Goal: Task Accomplishment & Management: Use online tool/utility

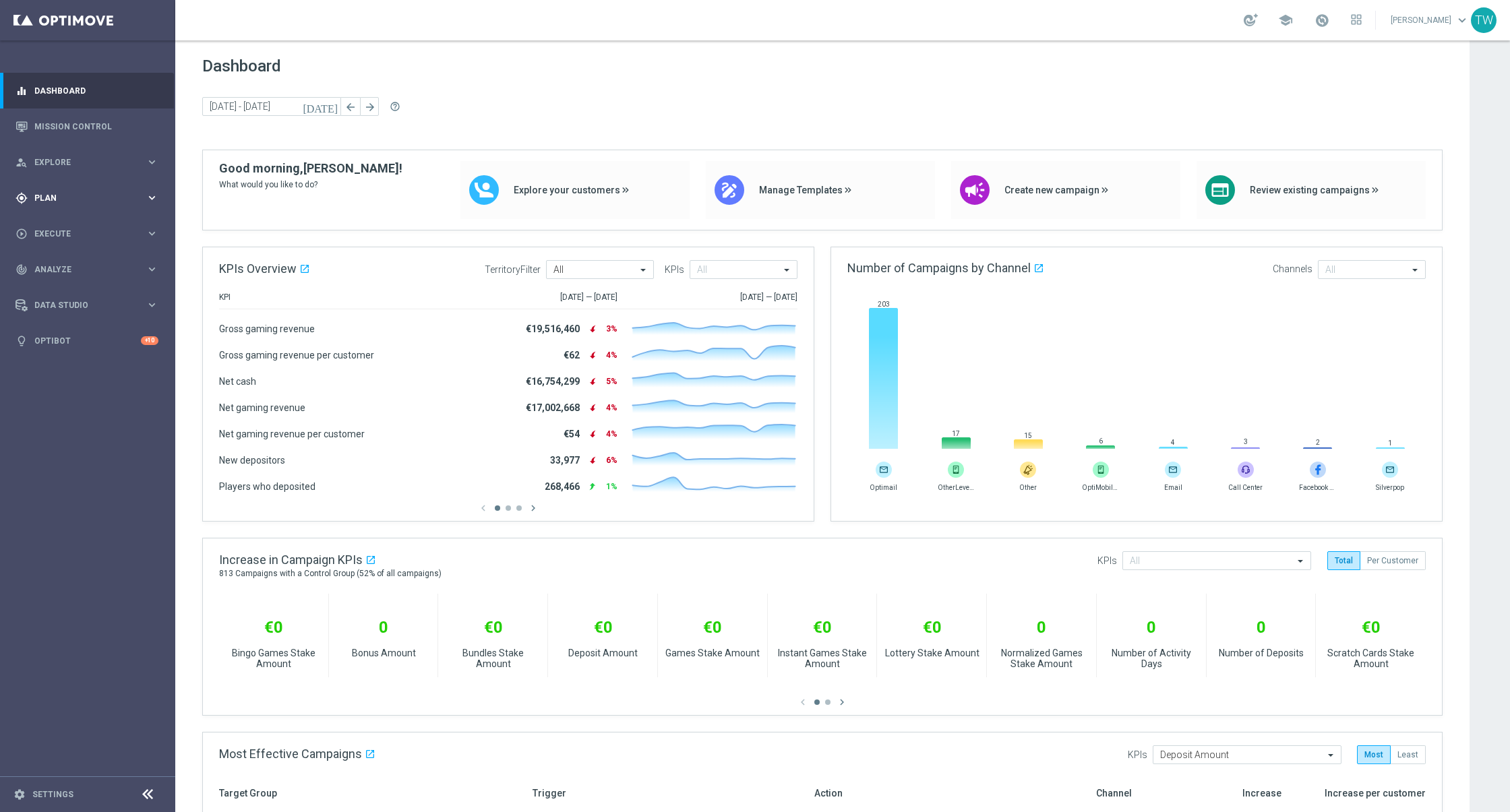
click at [81, 207] on div "gps_fixed Plan keyboard_arrow_right" at bounding box center [87, 197] width 174 height 35
click at [82, 223] on link "Target Groups" at bounding box center [88, 226] width 105 height 11
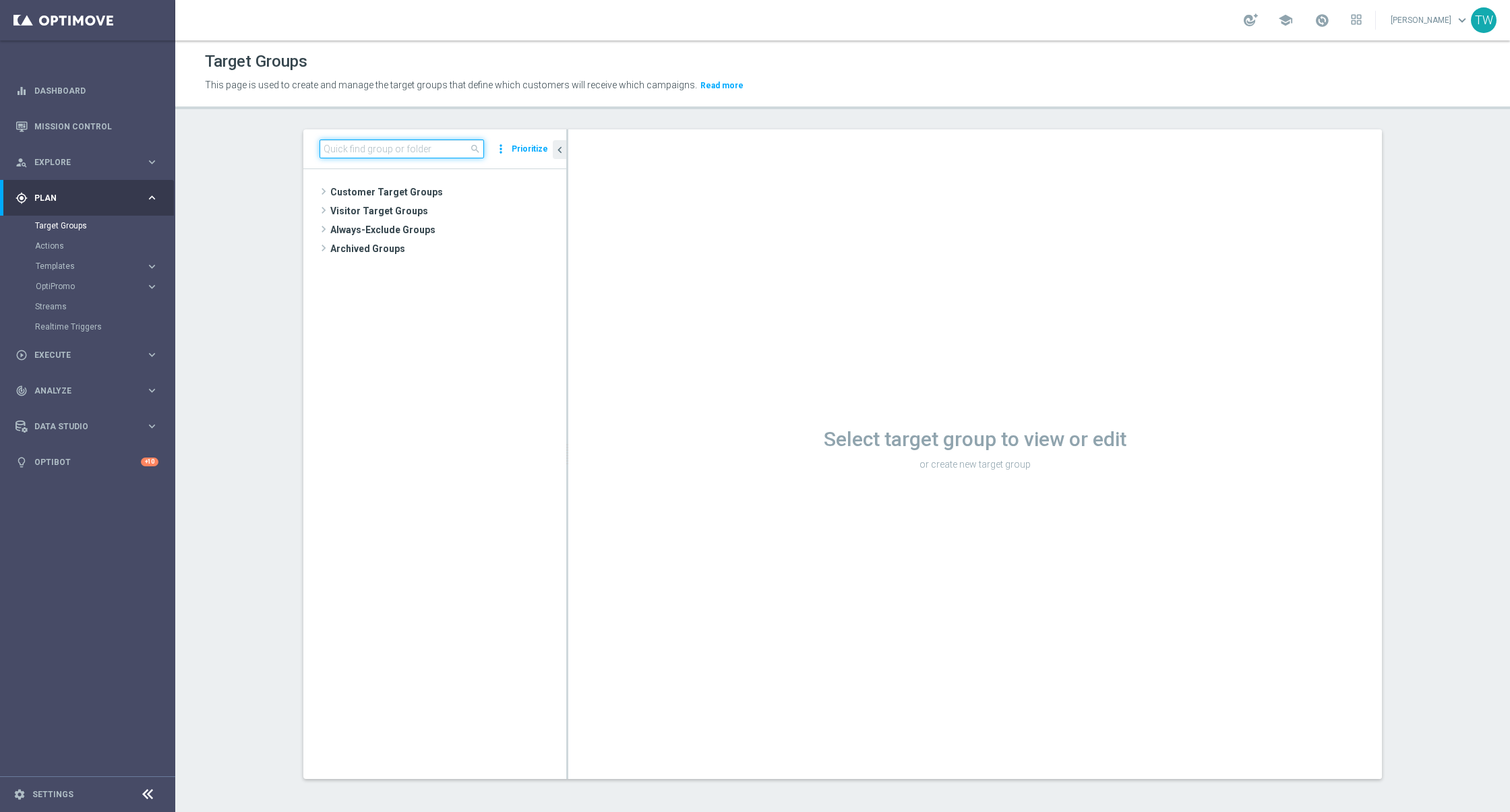
click at [419, 154] on input at bounding box center [402, 149] width 165 height 19
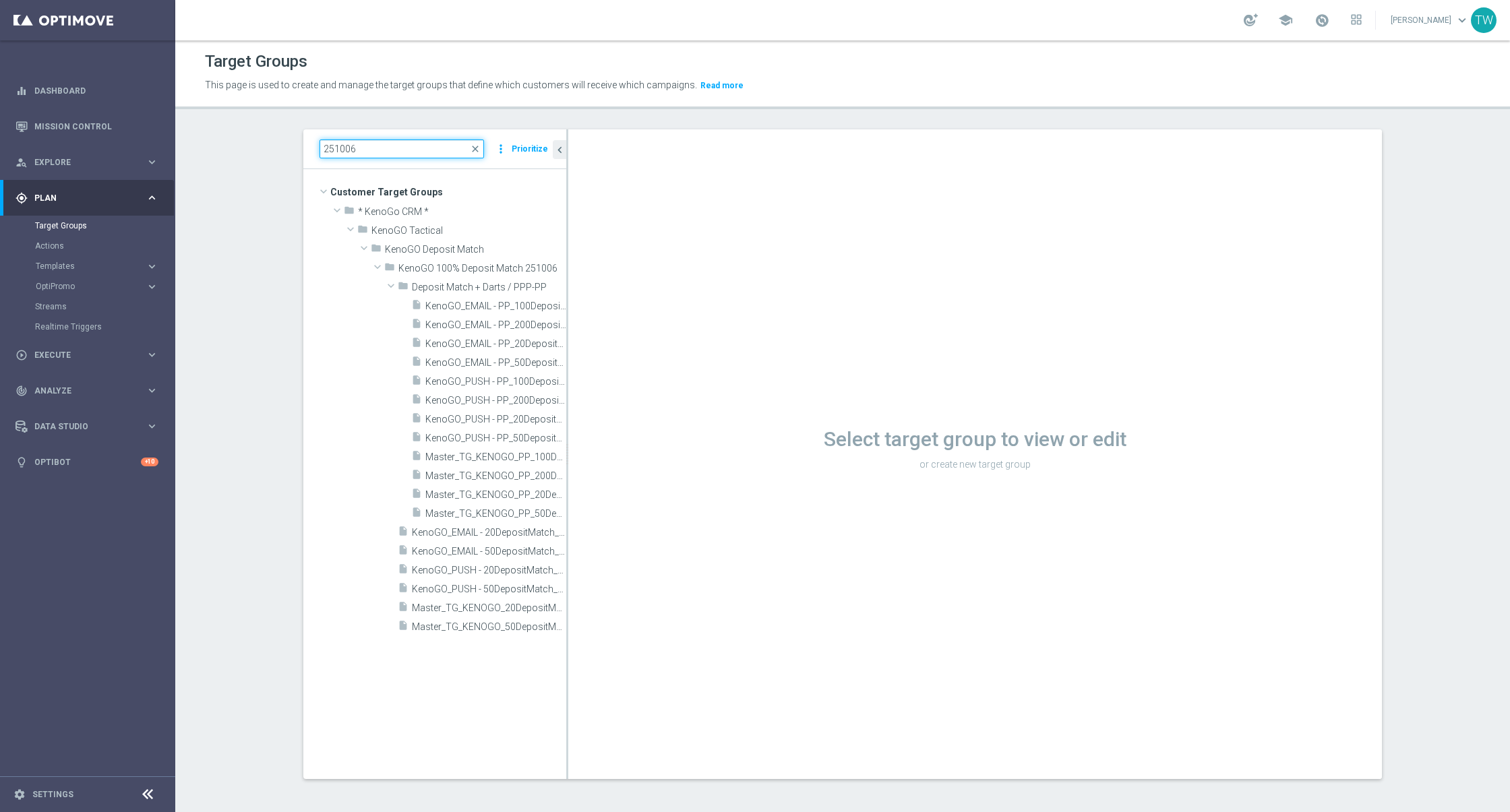
drag, startPoint x: 568, startPoint y: 409, endPoint x: 642, endPoint y: 411, distance: 74.0
click at [642, 411] on as-split "251006 close more_vert Prioritize Customer Target Groups library_add create_new…" at bounding box center [843, 454] width 1079 height 650
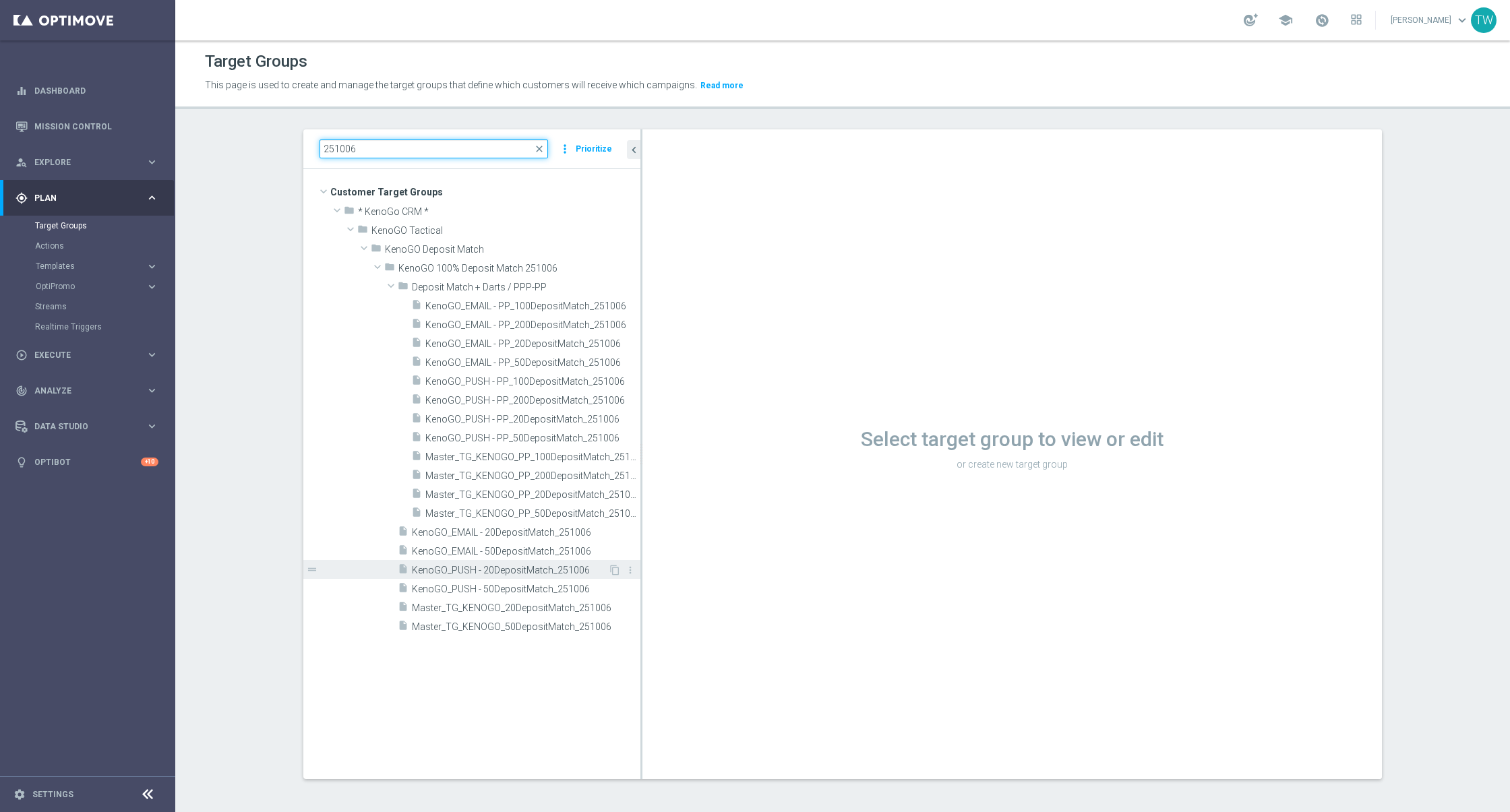
type input "251006"
click at [552, 565] on span "KenoGO_PUSH - 20DepositMatch_251006" at bounding box center [509, 570] width 196 height 12
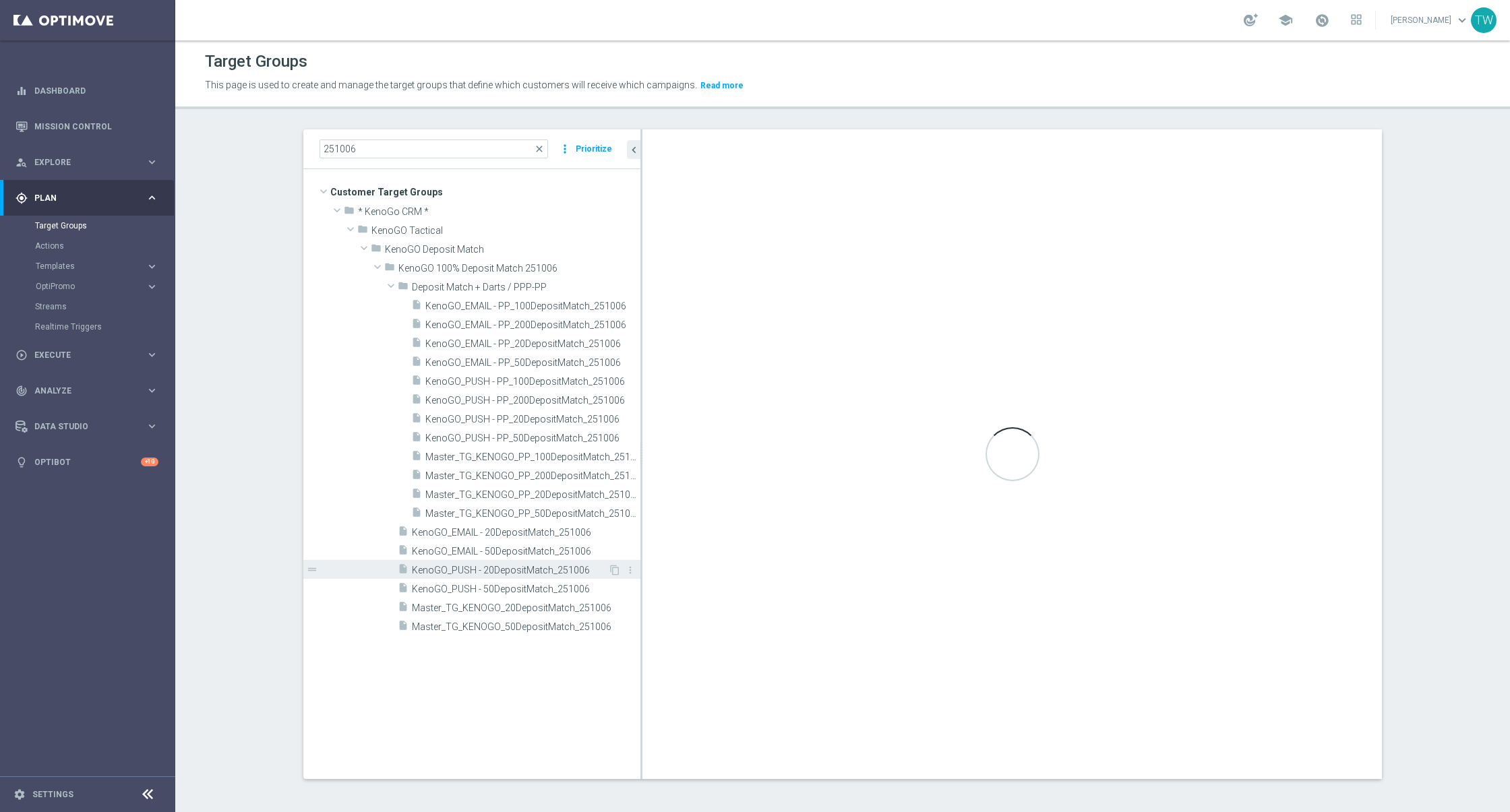
click at [552, 565] on span "KenoGO_PUSH - 20DepositMatch_251006" at bounding box center [509, 570] width 196 height 12
click at [511, 628] on span "Master_TG_KENOGO_50DepositMatch_251006" at bounding box center [511, 627] width 198 height 12
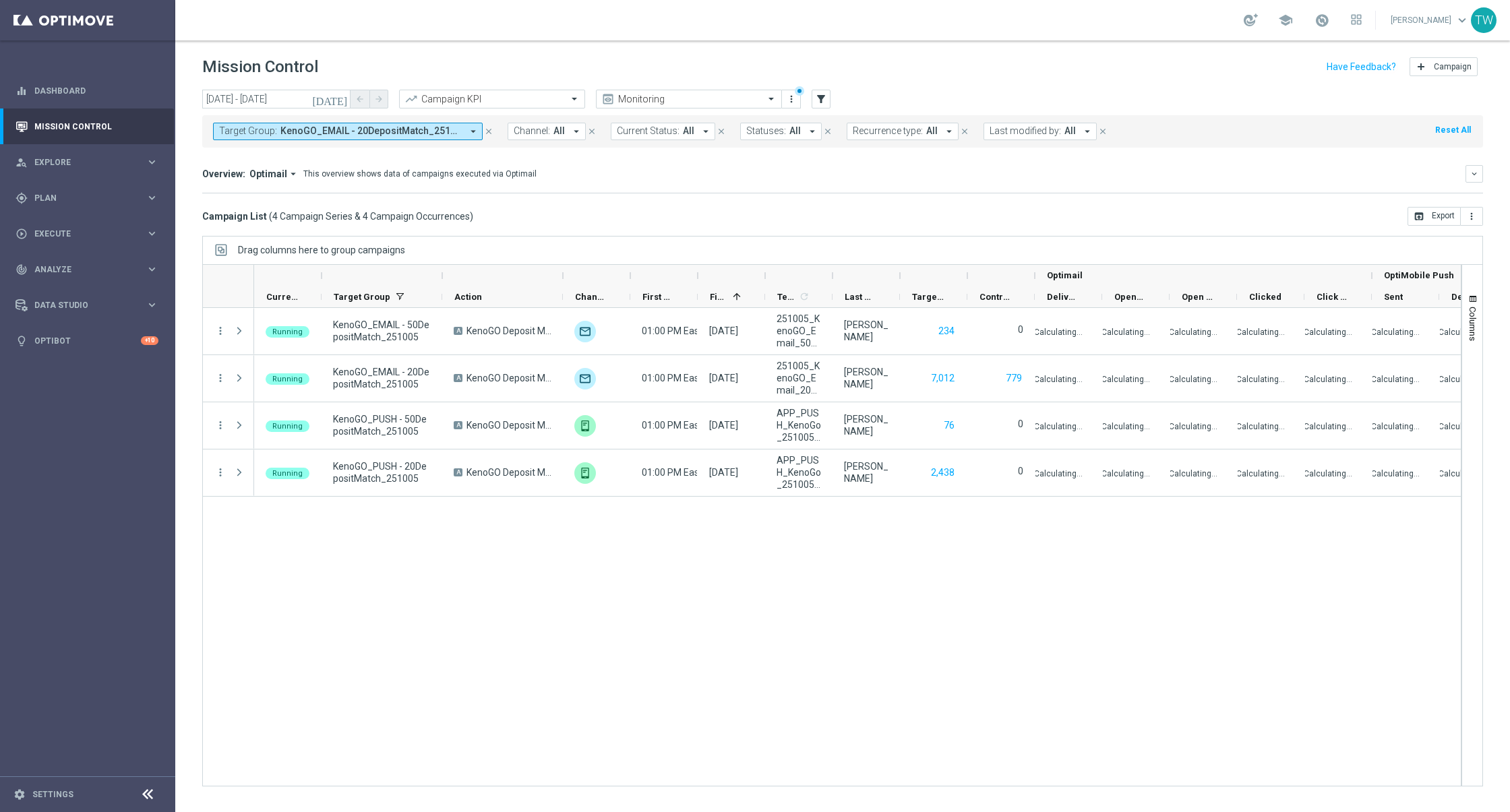
click at [468, 136] on icon "arrow_drop_down" at bounding box center [473, 132] width 12 height 12
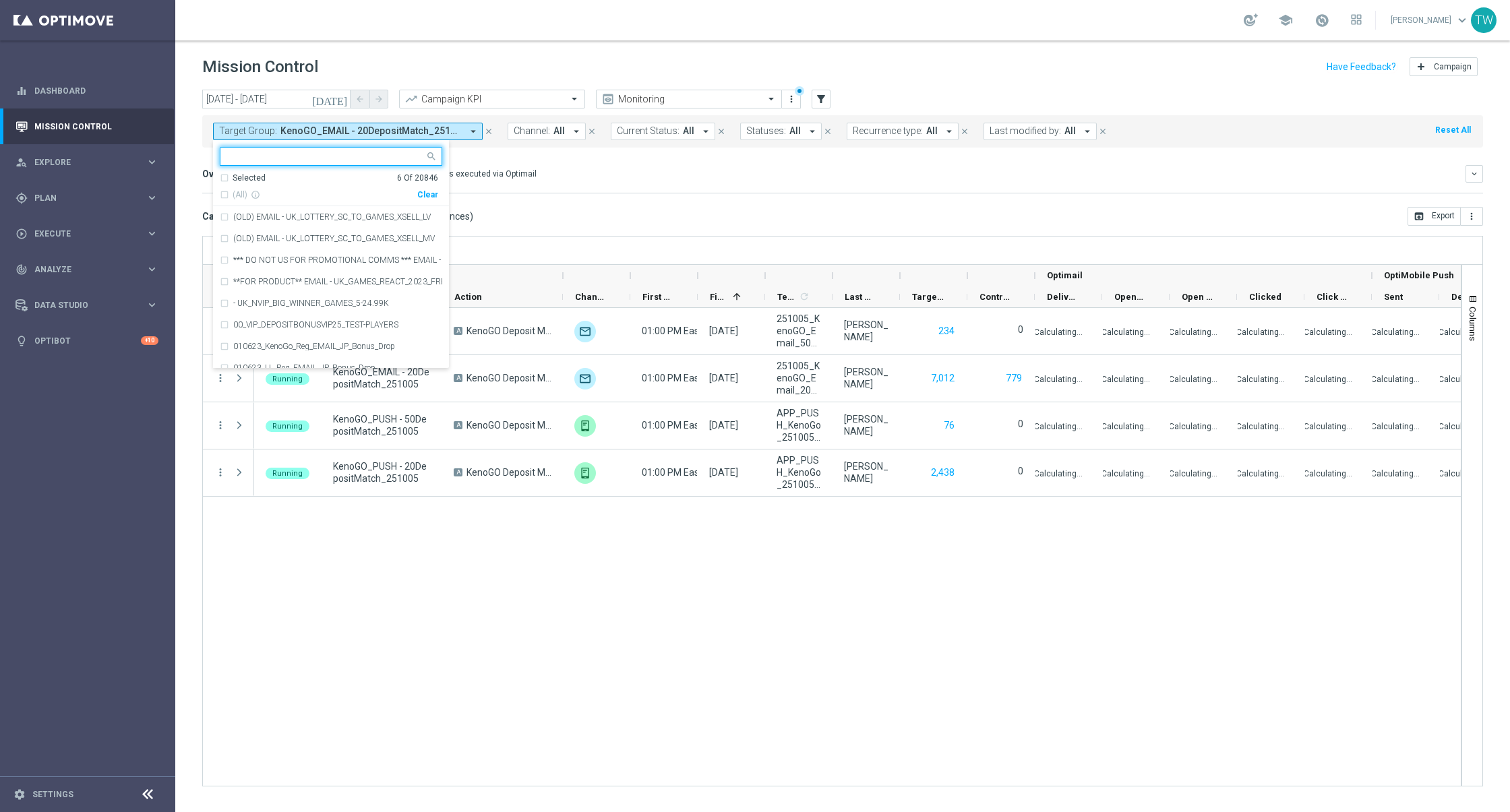
click at [0, 0] on div "Clear" at bounding box center [0, 0] width 0 height 0
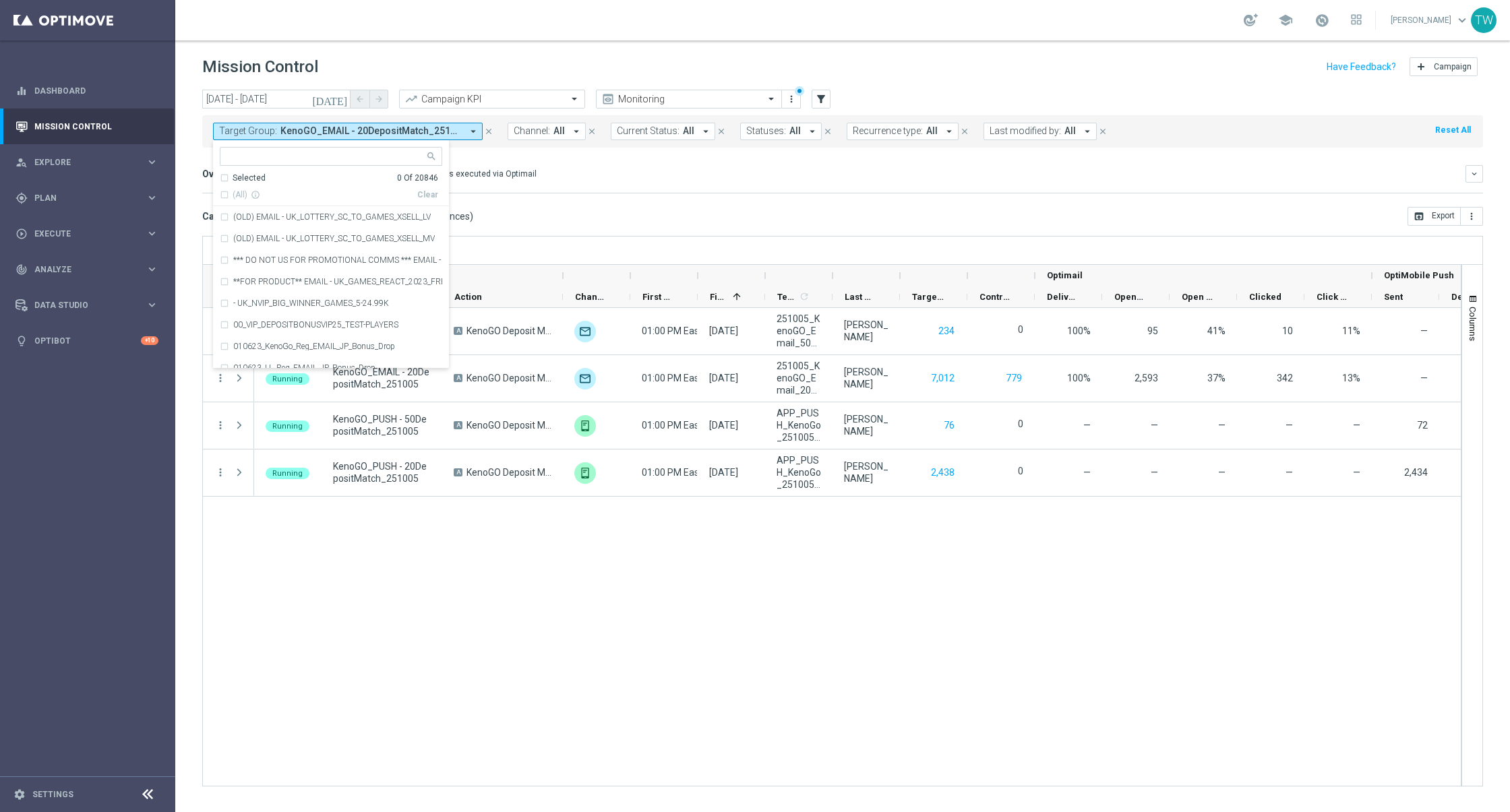
click at [356, 151] on input "text" at bounding box center [326, 156] width 197 height 12
click at [246, 184] on div "(All Search Results) Clear" at bounding box center [329, 192] width 219 height 17
click at [244, 190] on span "(All Search Results)" at bounding box center [270, 195] width 74 height 12
type input "251006"
click at [587, 179] on div "Overview: Optimail arrow_drop_down This overview shows data of campaigns execut…" at bounding box center [842, 174] width 1281 height 18
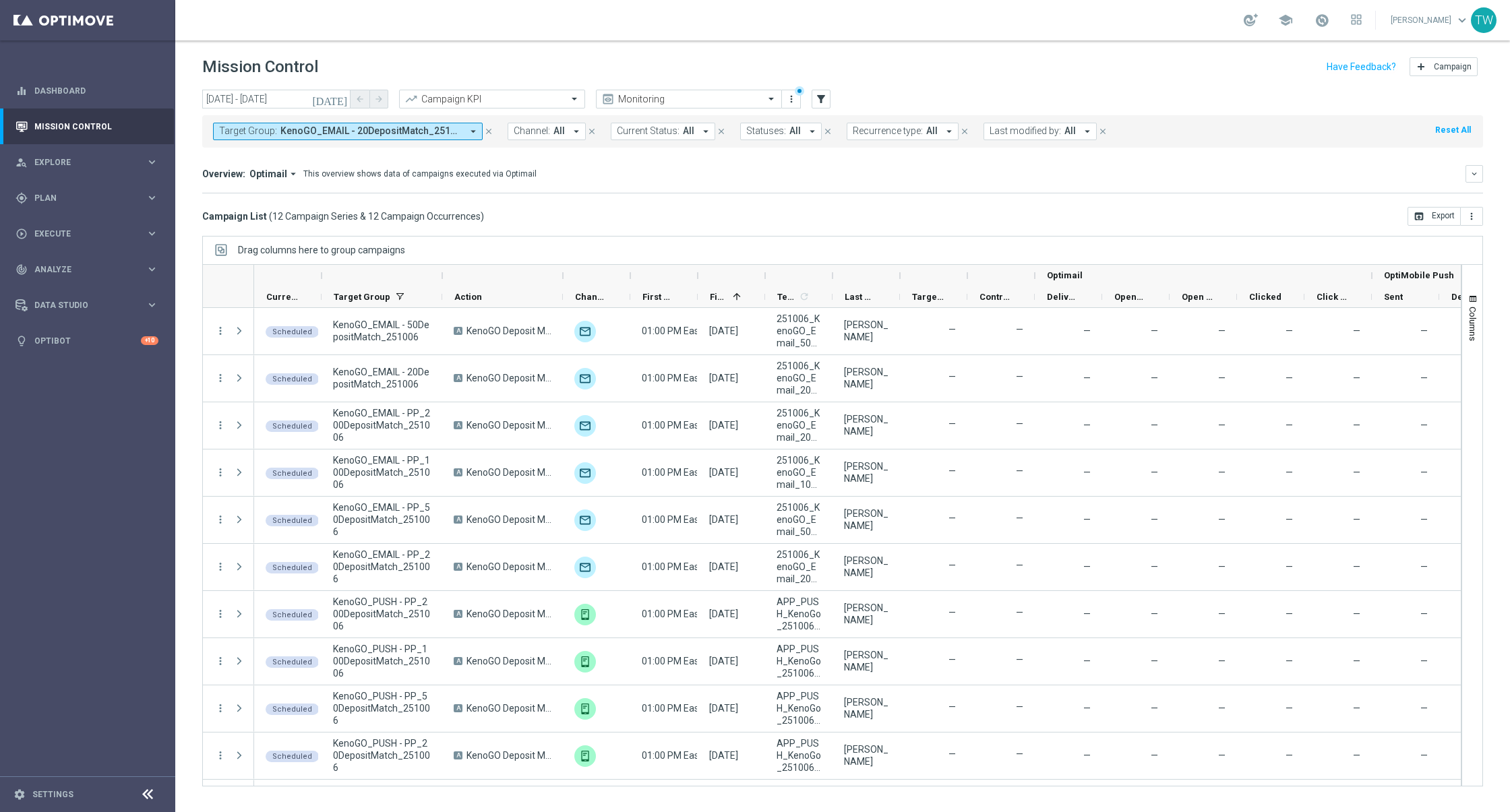
click at [834, 274] on div at bounding box center [832, 275] width 5 height 21
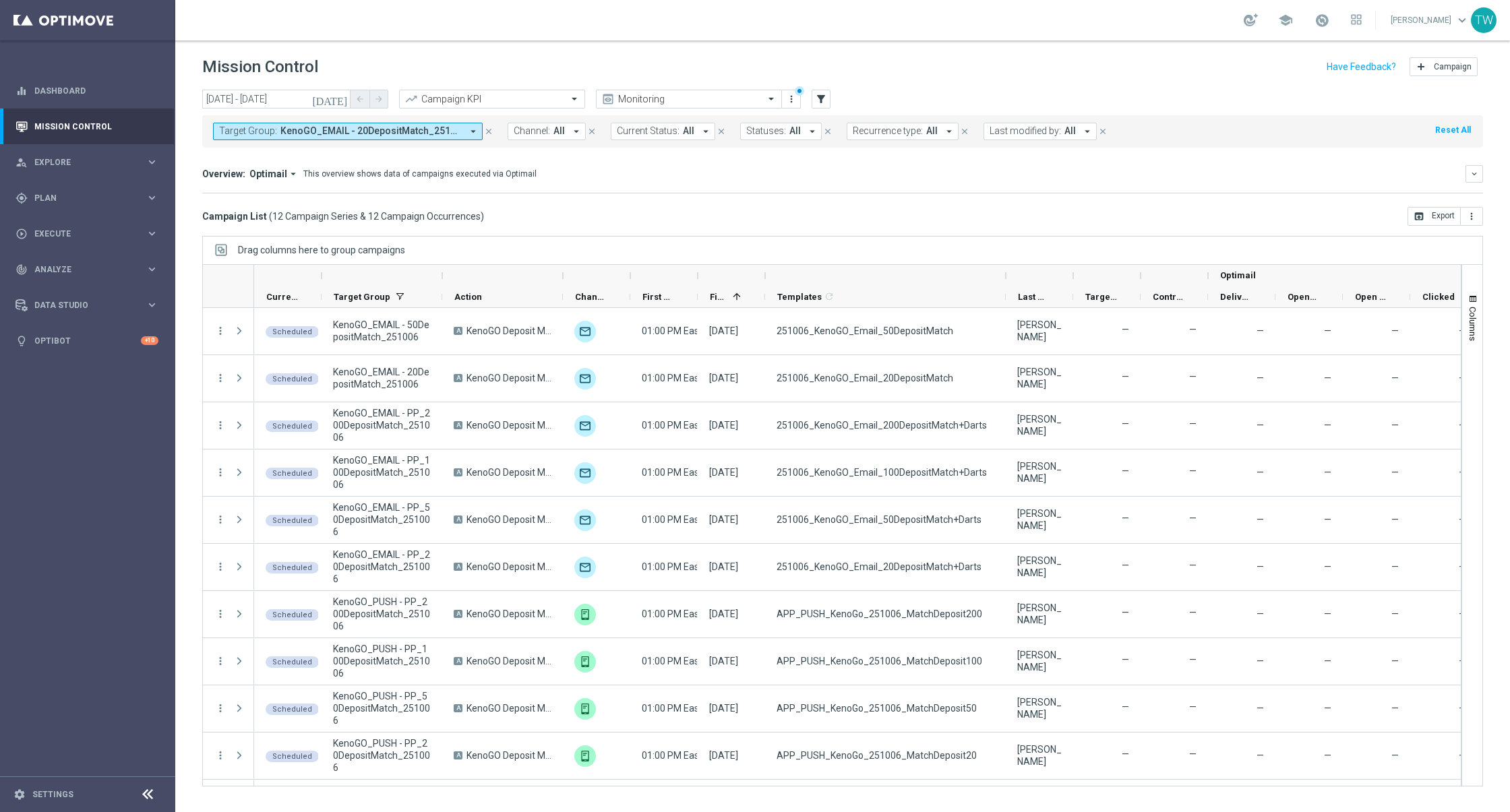
click at [442, 273] on div at bounding box center [442, 275] width 5 height 21
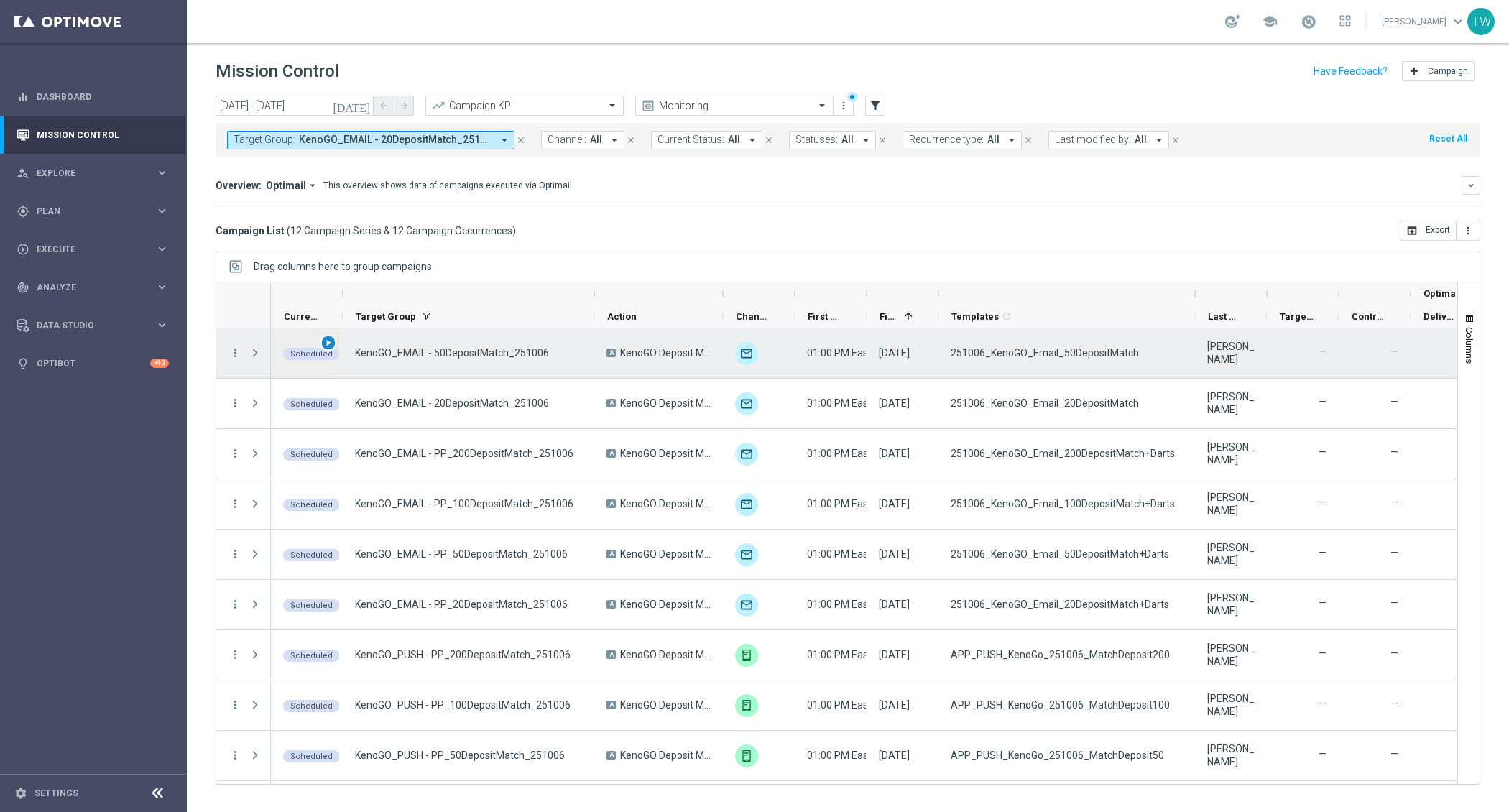
click at [327, 338] on span "play_arrow" at bounding box center [329, 343] width 10 height 10
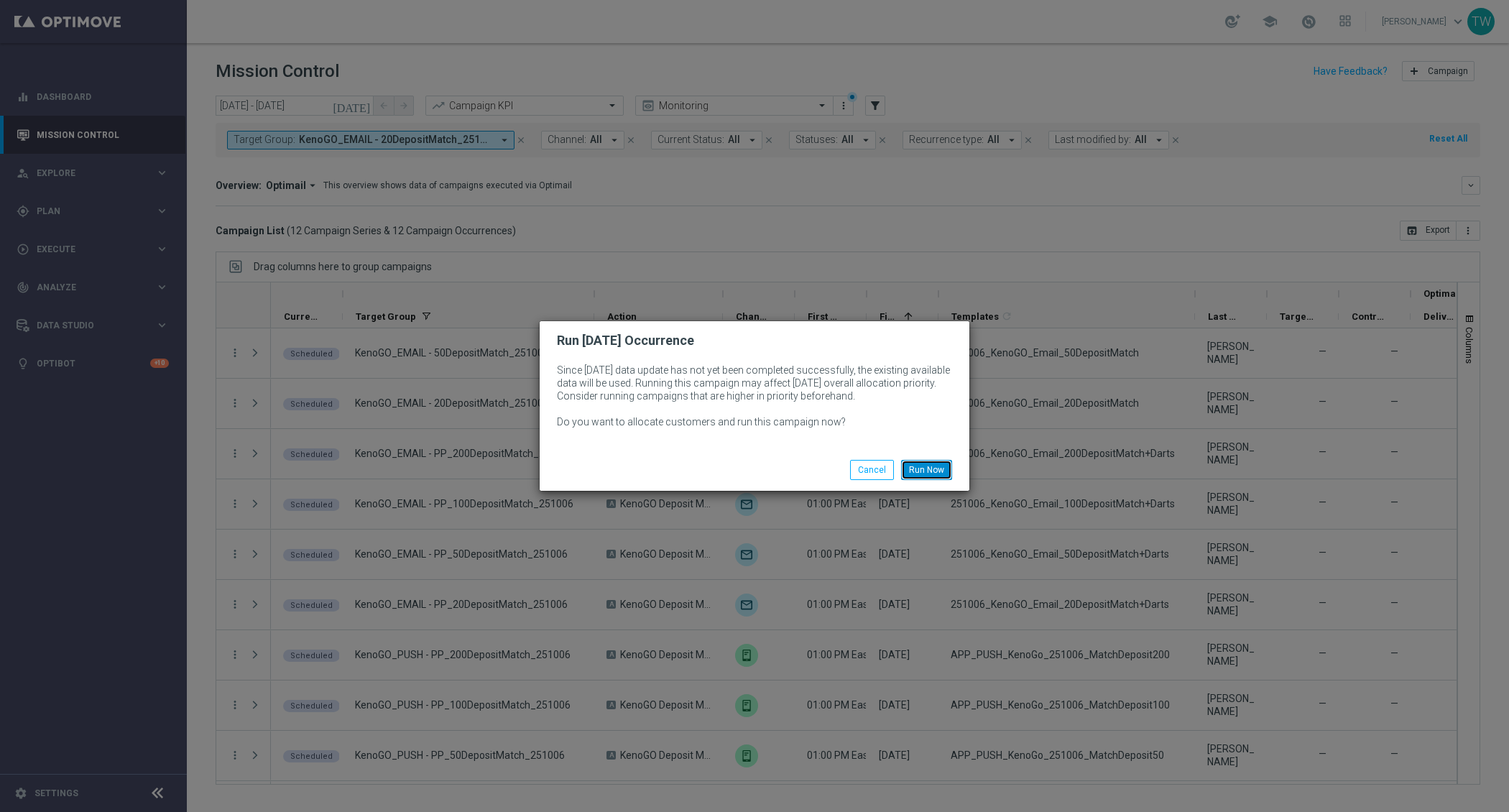
click at [922, 471] on button "Run Now" at bounding box center [926, 469] width 51 height 20
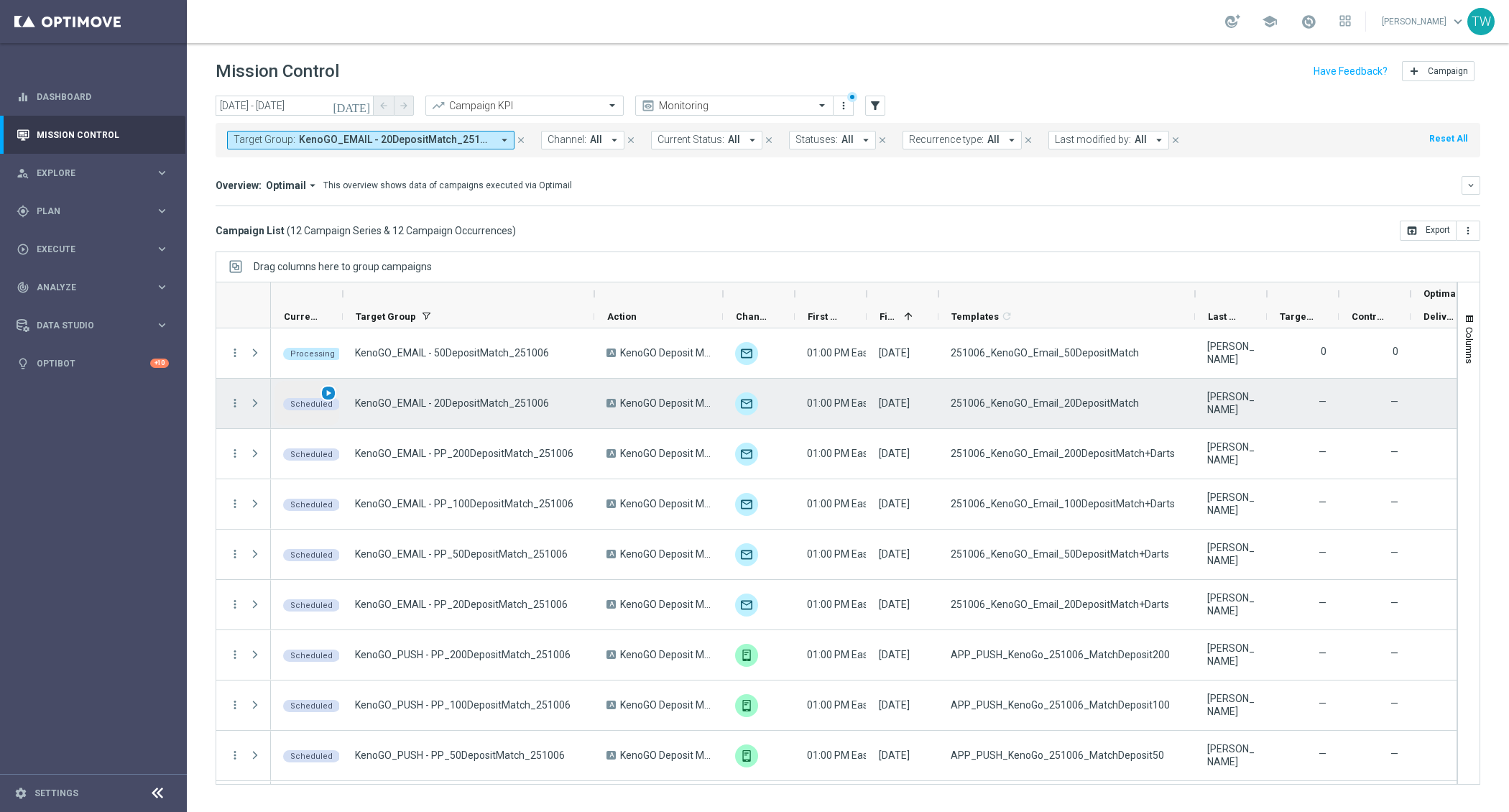
click at [331, 393] on span "play_arrow" at bounding box center [329, 393] width 10 height 10
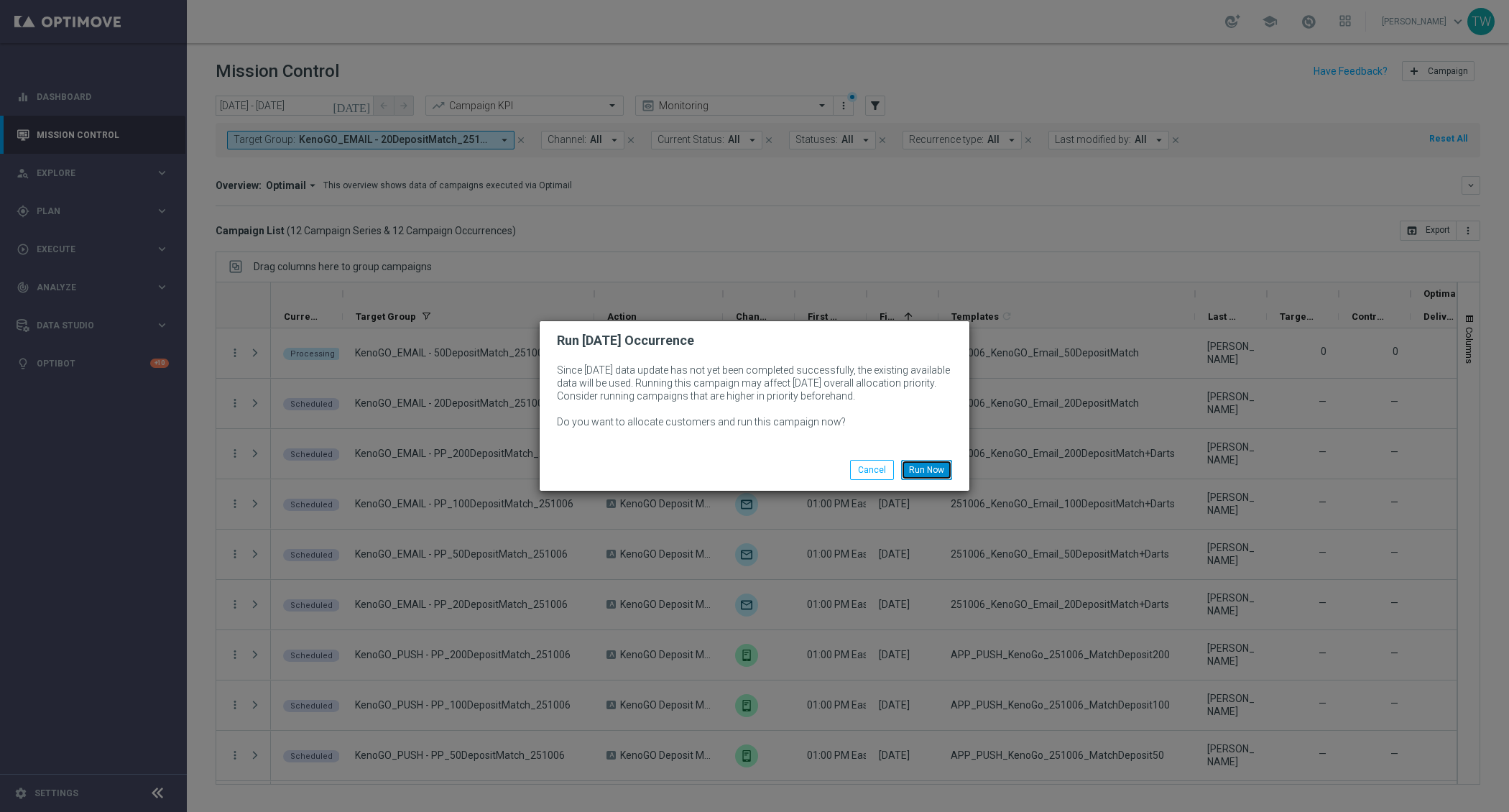
click at [921, 466] on button "Run Now" at bounding box center [926, 469] width 51 height 20
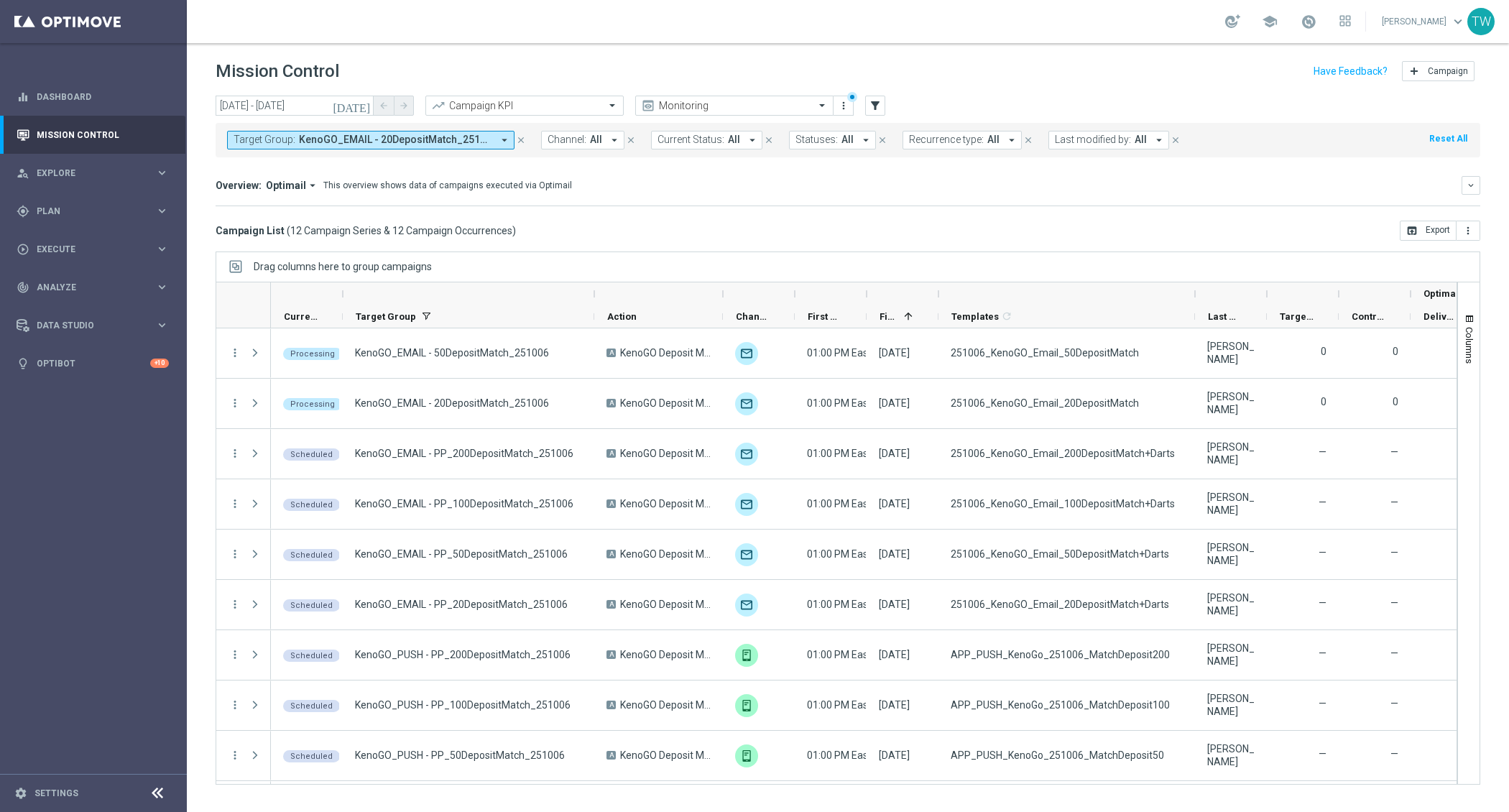
click at [866, 292] on div at bounding box center [867, 294] width 6 height 23
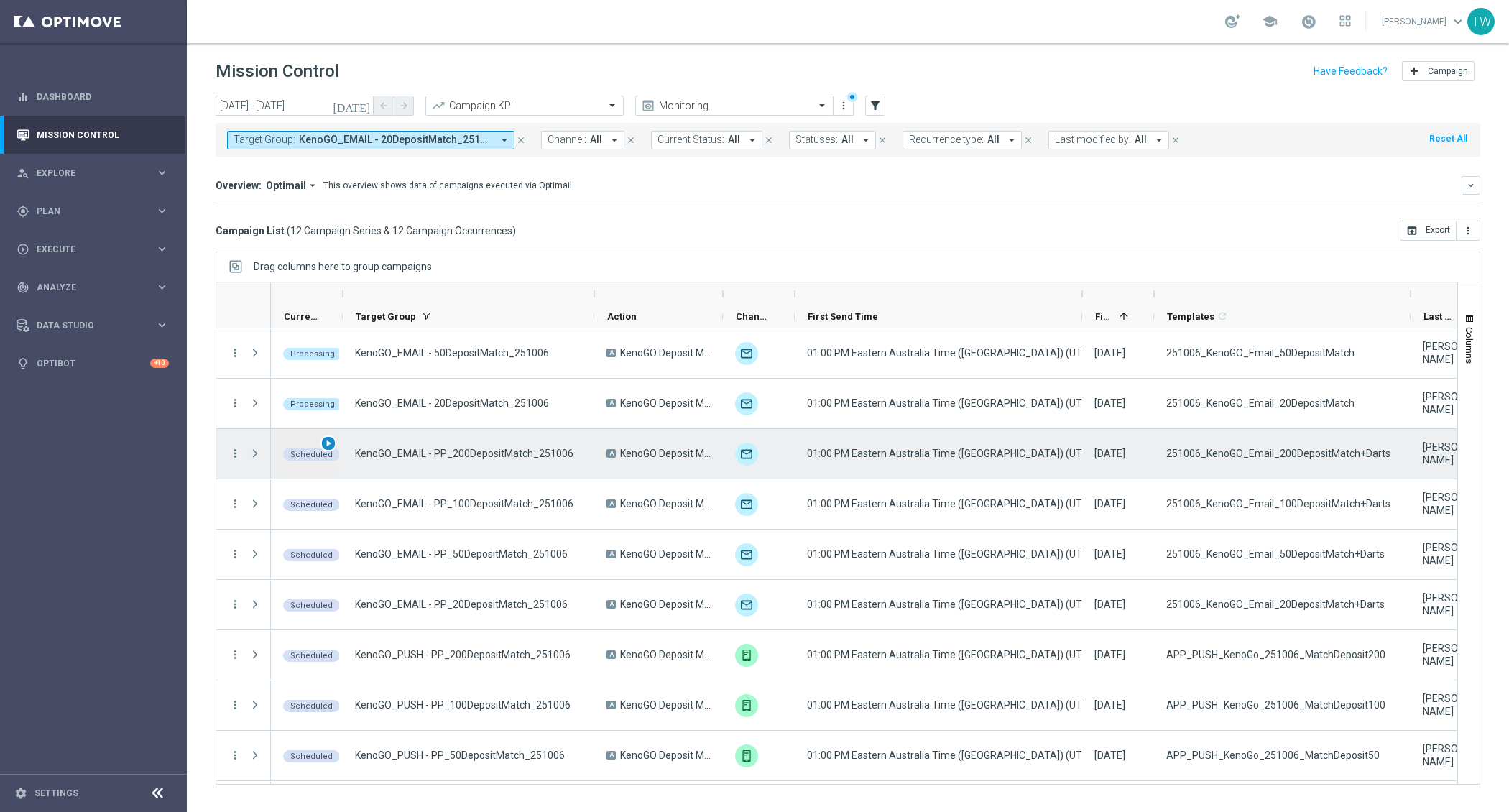
click at [325, 441] on span "play_arrow" at bounding box center [329, 443] width 10 height 10
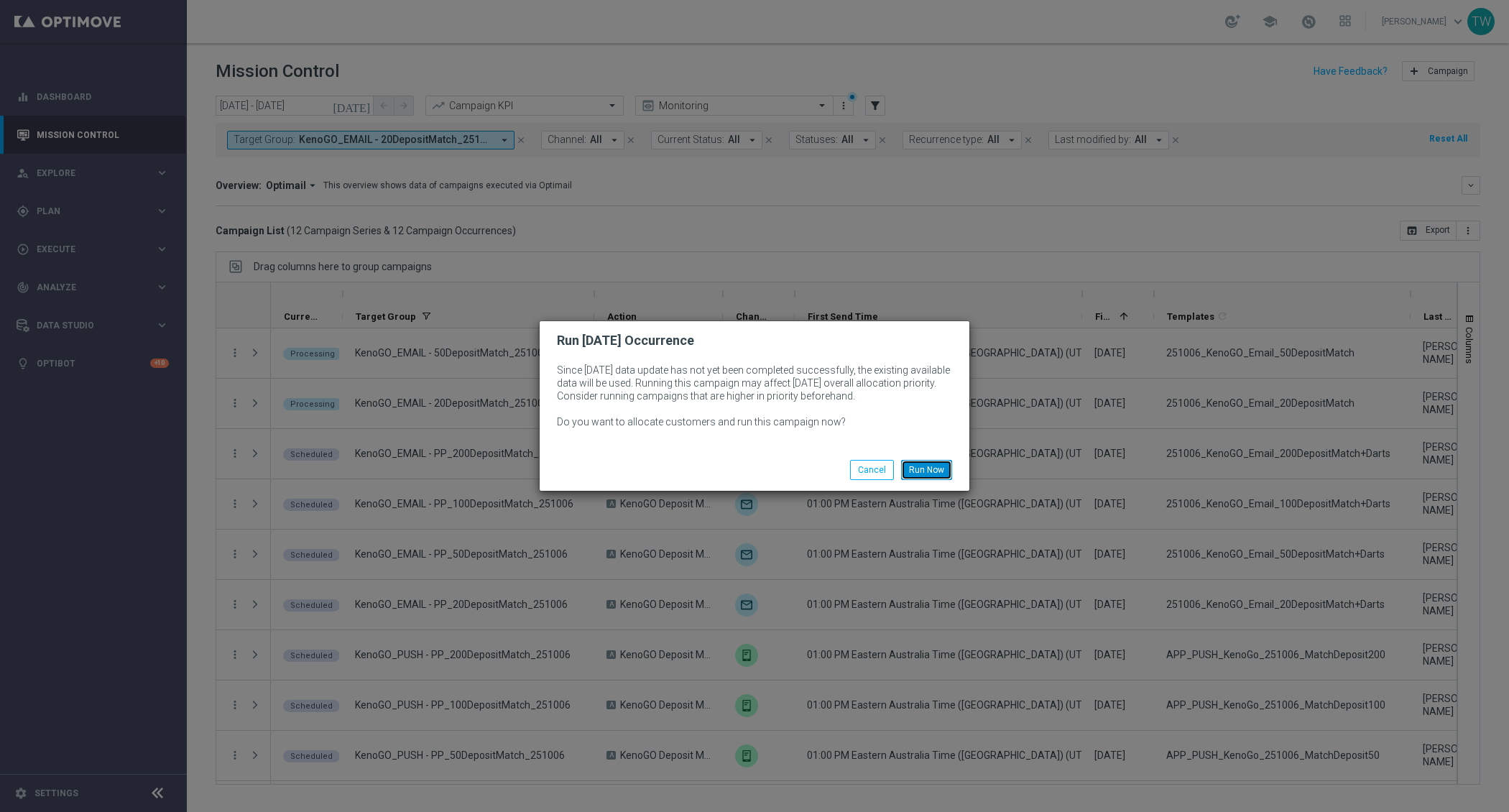
click at [941, 465] on button "Run Now" at bounding box center [926, 469] width 51 height 20
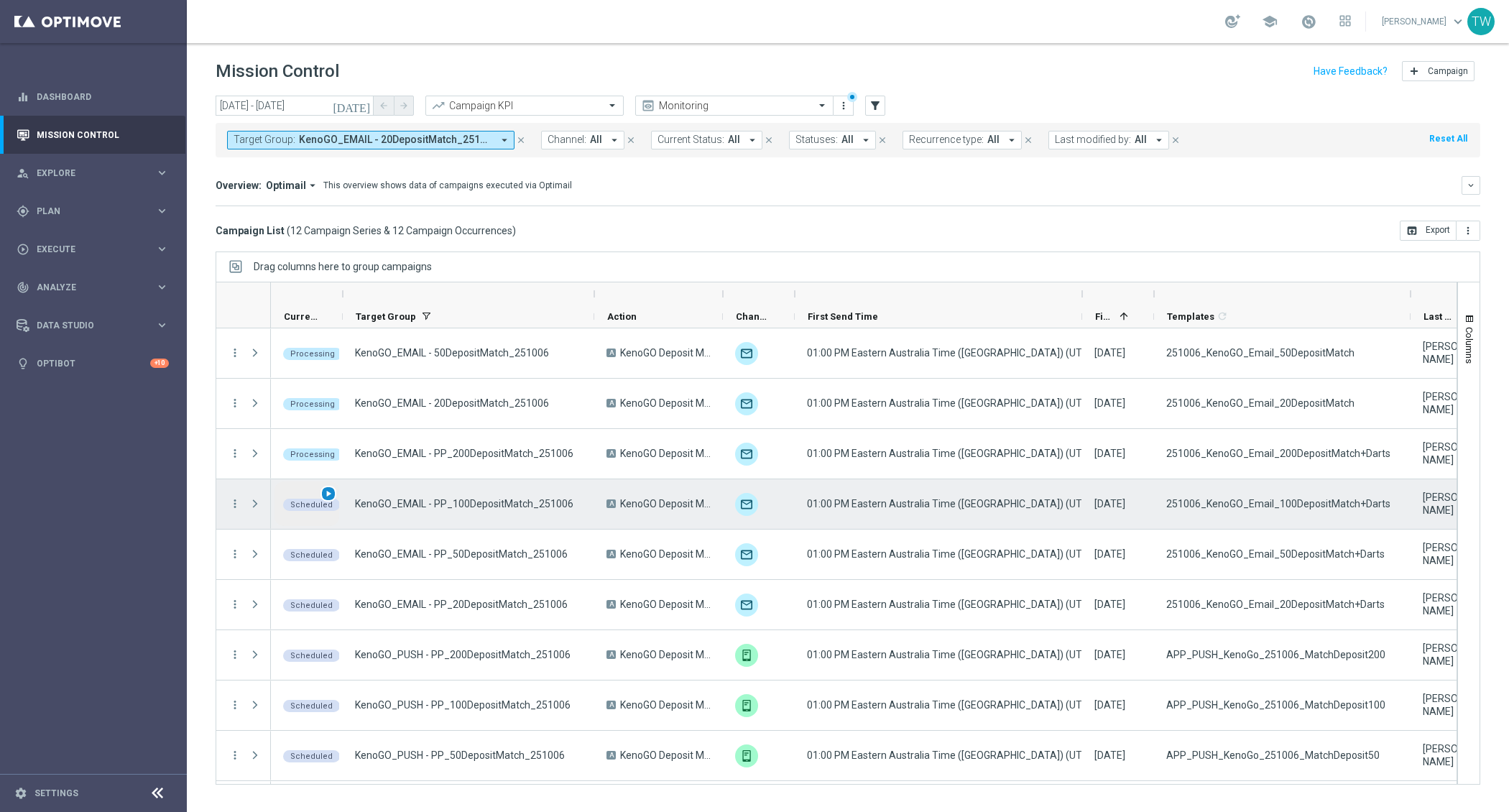
click at [329, 491] on span "play_arrow" at bounding box center [329, 494] width 10 height 10
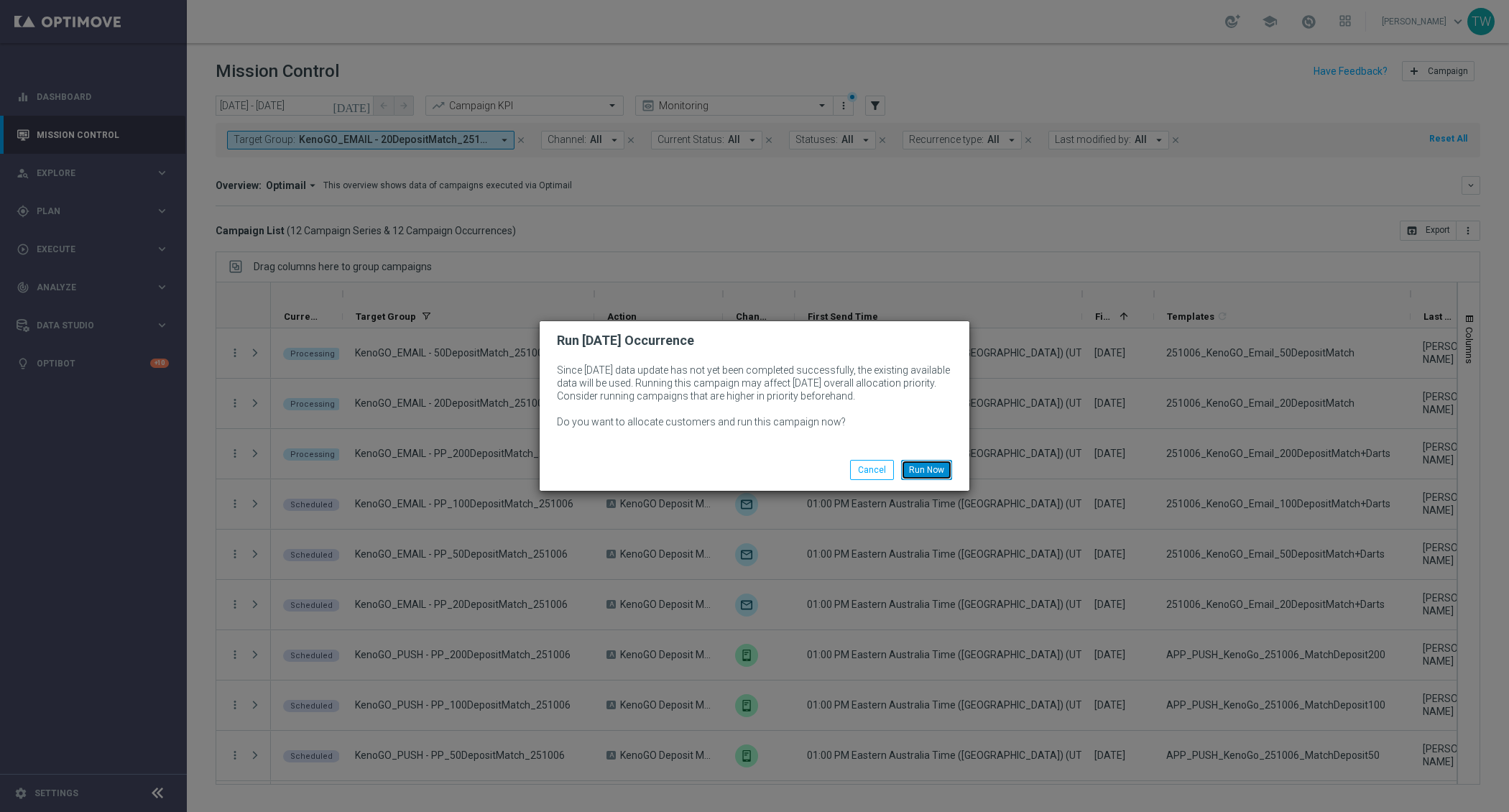
click at [937, 460] on button "Run Now" at bounding box center [926, 469] width 51 height 20
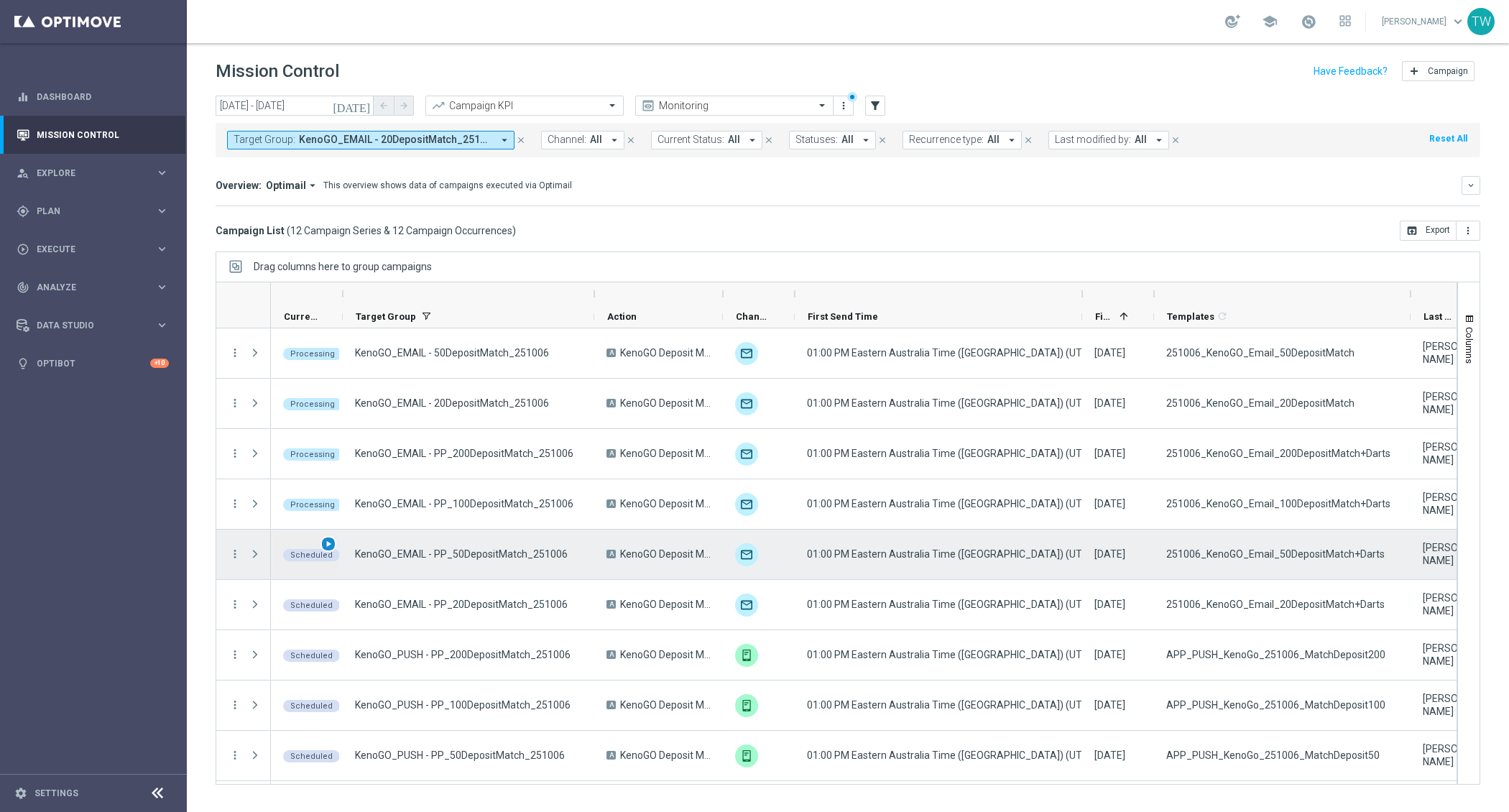
click at [330, 542] on span "play_arrow" at bounding box center [329, 544] width 10 height 10
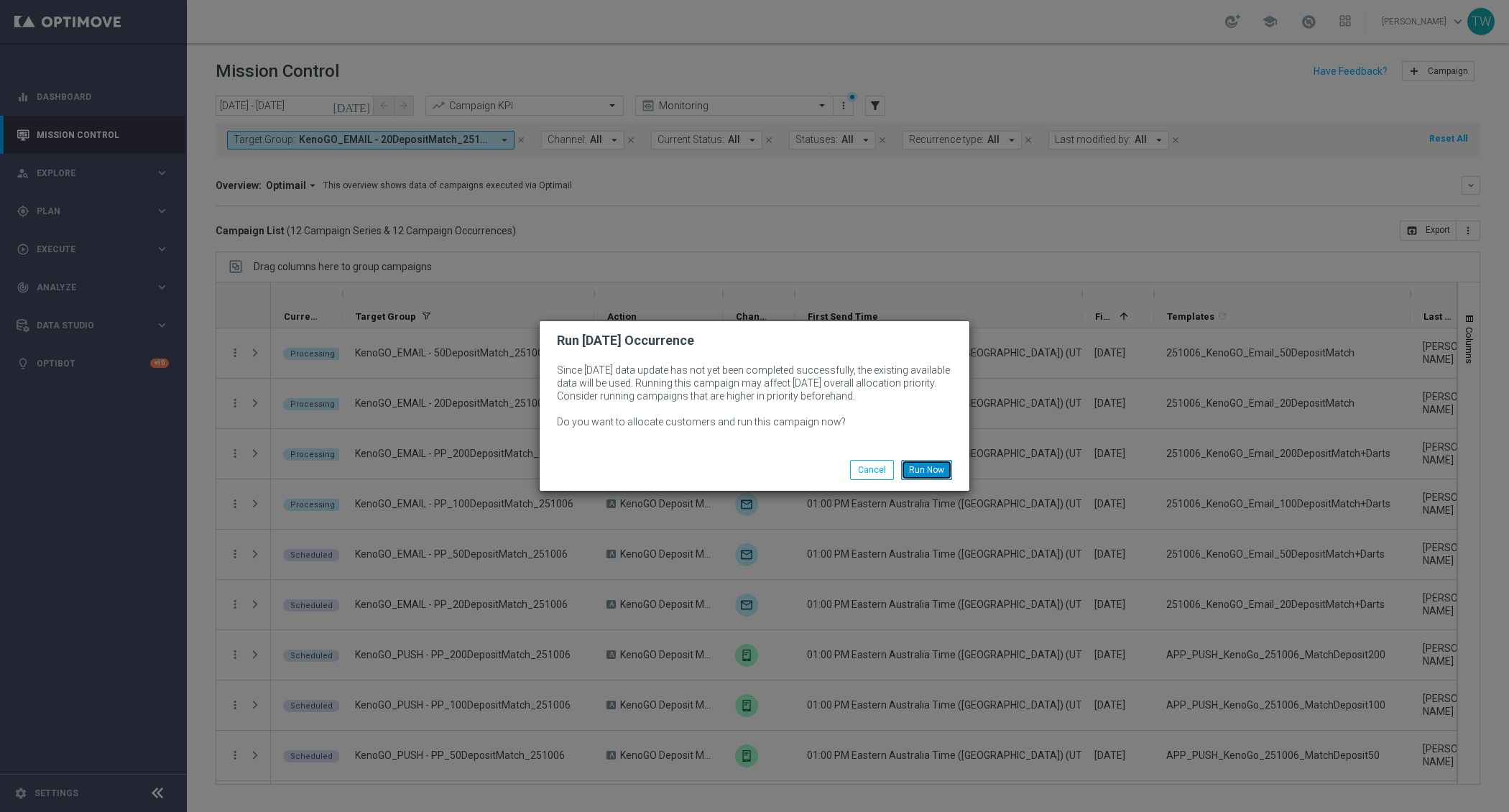
click at [935, 465] on button "Run Now" at bounding box center [926, 469] width 51 height 20
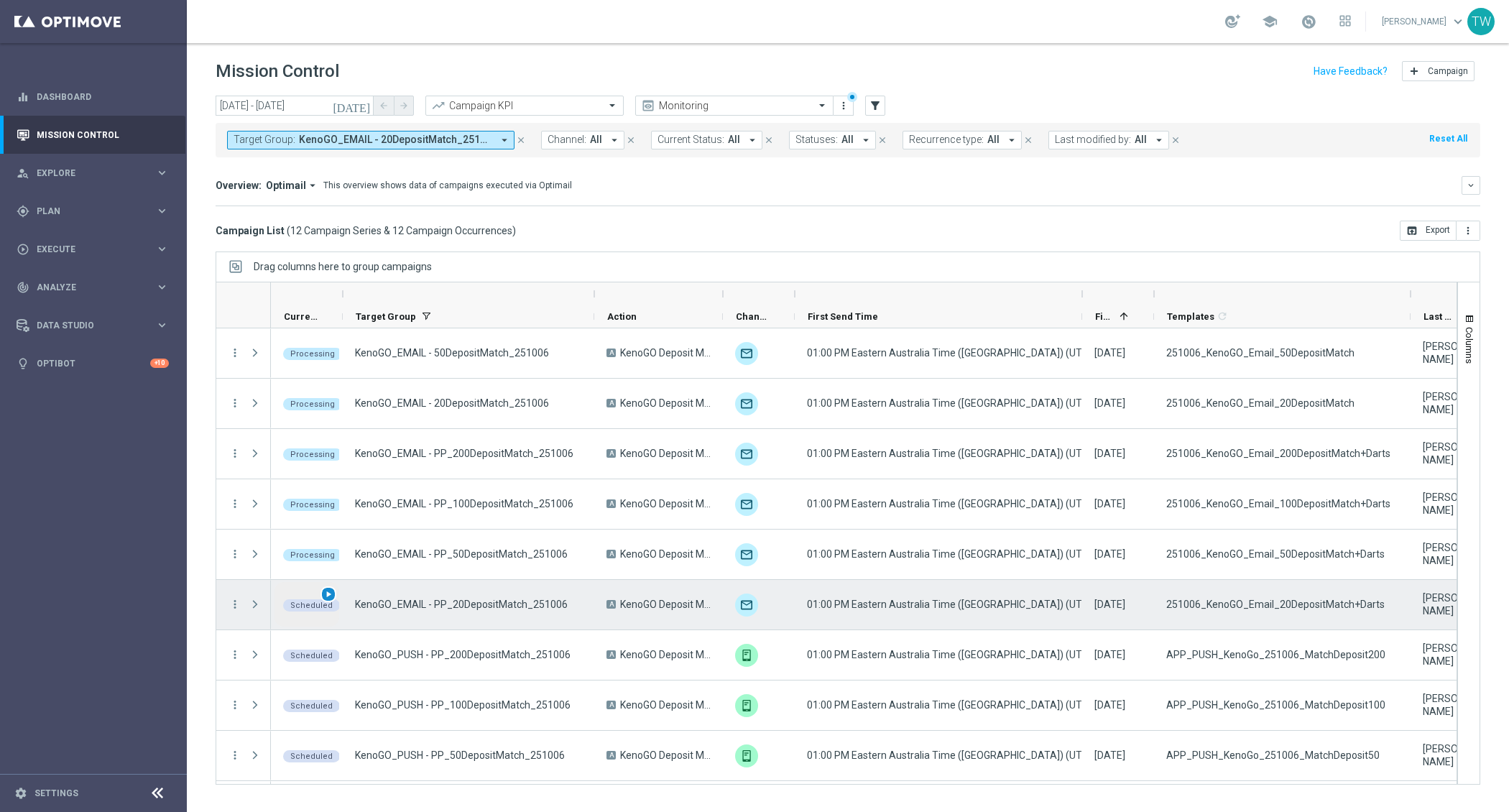
click at [332, 589] on span "play_arrow" at bounding box center [329, 594] width 10 height 10
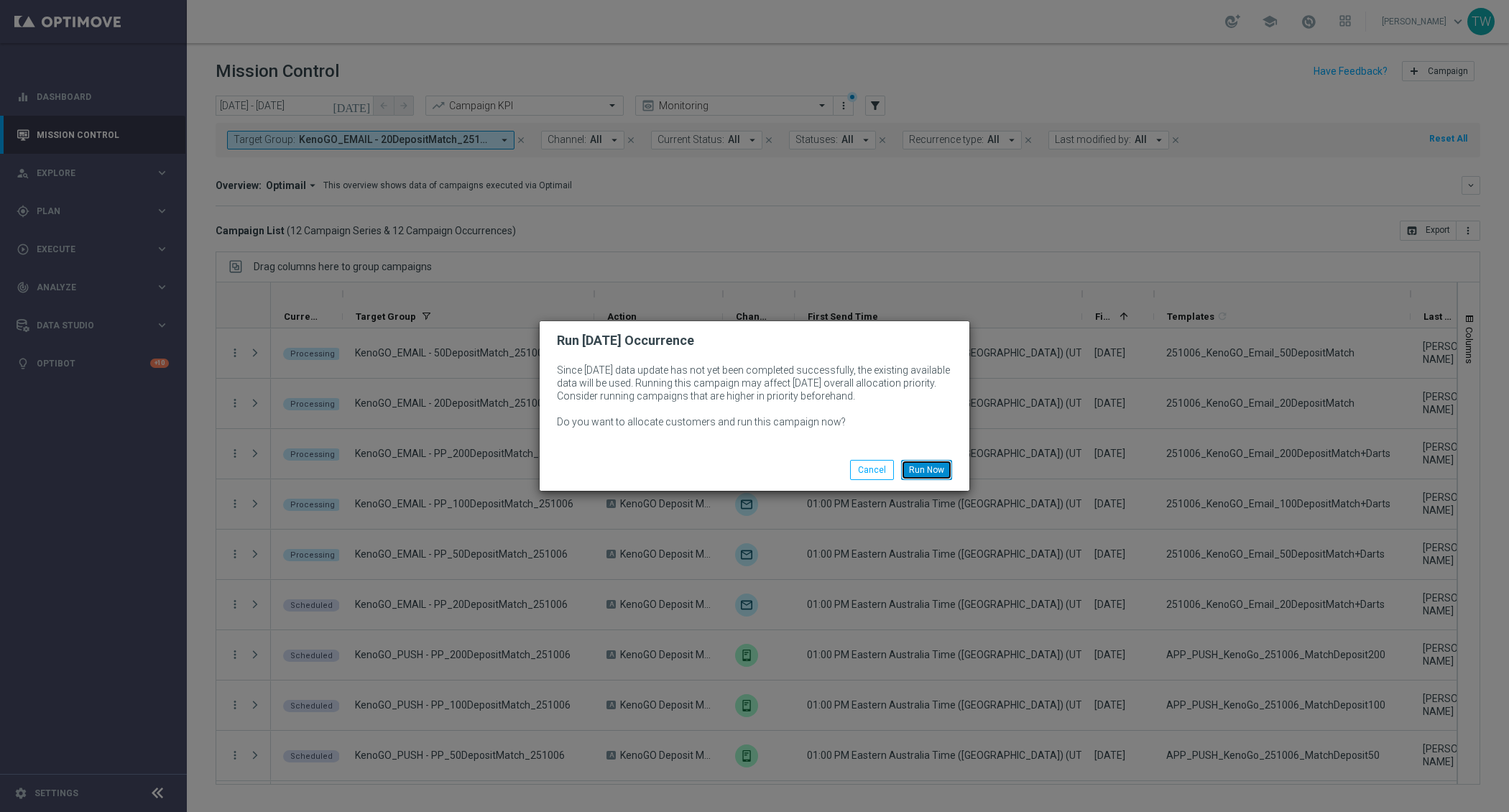
click at [941, 468] on button "Run Now" at bounding box center [926, 469] width 51 height 20
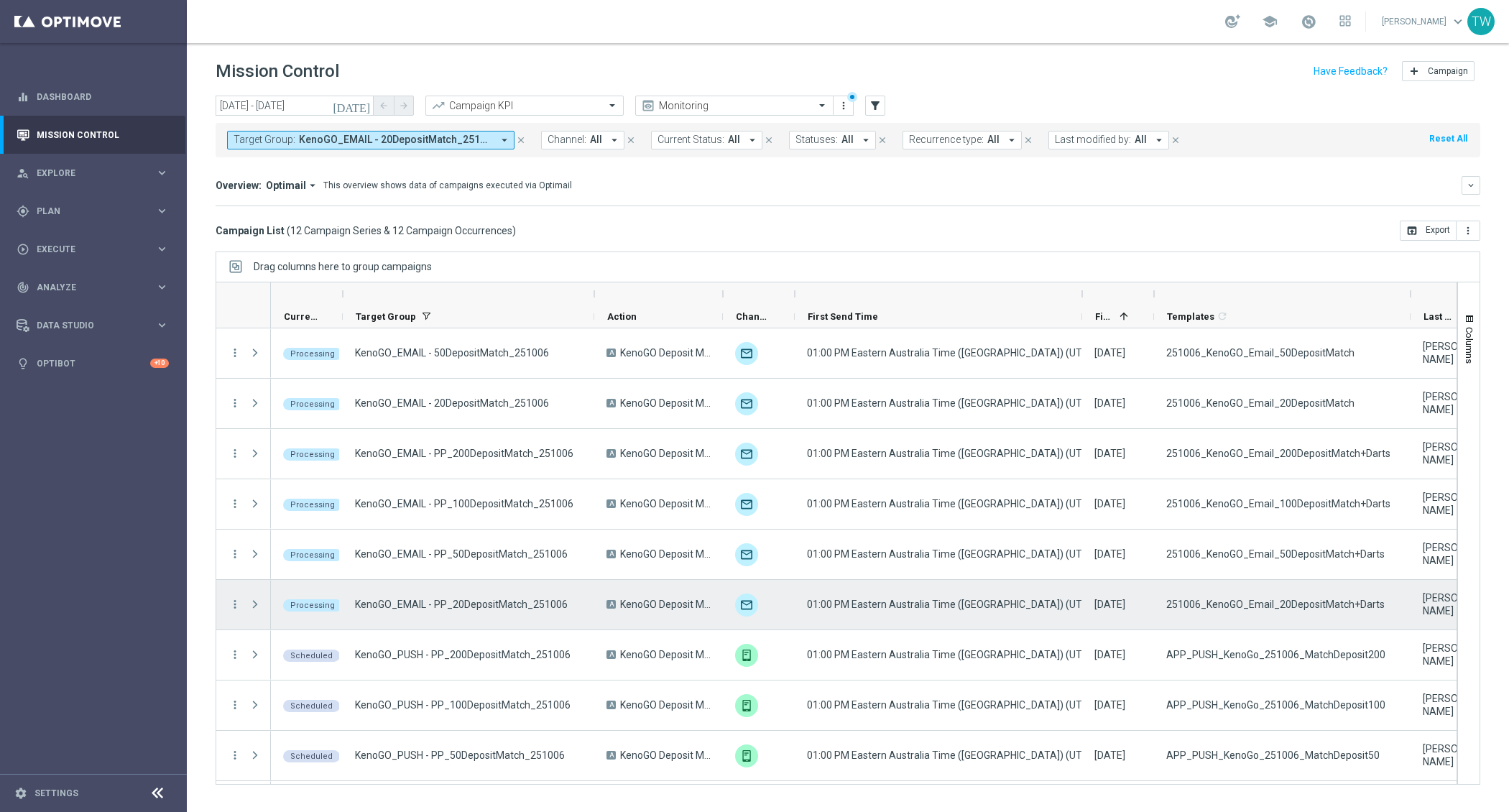
scroll to position [146, 0]
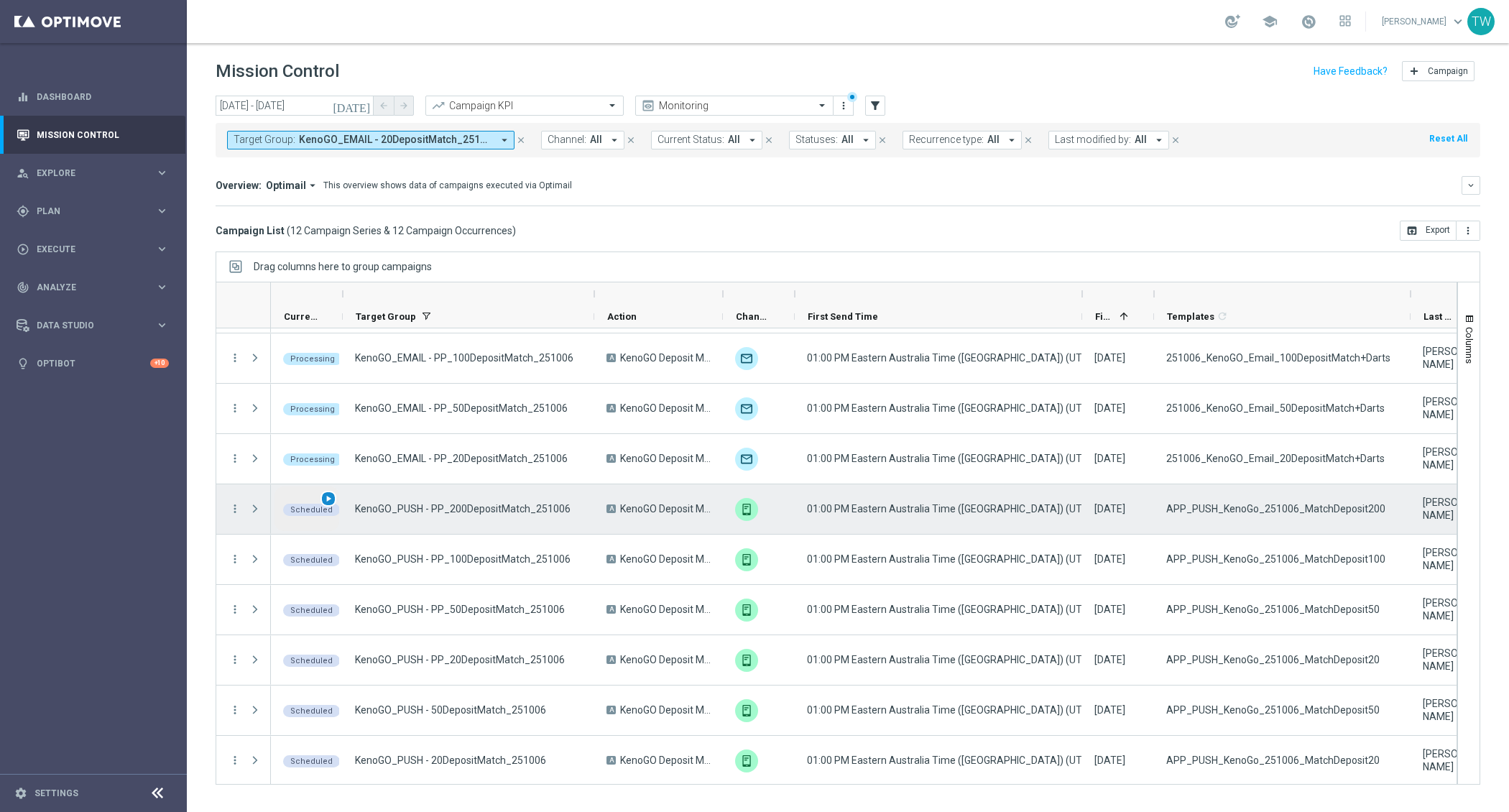
click at [331, 497] on span "play_arrow" at bounding box center [329, 499] width 10 height 10
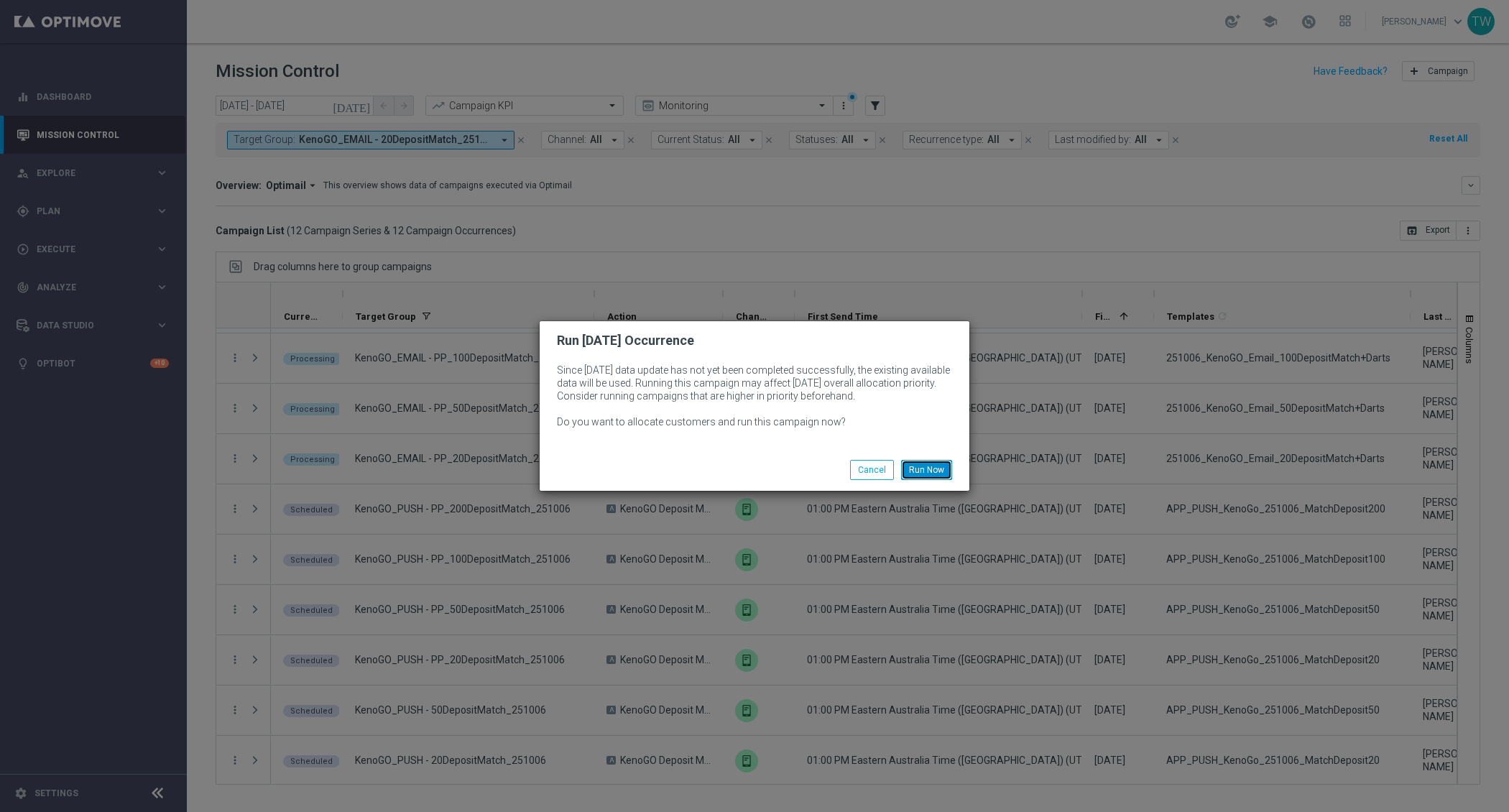
click at [928, 468] on button "Run Now" at bounding box center [926, 469] width 51 height 20
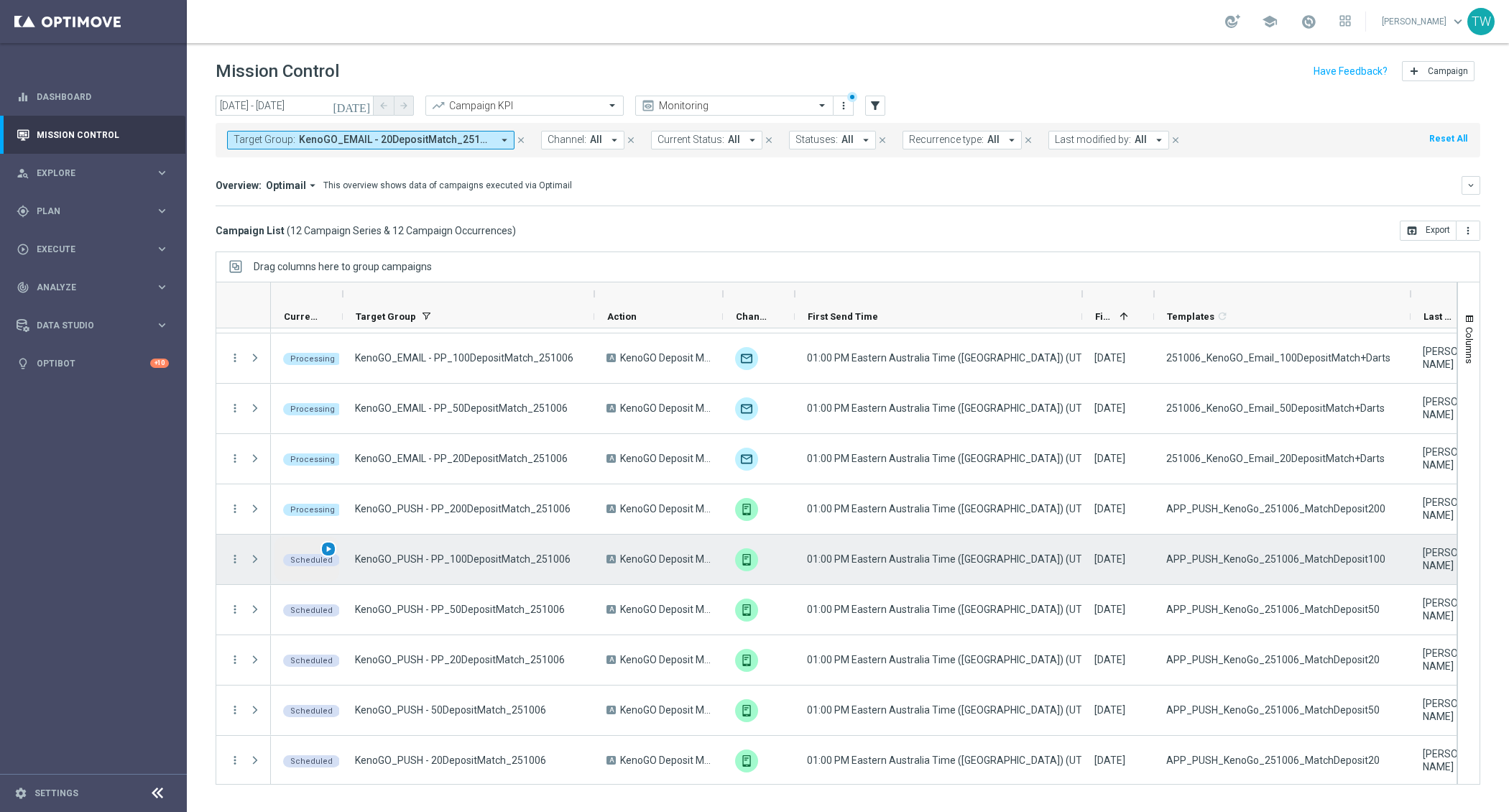
click at [326, 545] on span "play_arrow" at bounding box center [329, 549] width 10 height 10
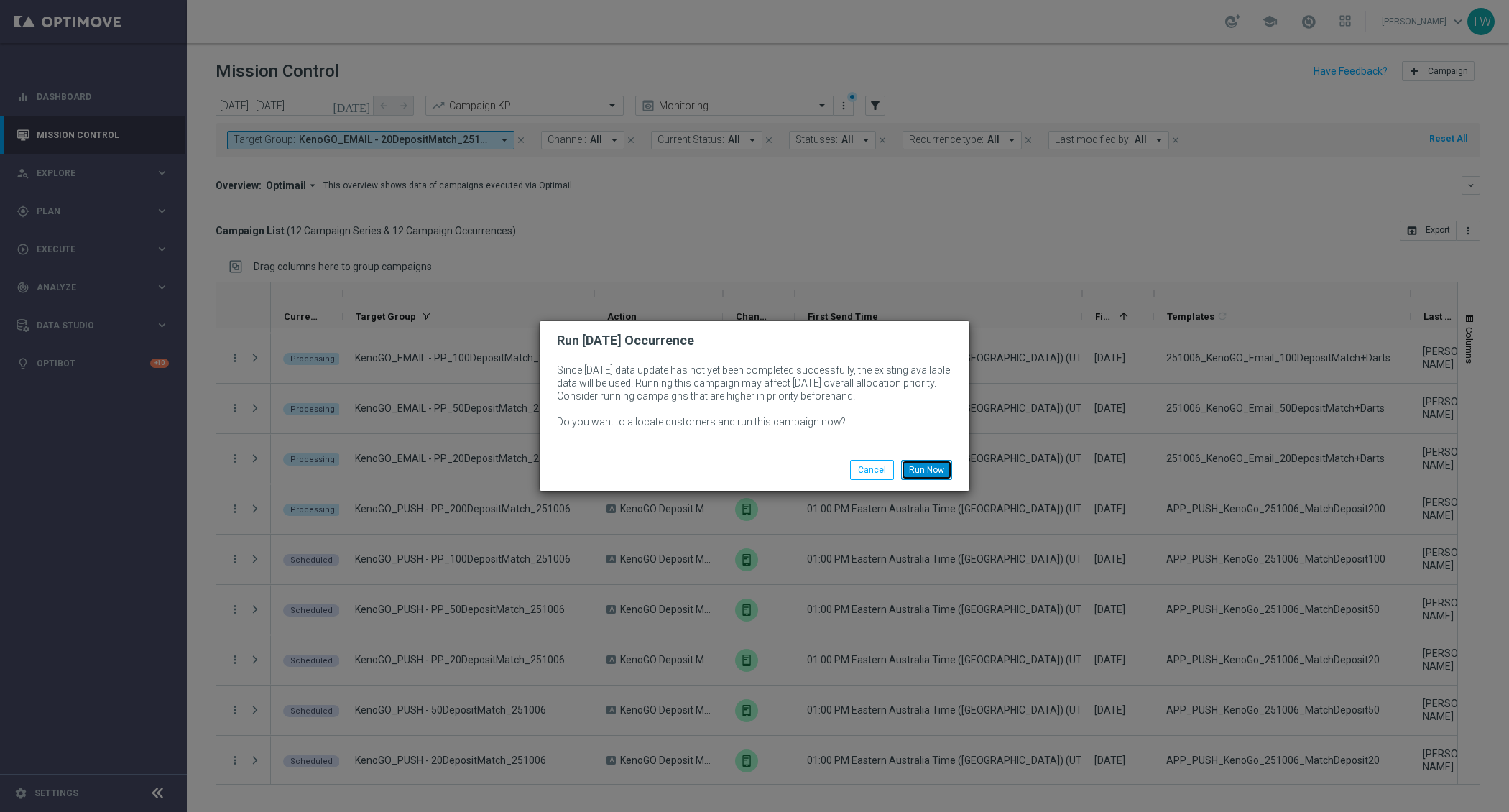
click at [941, 461] on button "Run Now" at bounding box center [926, 469] width 51 height 20
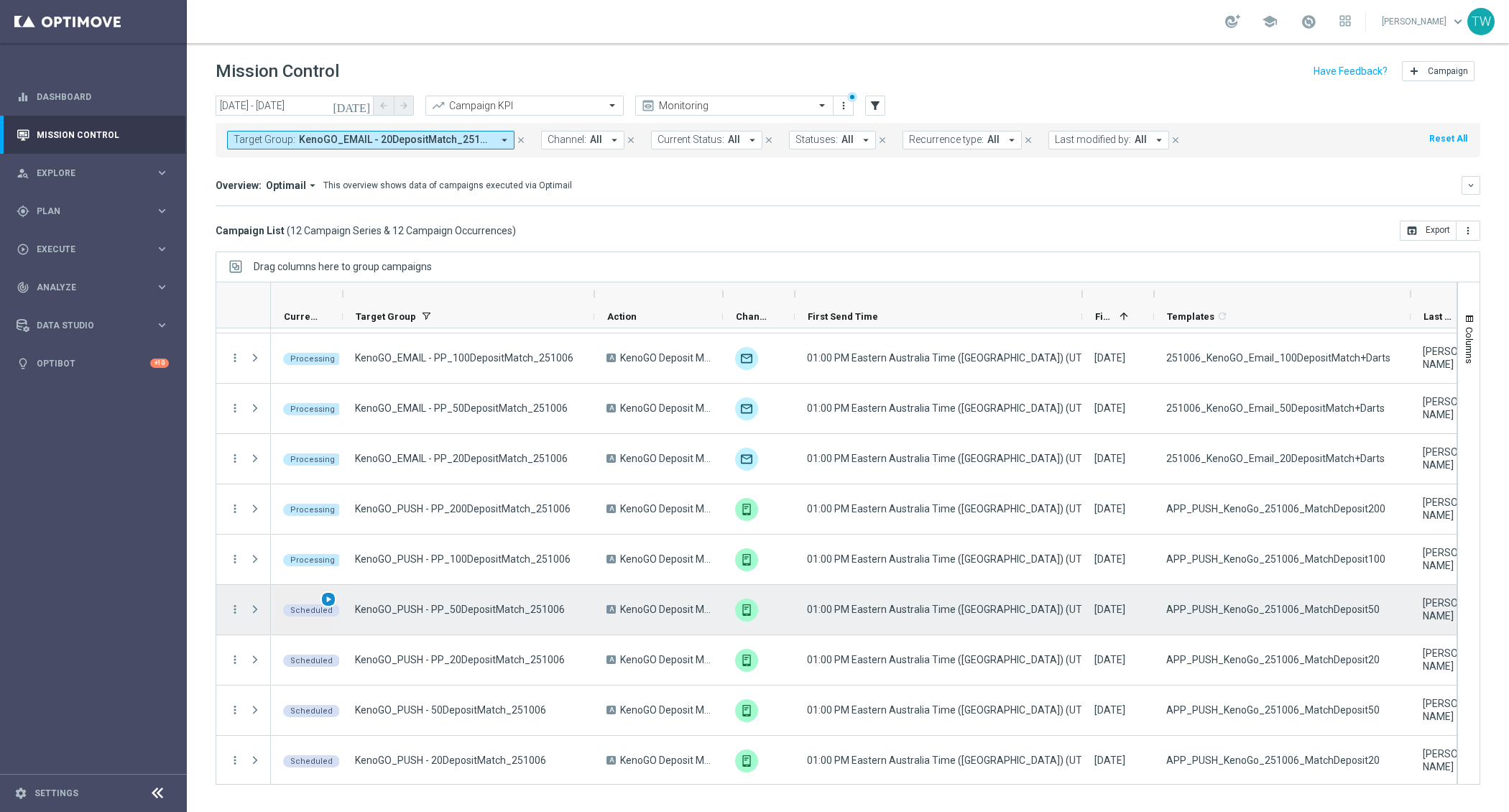
click at [331, 591] on div "play_arrow" at bounding box center [329, 600] width 17 height 17
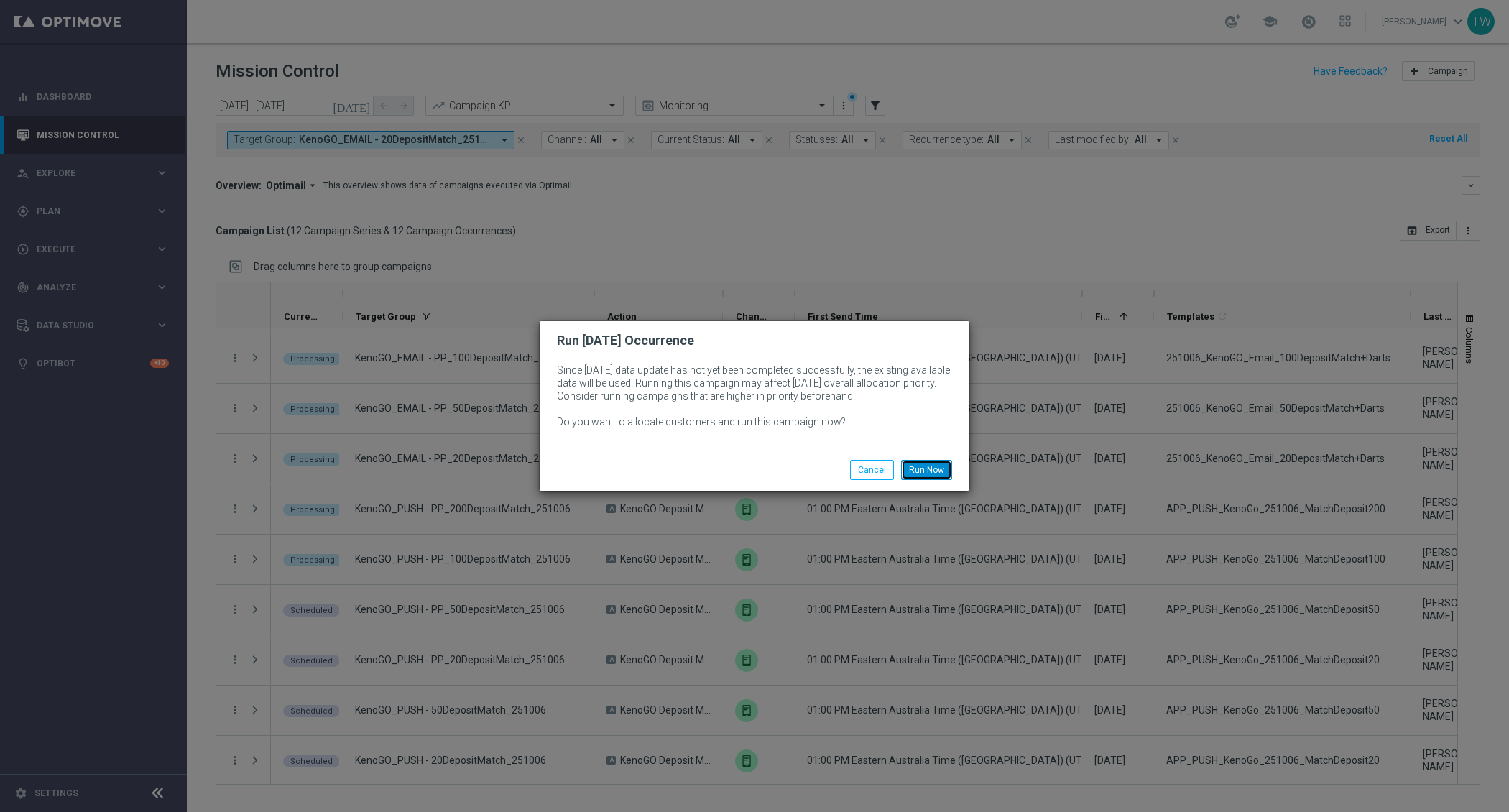
click at [941, 462] on button "Run Now" at bounding box center [926, 469] width 51 height 20
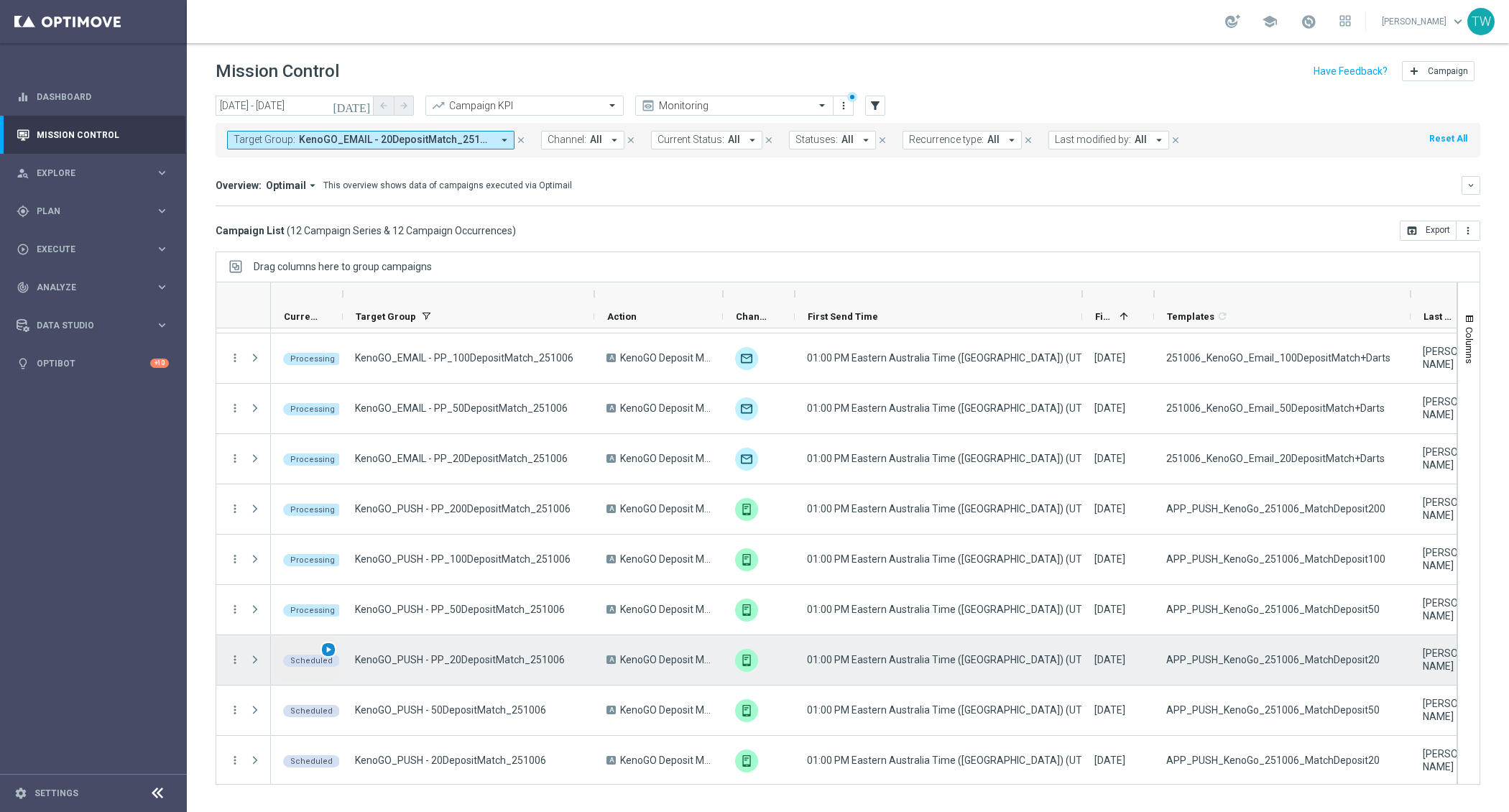
click at [325, 650] on span "play_arrow" at bounding box center [329, 650] width 10 height 10
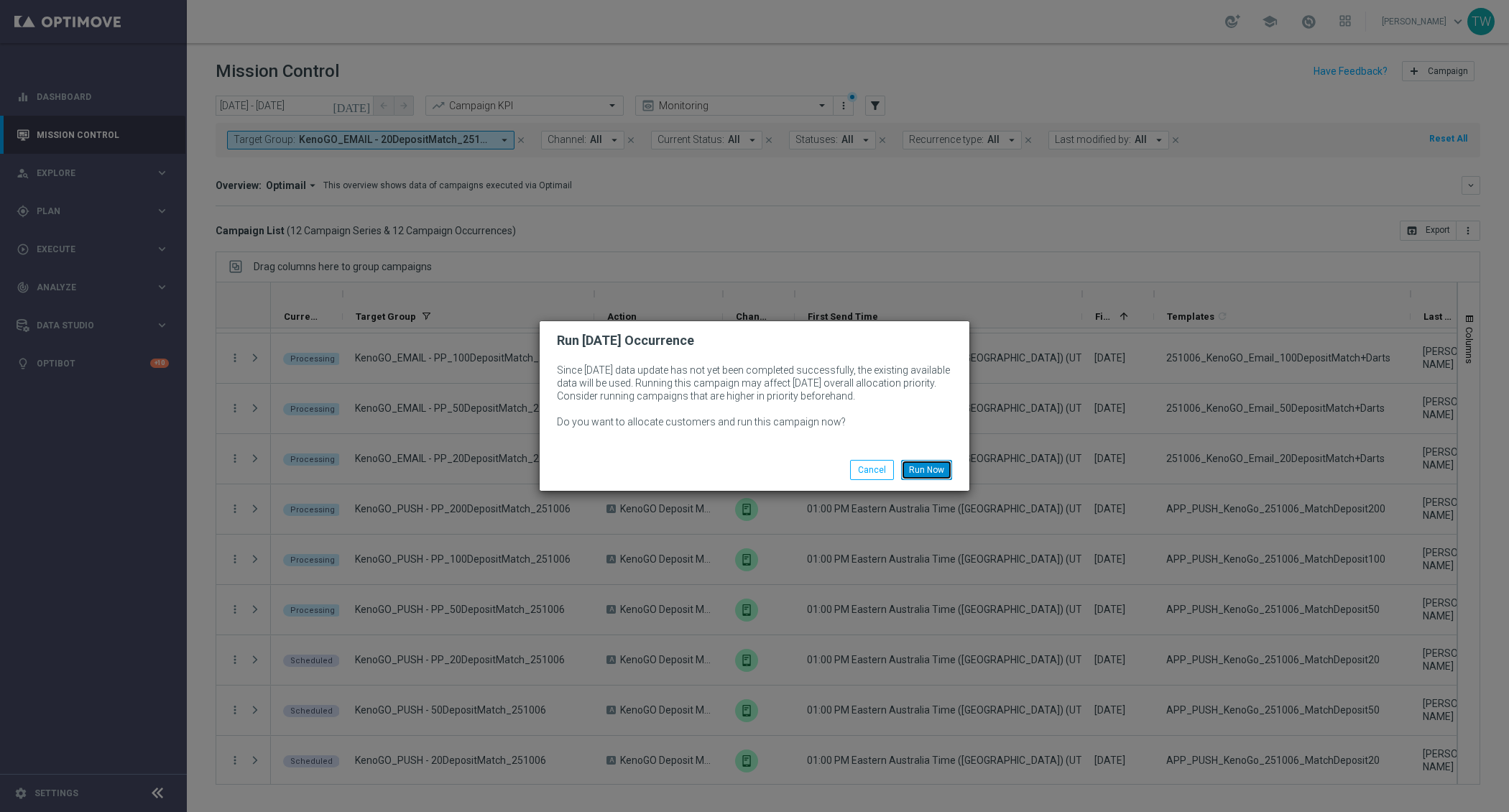
click at [926, 465] on button "Run Now" at bounding box center [926, 469] width 51 height 20
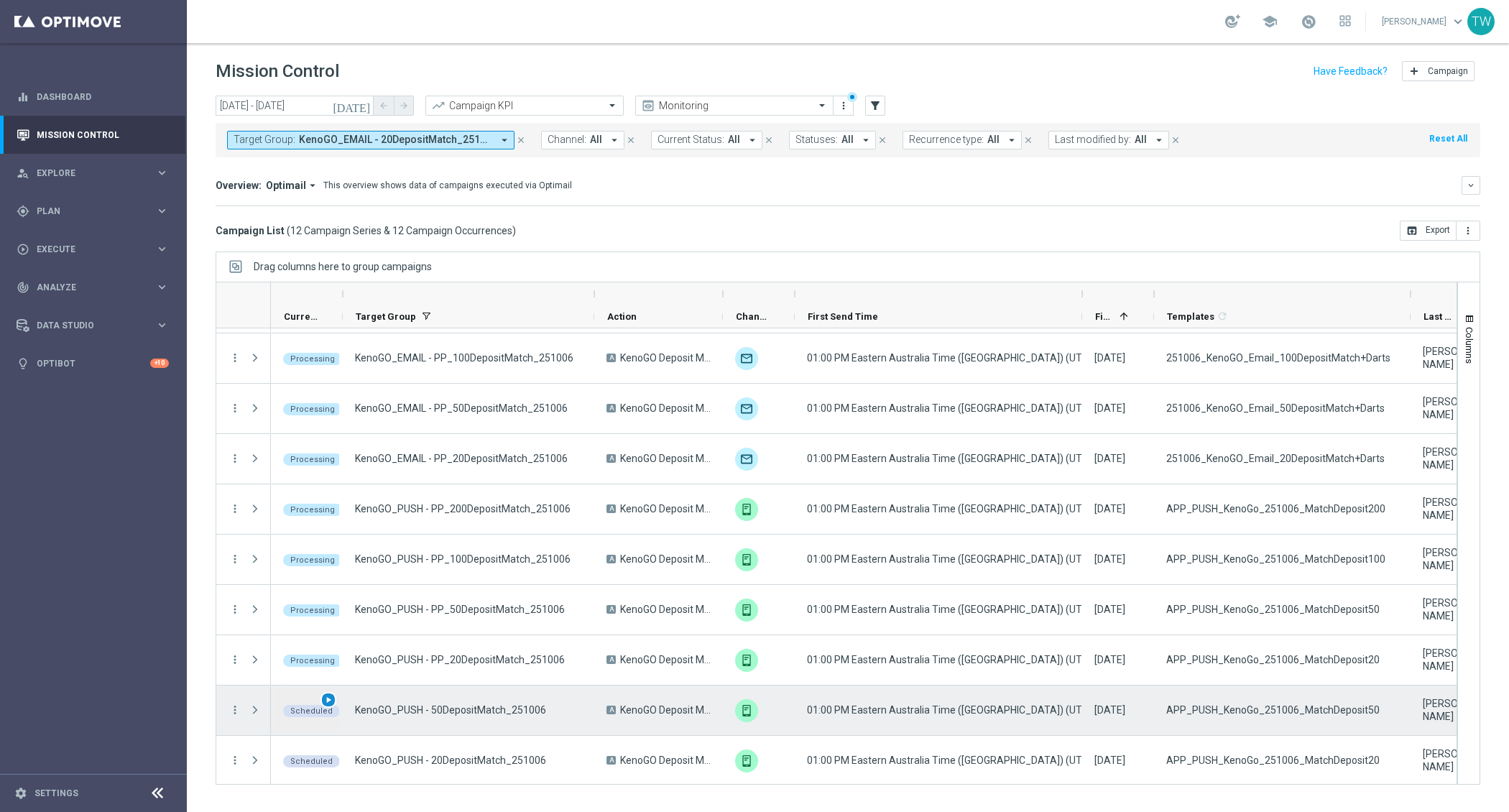
click at [330, 695] on span "play_arrow" at bounding box center [329, 700] width 10 height 10
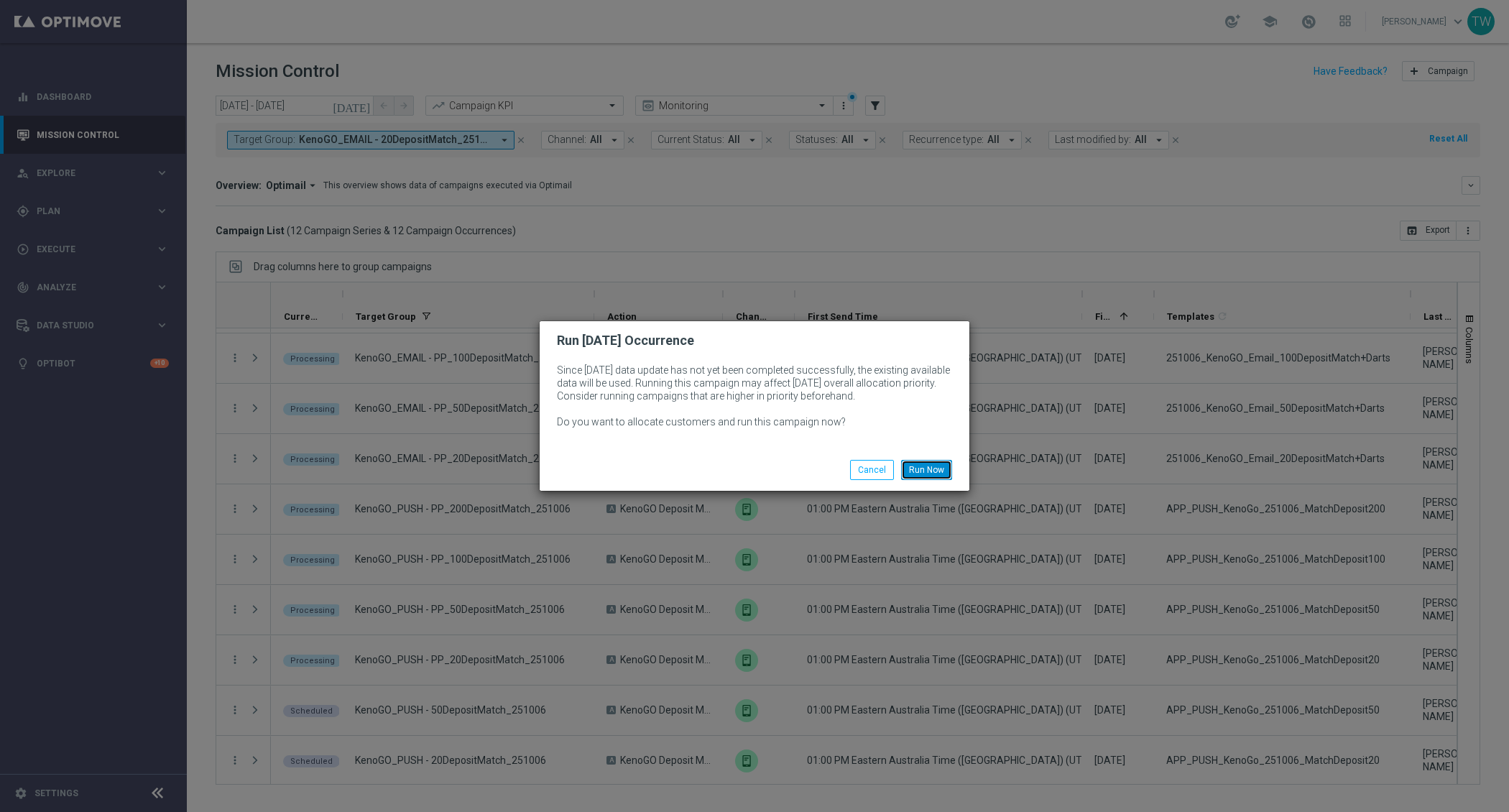
click at [935, 463] on button "Run Now" at bounding box center [926, 469] width 51 height 20
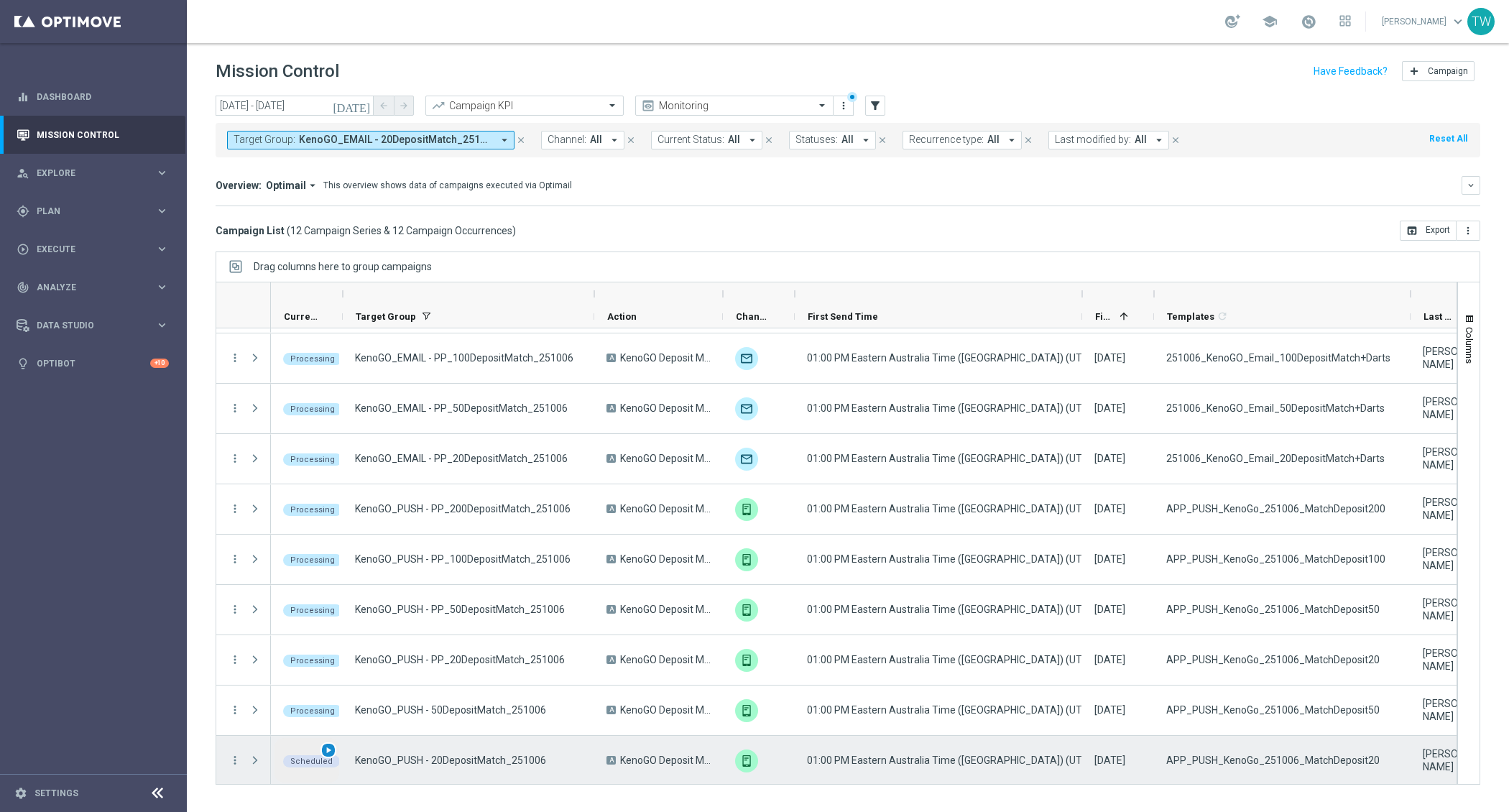
click at [327, 749] on span "play_arrow" at bounding box center [329, 750] width 10 height 10
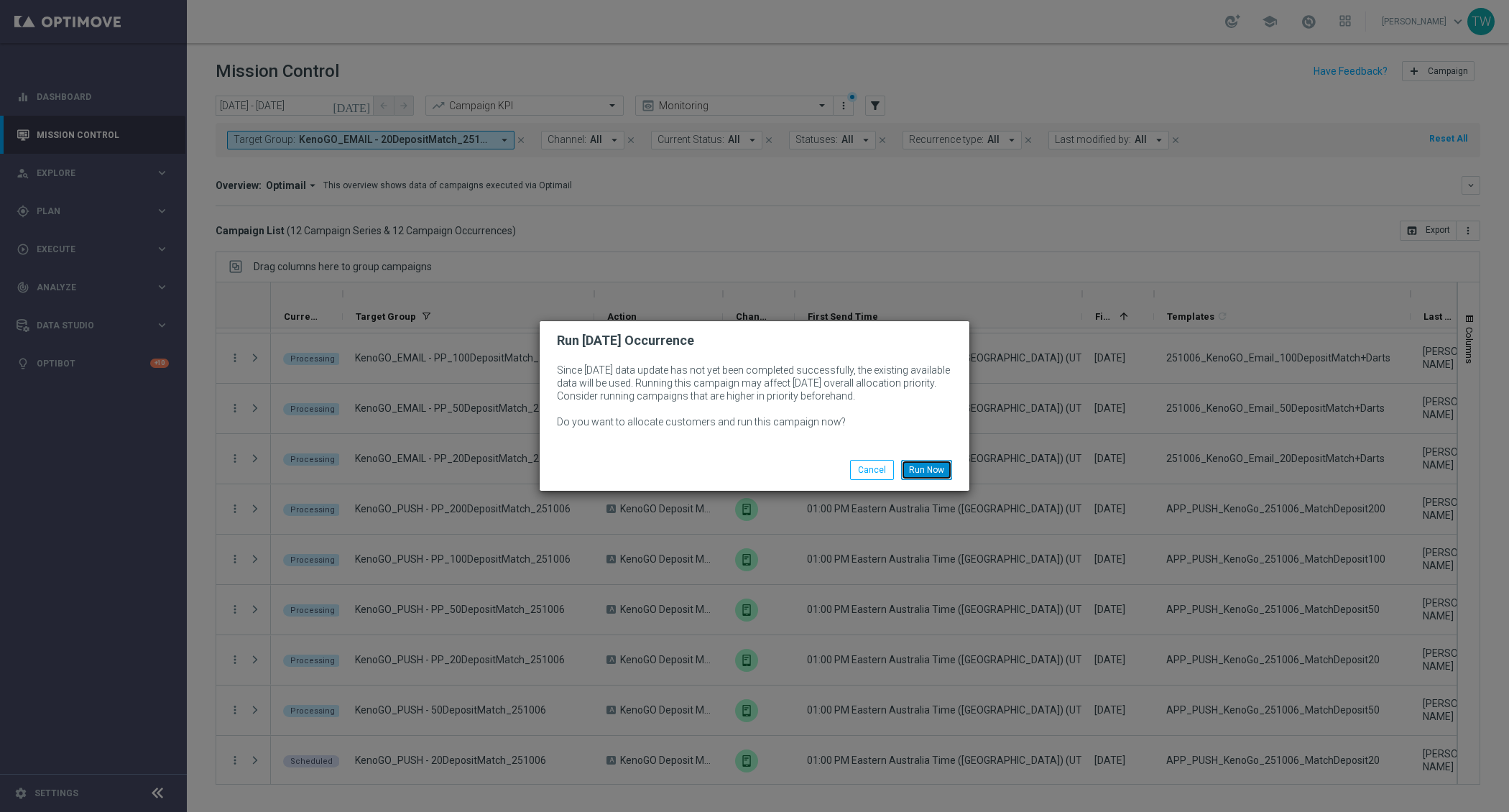
click at [938, 465] on button "Run Now" at bounding box center [926, 469] width 51 height 20
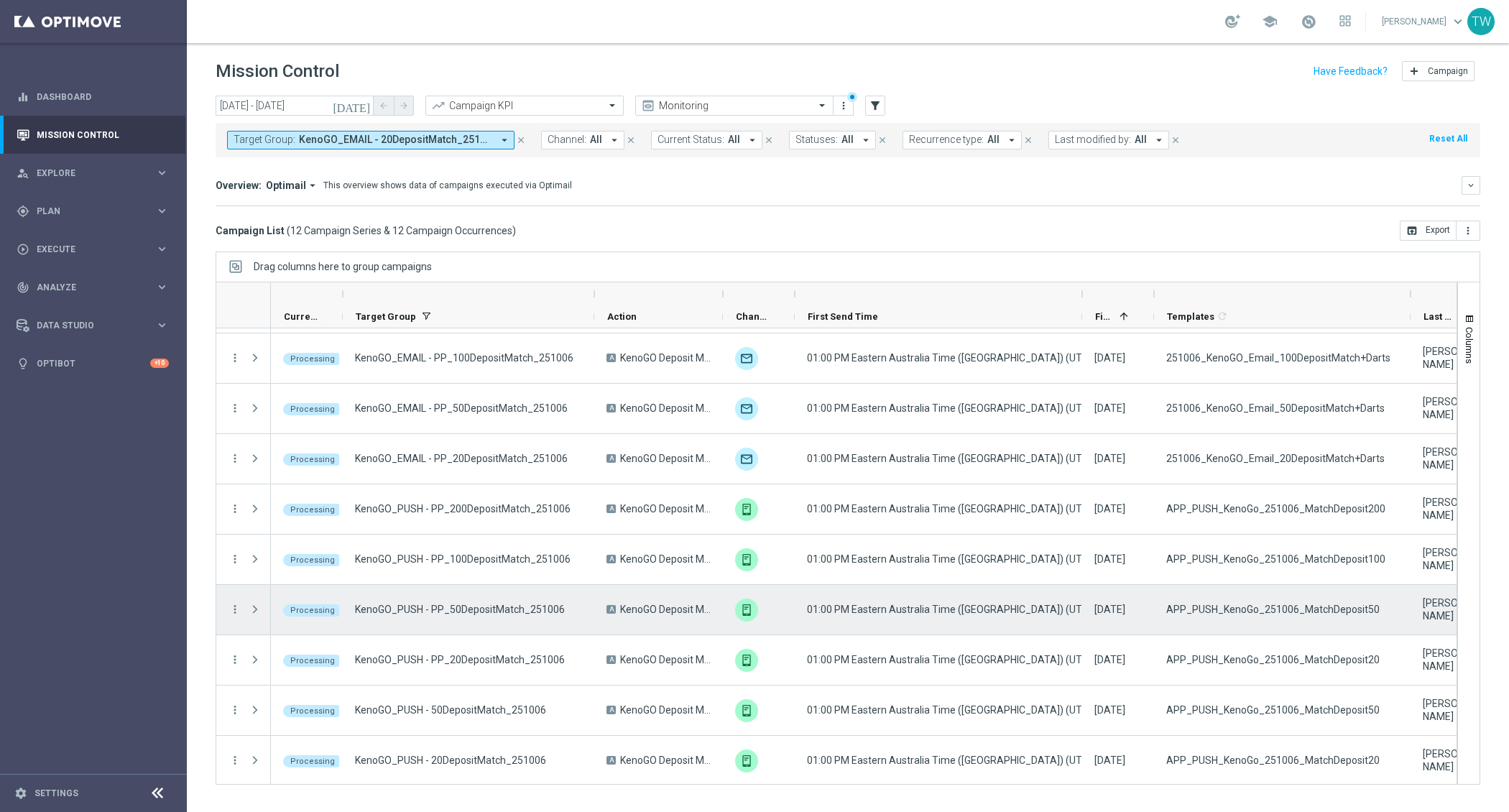
scroll to position [0, 0]
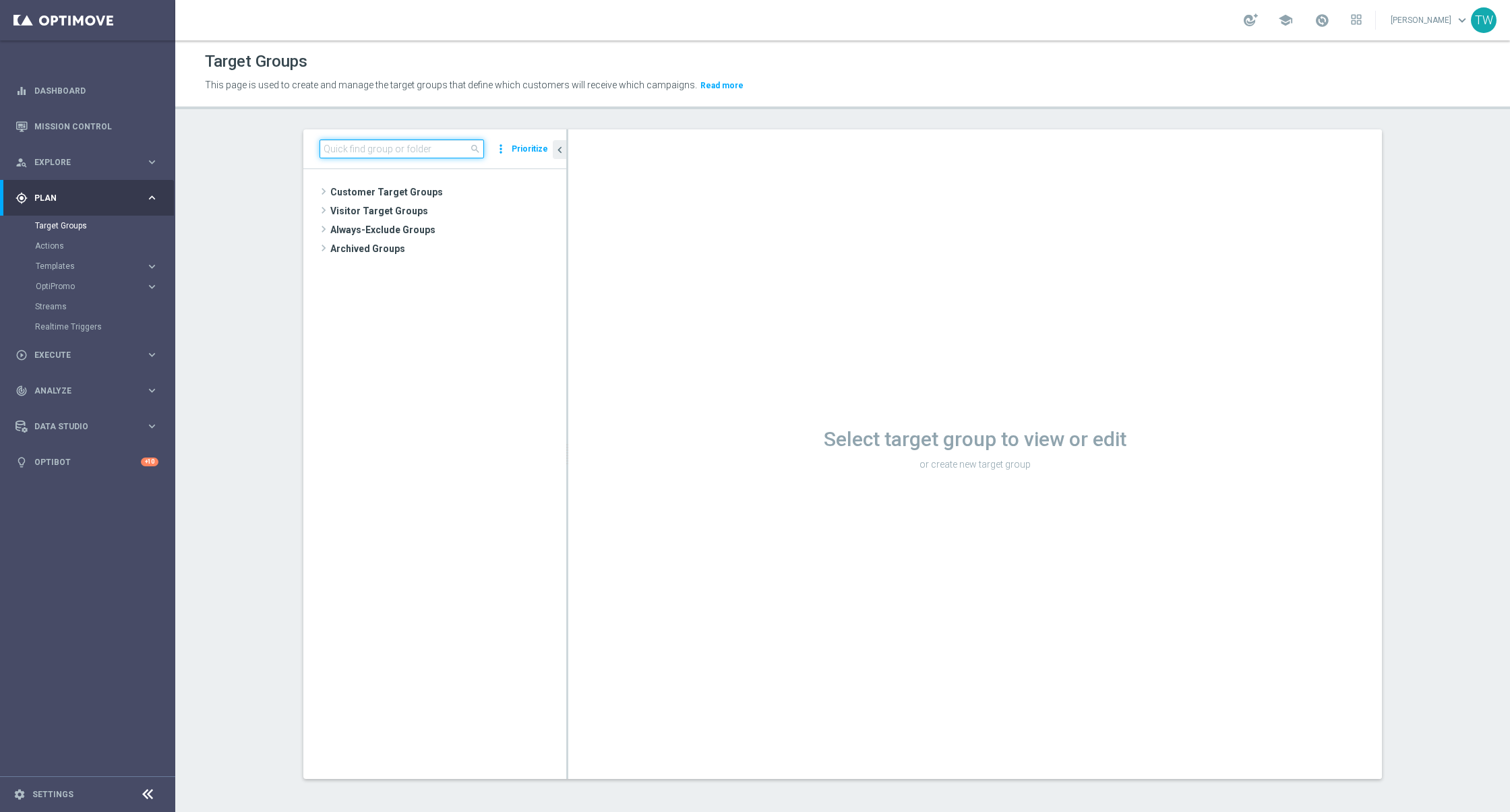
click at [414, 152] on input at bounding box center [402, 149] width 165 height 19
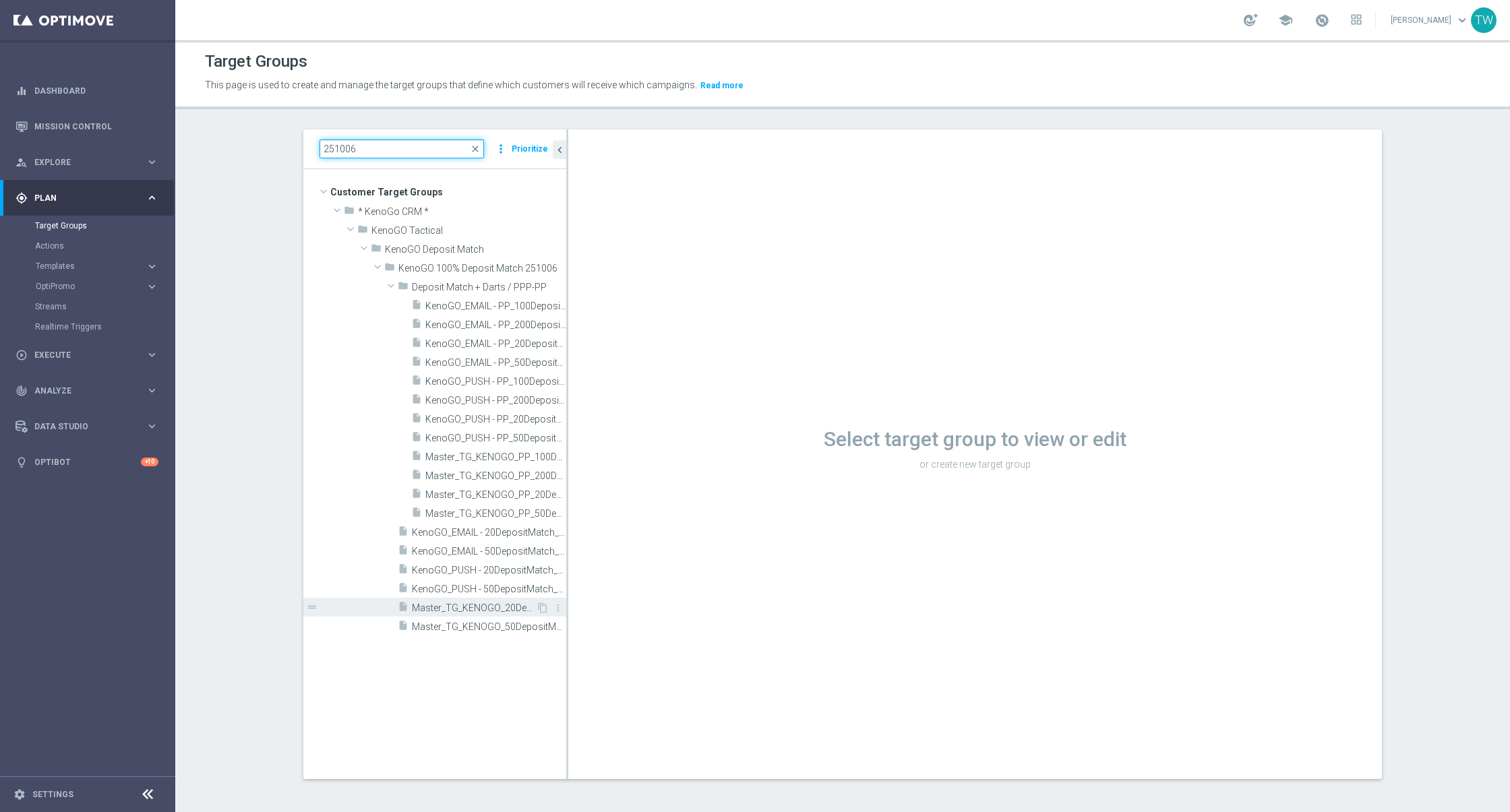
type input "251006"
click at [475, 607] on span "Master_TG_KENOGO_20DepositMatch_251006" at bounding box center [474, 607] width 124 height 12
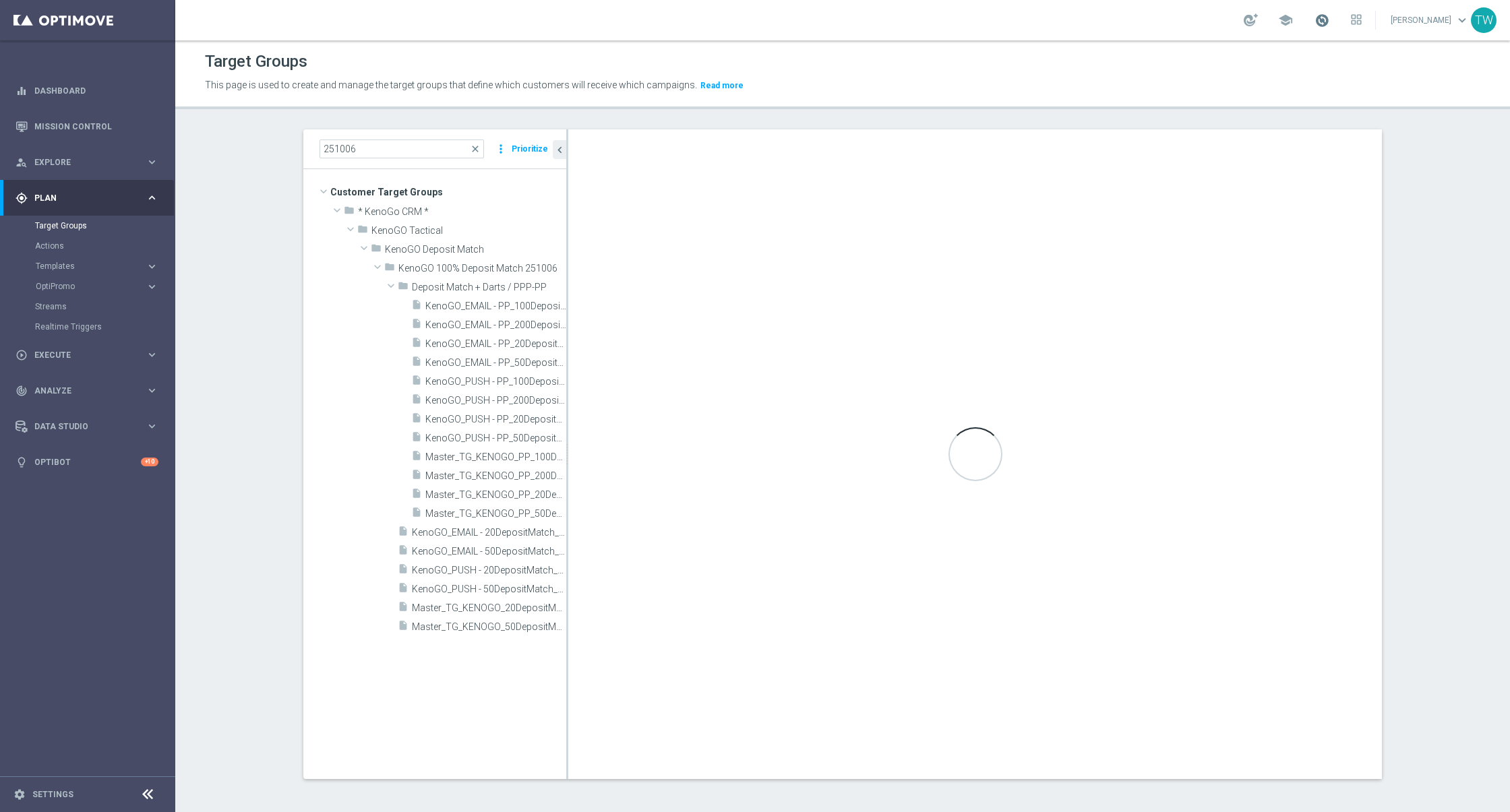
click at [1329, 22] on span at bounding box center [1321, 19] width 15 height 15
click at [445, 611] on span "Master_TG_KENOGO_20DepositMatch_251006" at bounding box center [474, 607] width 124 height 12
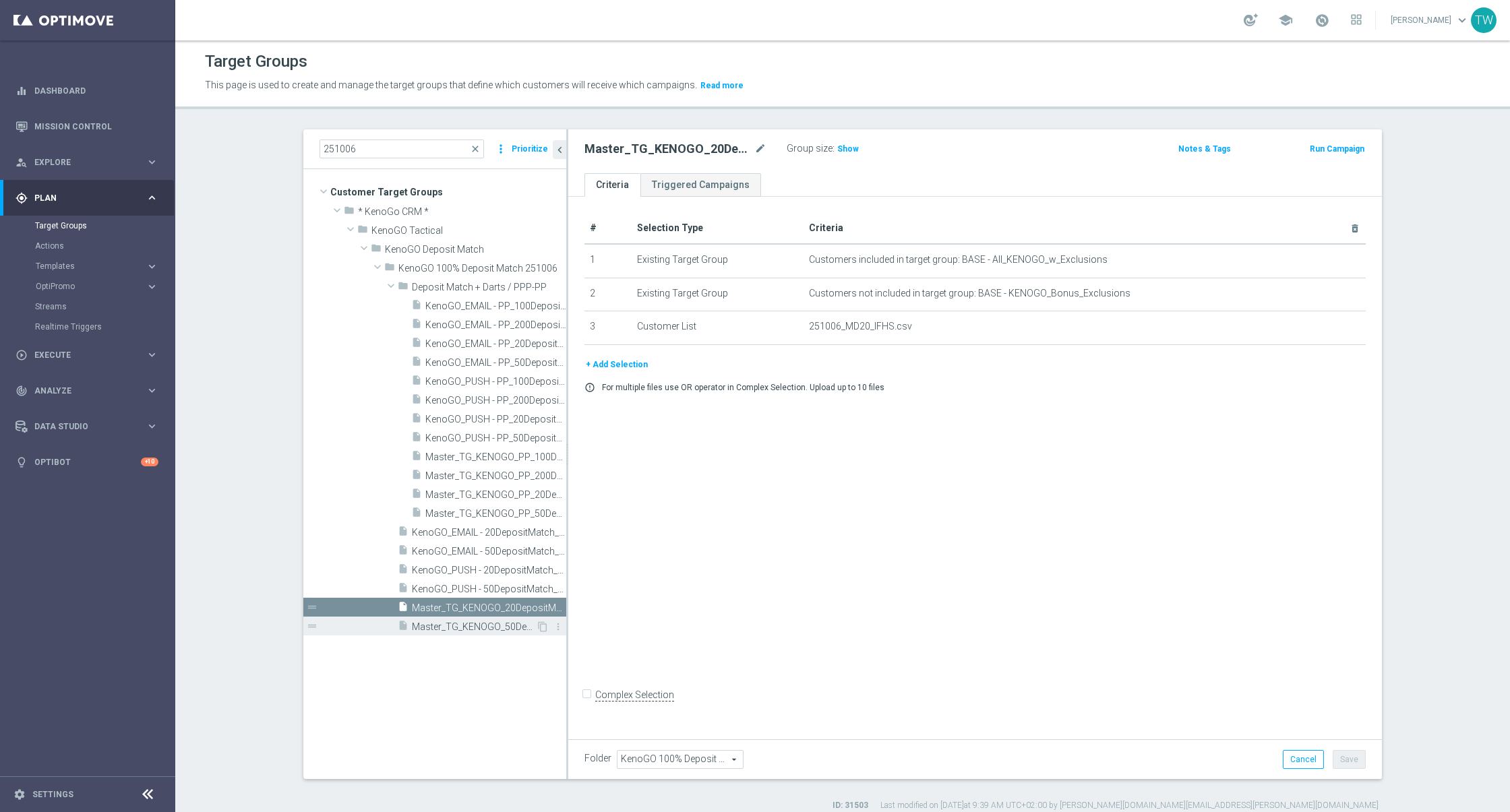
click at [473, 623] on span "Master_TG_KENOGO_50DepositMatch_251006" at bounding box center [474, 627] width 124 height 12
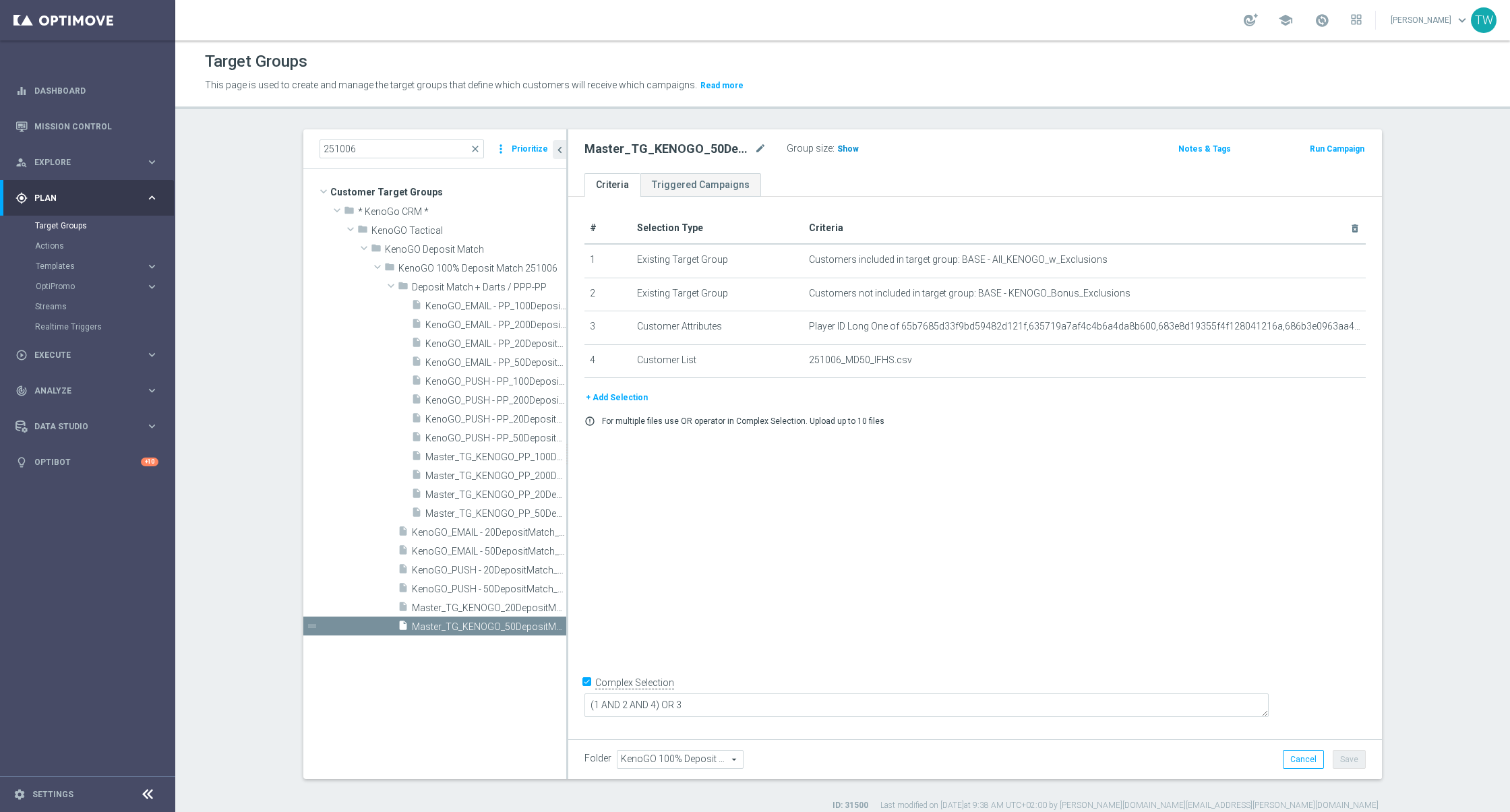
click at [845, 151] on span "Show" at bounding box center [848, 149] width 21 height 10
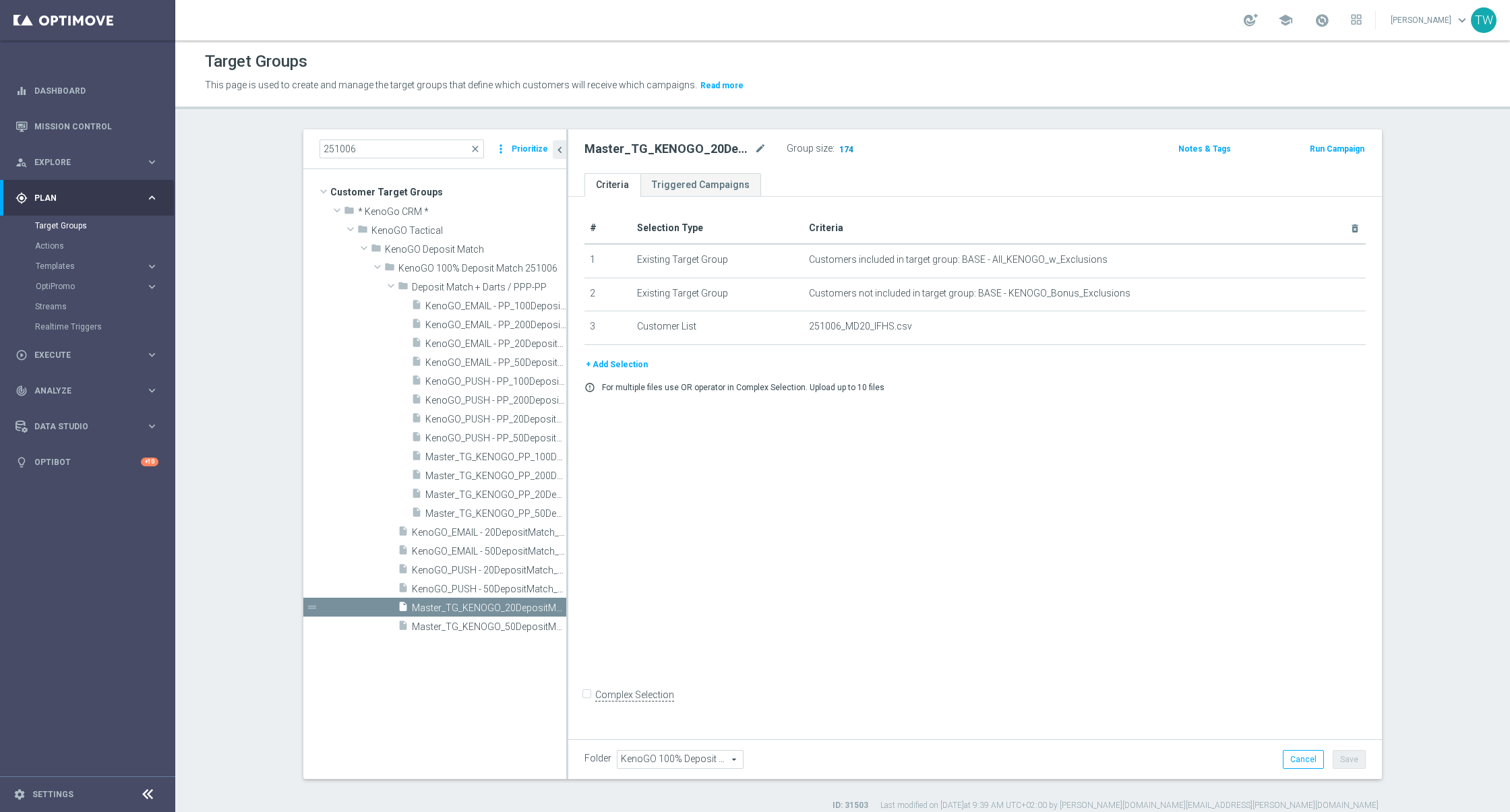
click at [843, 144] on span "174" at bounding box center [846, 151] width 17 height 12
click at [439, 620] on div "insert_drive_file Master_TG_KENOGO_50DepositMatch_251006" at bounding box center [467, 625] width 138 height 19
click at [447, 631] on span "Master_TG_KENOGO_50DepositMatch_251006" at bounding box center [474, 627] width 124 height 12
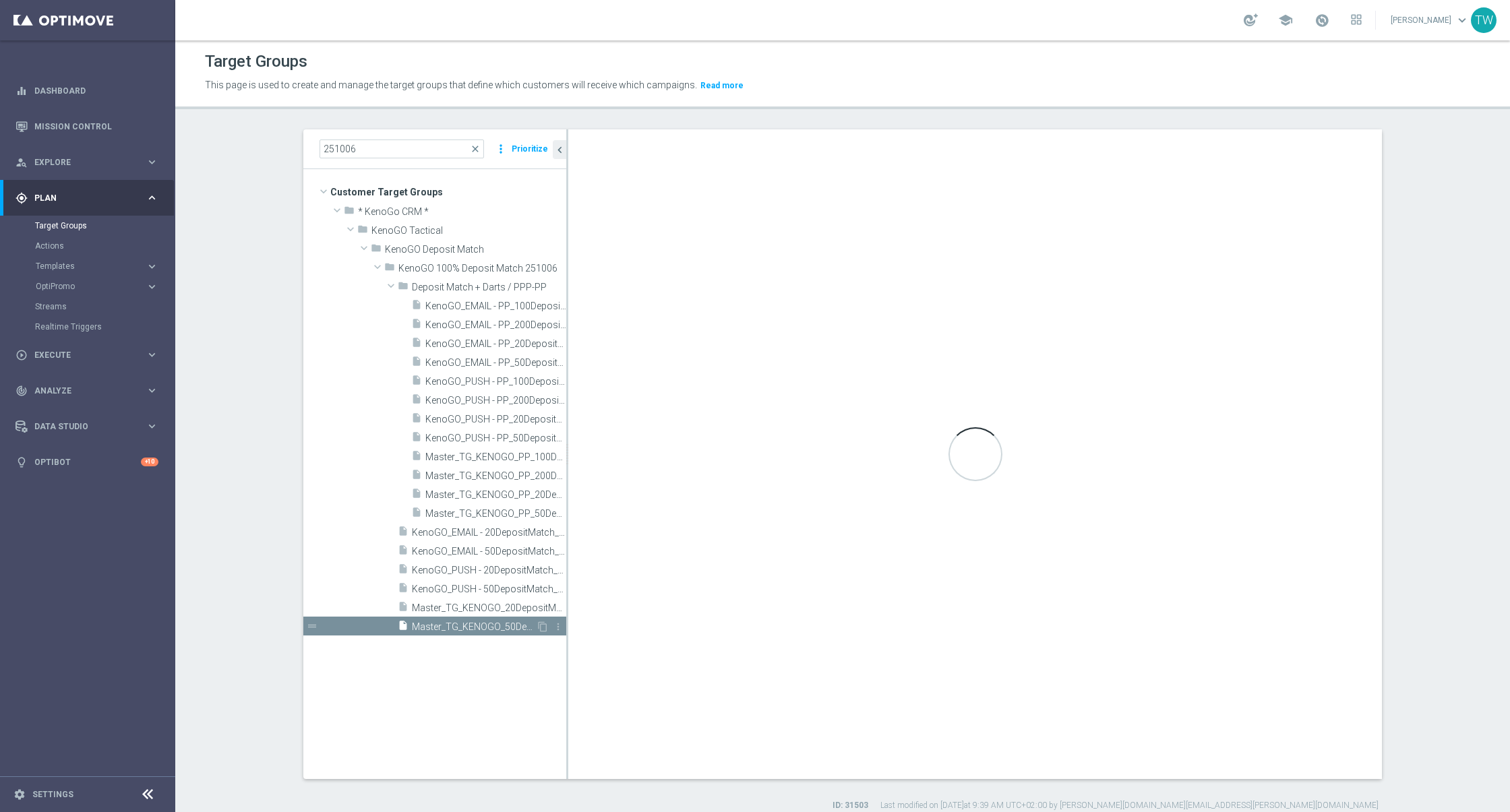
checkbox input "true"
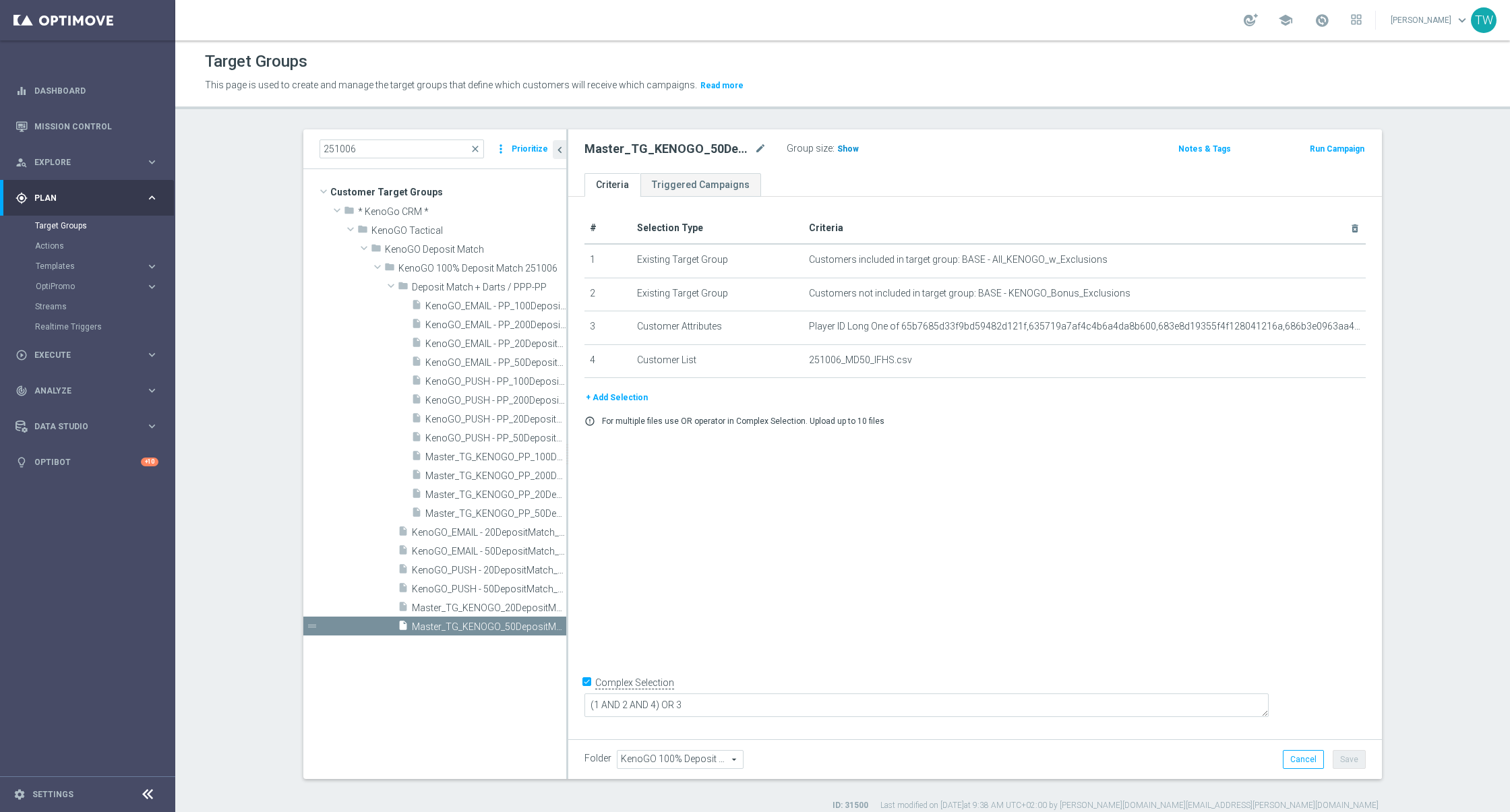
click at [840, 151] on span "Show" at bounding box center [848, 149] width 21 height 10
click at [840, 146] on span "174" at bounding box center [846, 151] width 17 height 12
click at [475, 473] on span "Master_TG_KENOGO_PP_200DepositMatch_251006" at bounding box center [480, 476] width 111 height 12
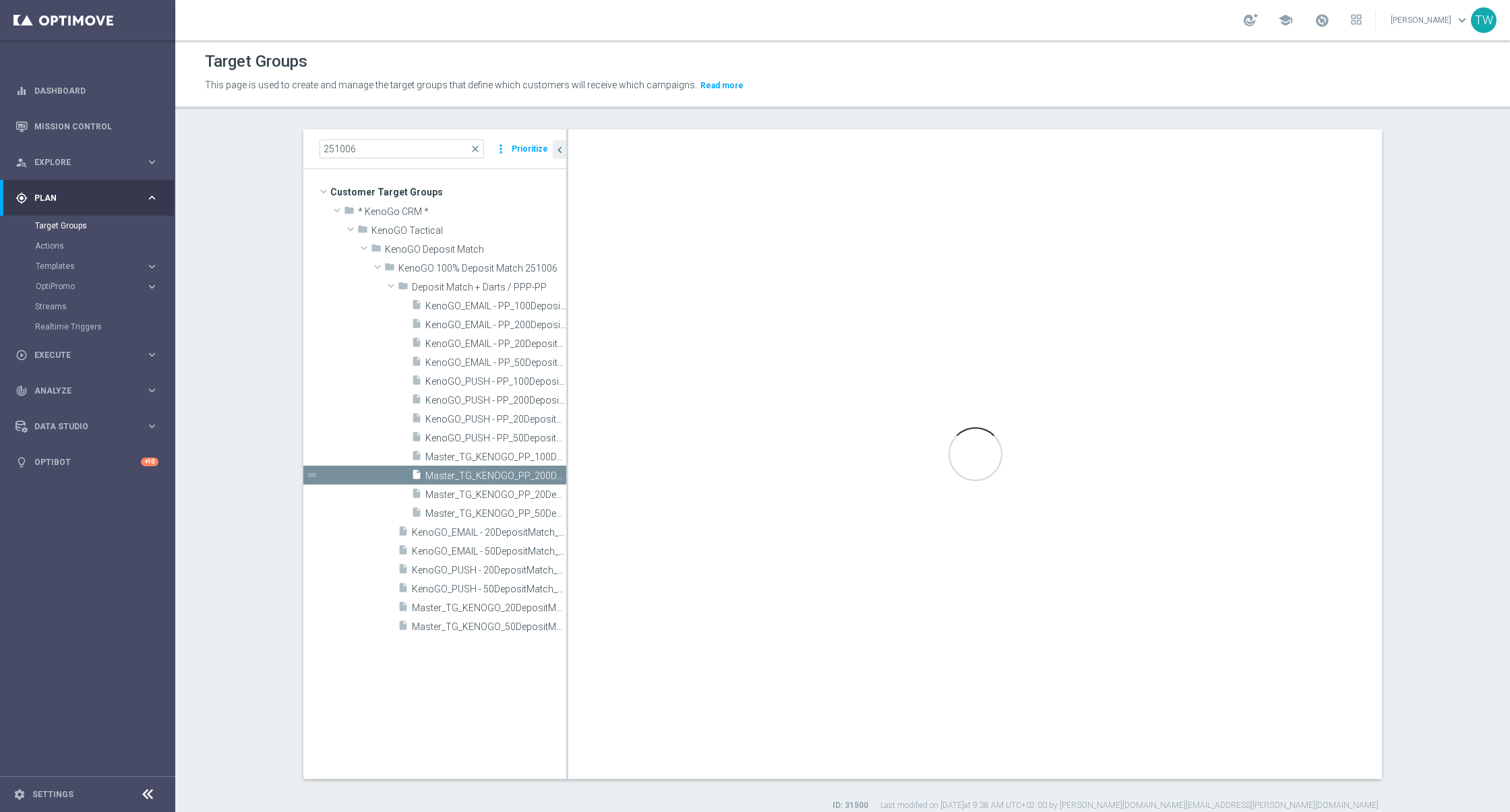
type input "Deposit Match + Darts / PPP-PP"
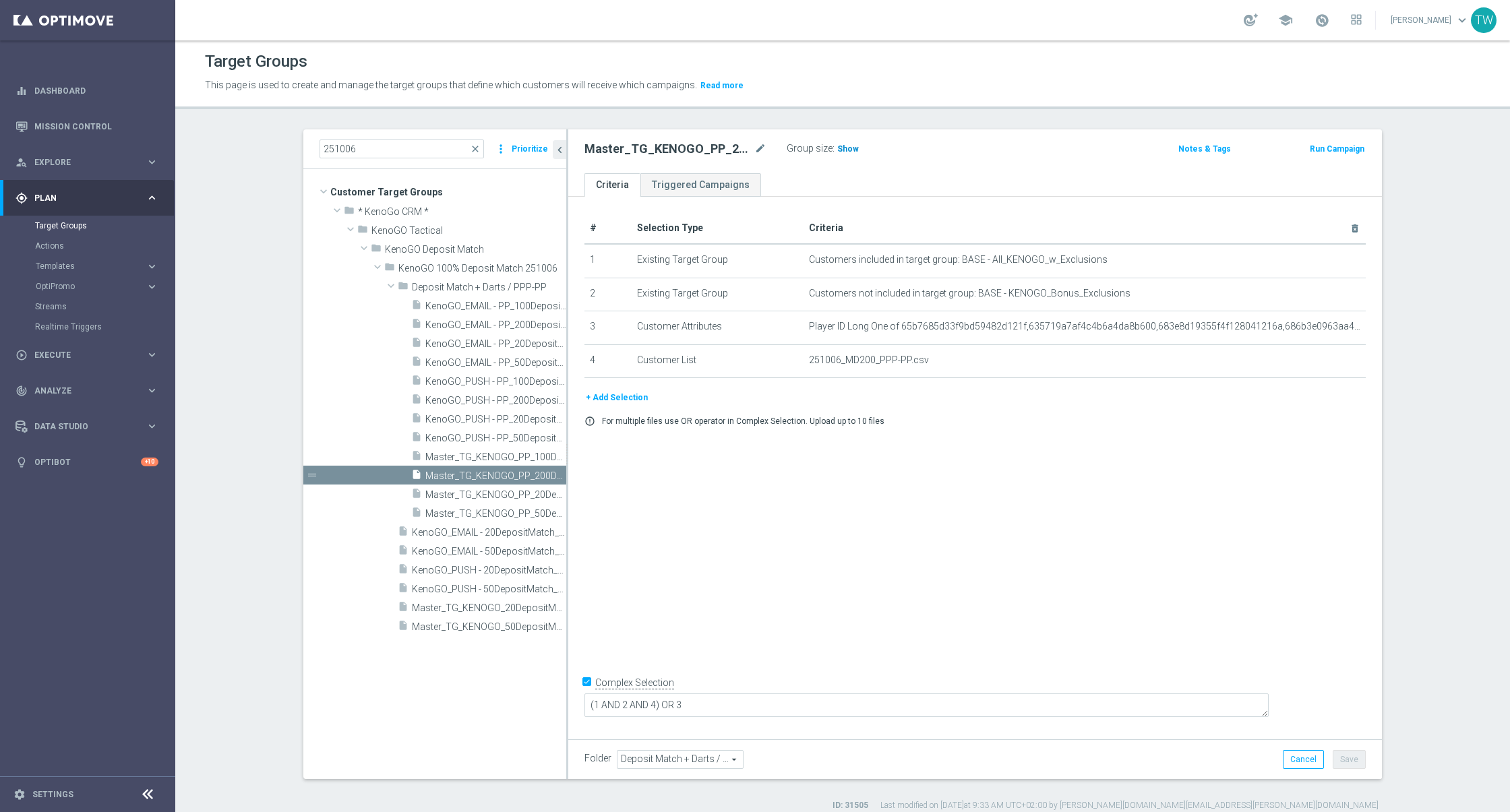
click at [840, 151] on span "Show" at bounding box center [848, 149] width 21 height 10
click at [842, 151] on span "91" at bounding box center [844, 151] width 12 height 12
click at [469, 452] on span "Master_TG_KENOGO_PP_100DepositMatch_251006" at bounding box center [480, 457] width 111 height 12
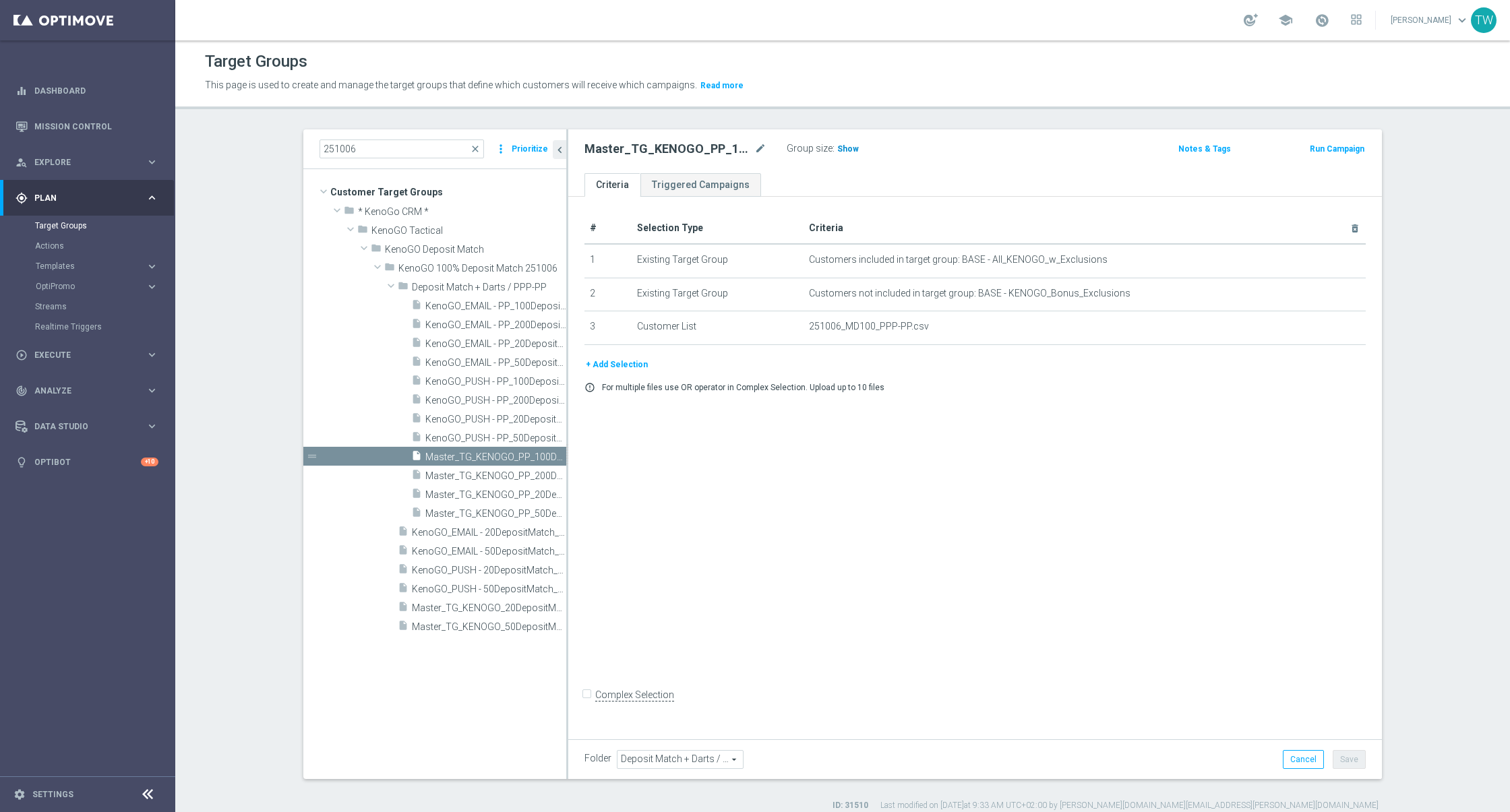
click at [848, 148] on span "Show" at bounding box center [848, 149] width 21 height 10
click at [853, 151] on span "1,290" at bounding box center [849, 151] width 24 height 12
click at [464, 509] on span "Master_TG_KENOGO_PP_50DepositMatch_251006" at bounding box center [480, 514] width 111 height 12
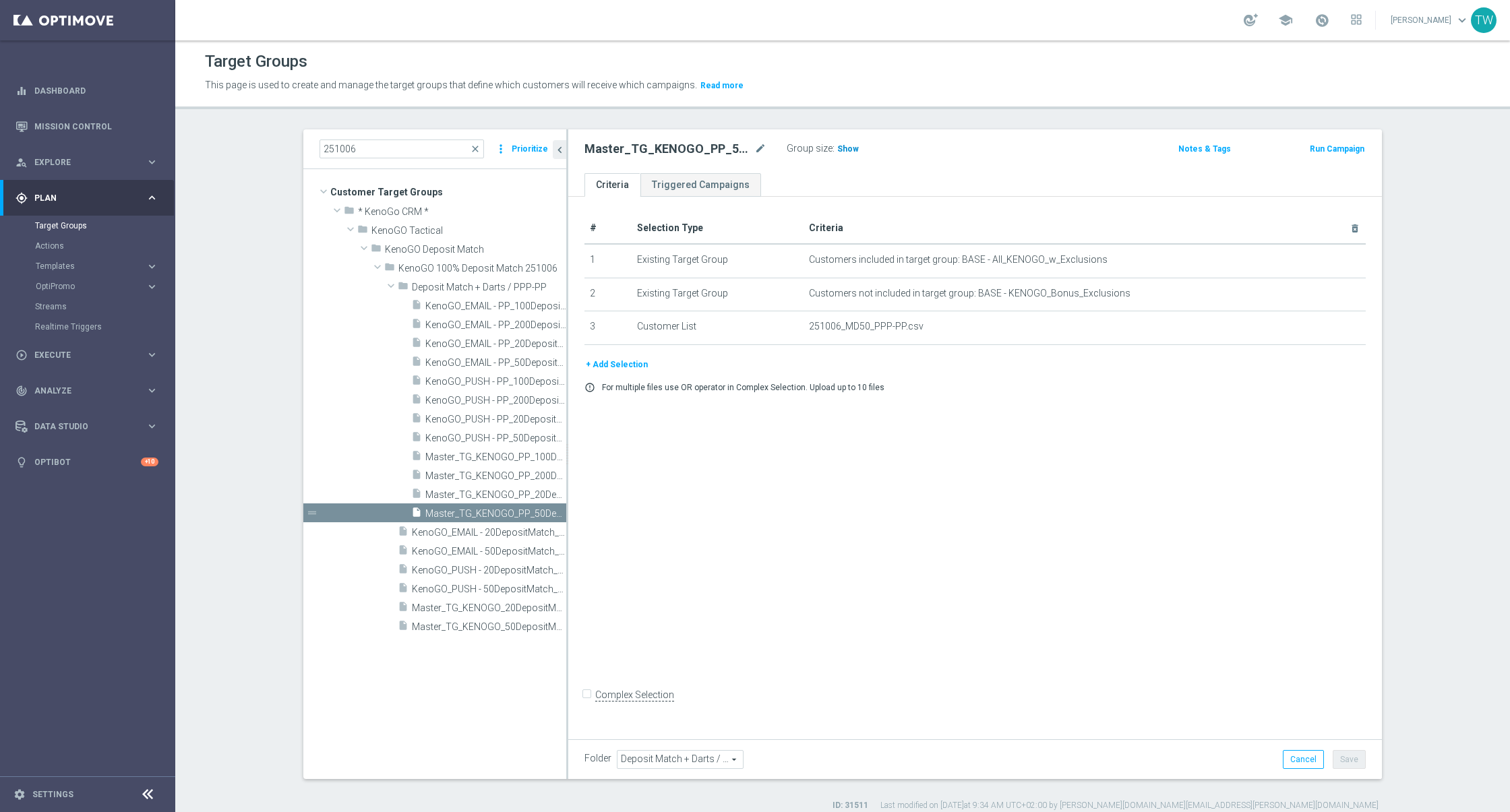
click at [844, 144] on span "Show" at bounding box center [848, 149] width 21 height 10
click at [845, 145] on span "5,532" at bounding box center [849, 151] width 24 height 12
click at [479, 490] on span "Master_TG_KENOGO_PP_20DepositMatch_251006" at bounding box center [480, 495] width 111 height 12
click at [856, 147] on h3 "Show" at bounding box center [848, 149] width 24 height 15
click at [851, 145] on span "4,178" at bounding box center [849, 151] width 24 height 12
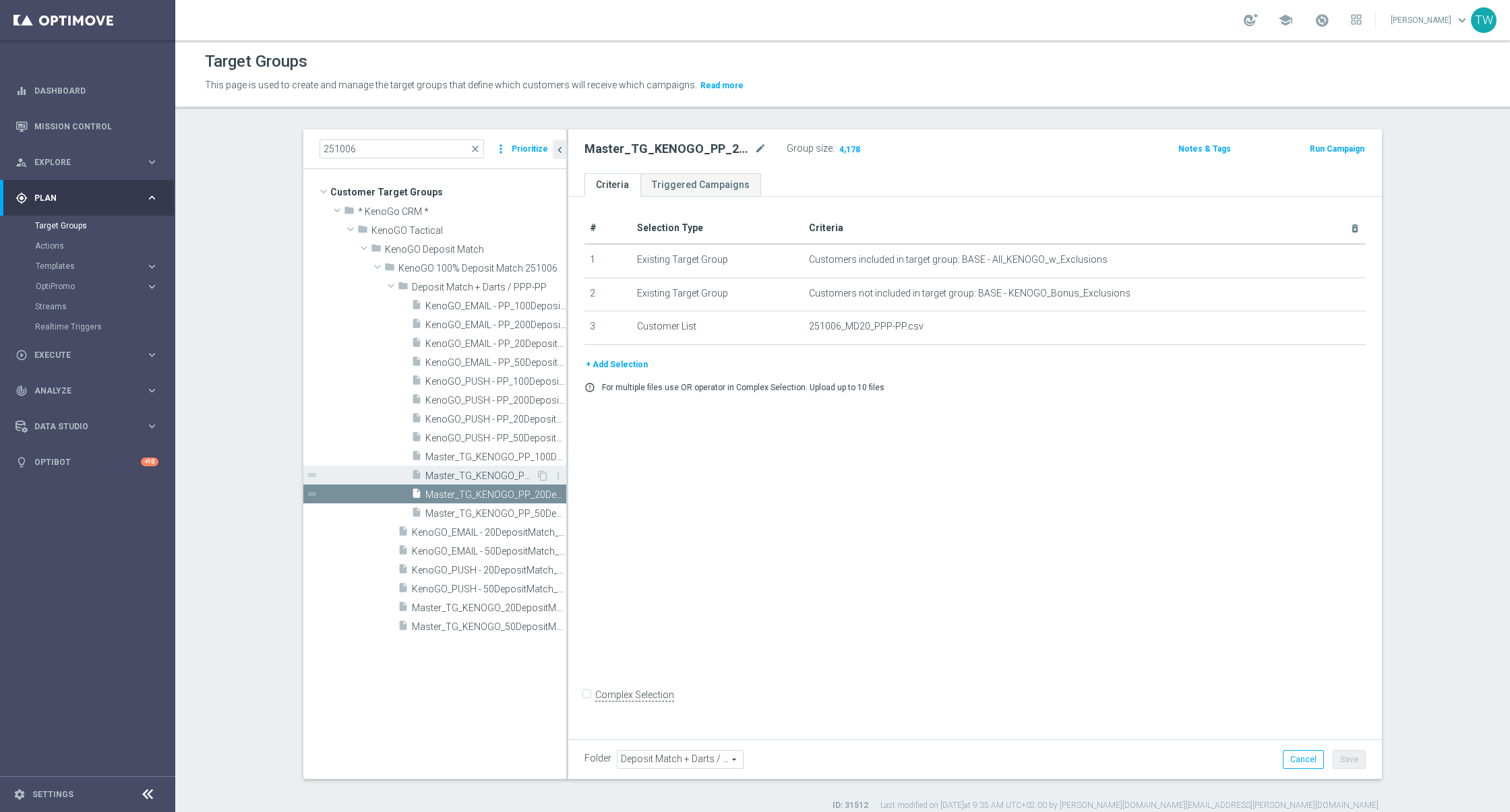
click at [507, 478] on span "Master_TG_KENOGO_PP_200DepositMatch_251006" at bounding box center [480, 476] width 111 height 12
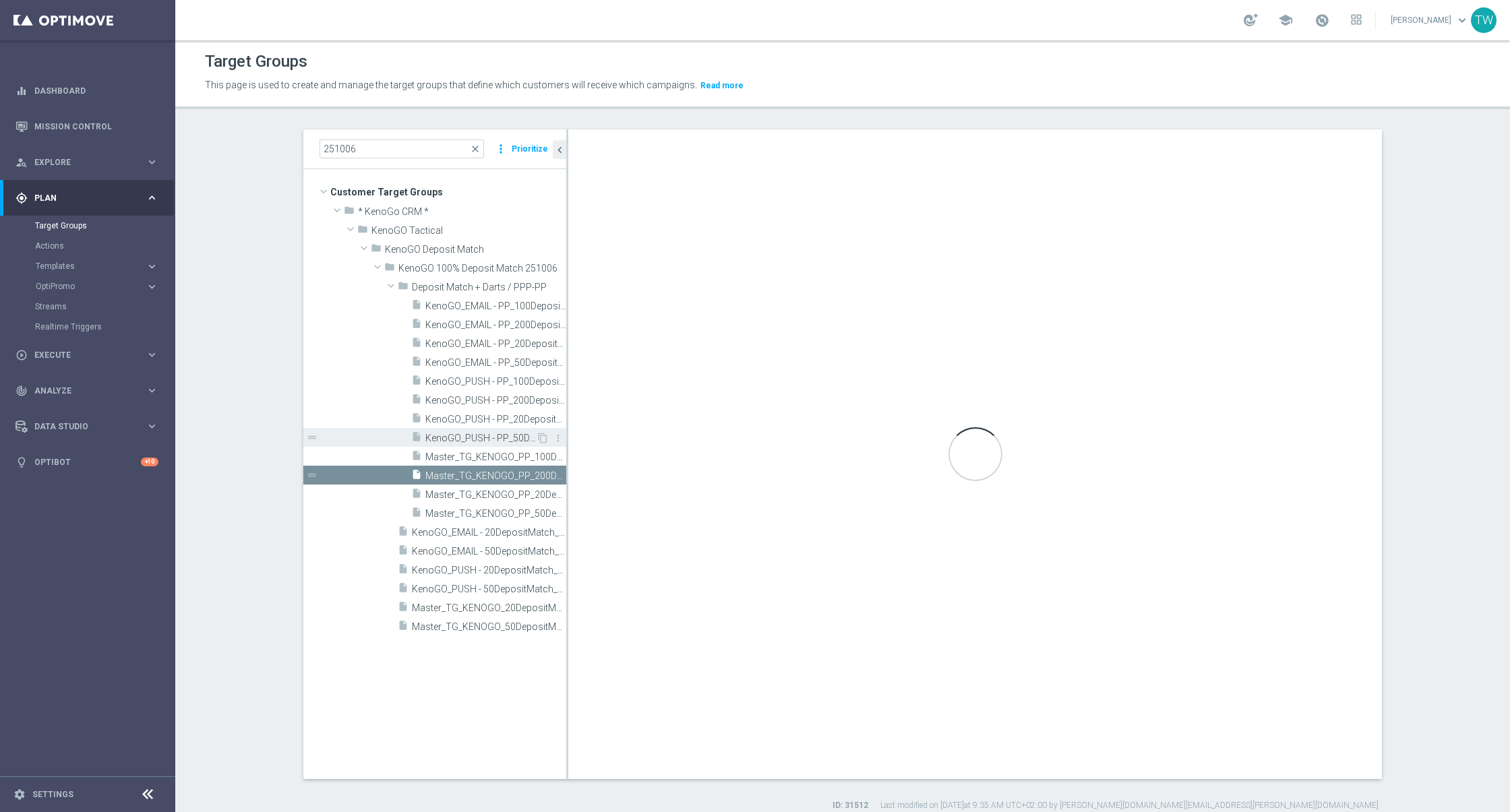
checkbox input "true"
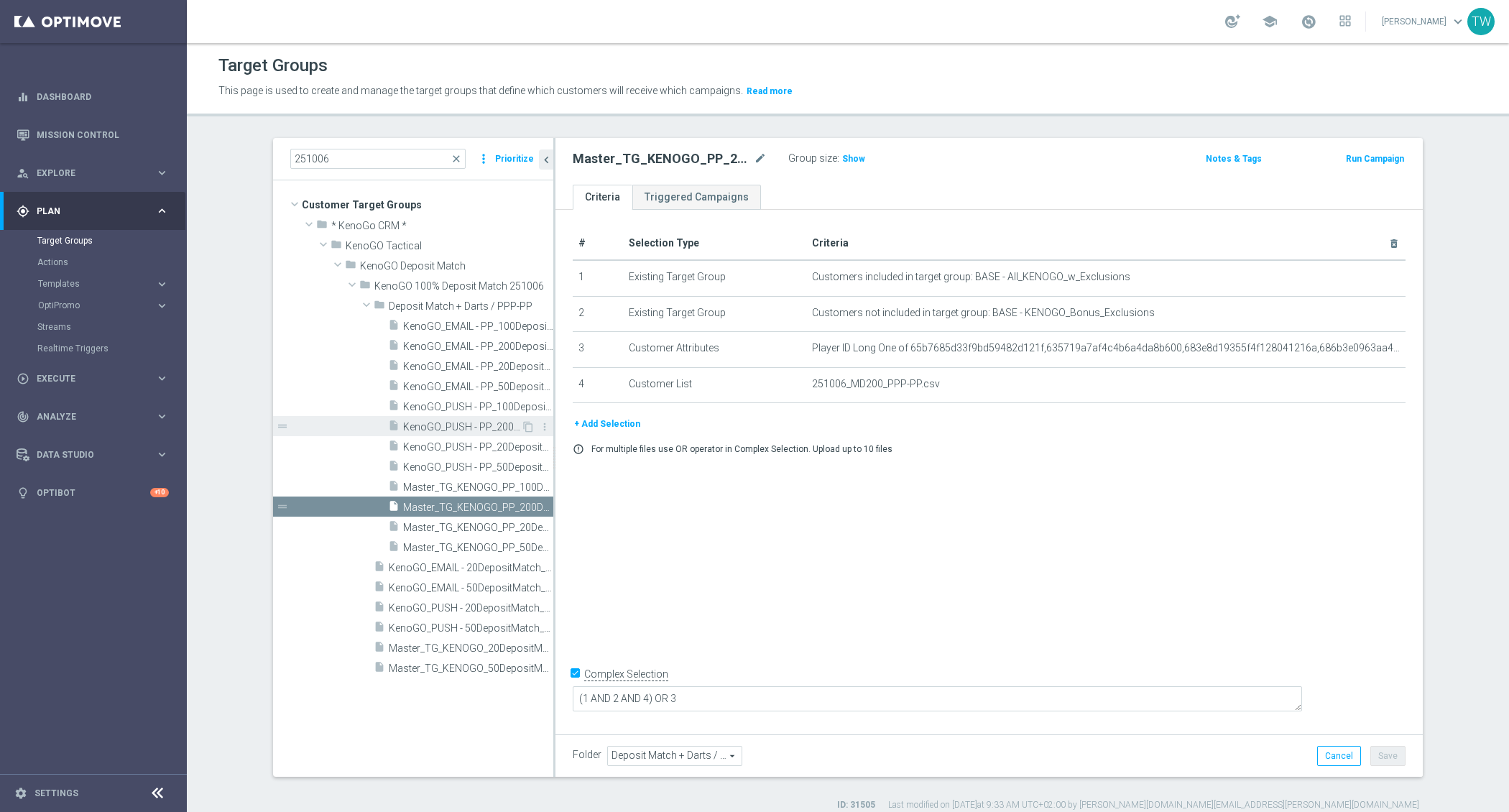
click at [489, 429] on span "KenoGO_PUSH - PP_200DepositMatch_251006" at bounding box center [462, 427] width 118 height 12
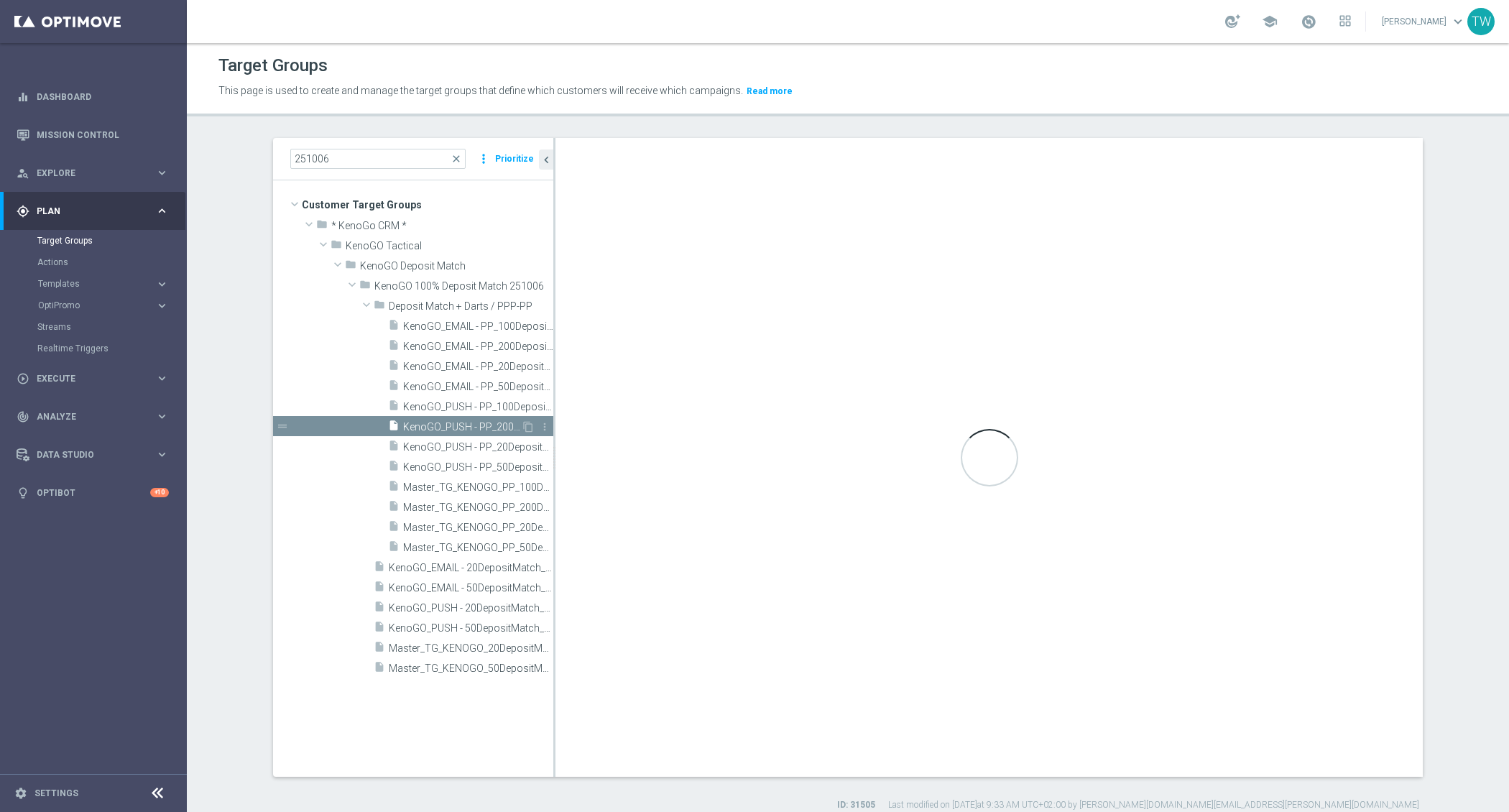
type textarea "(1 AND 2 AND 3 AND 4) OR 5"
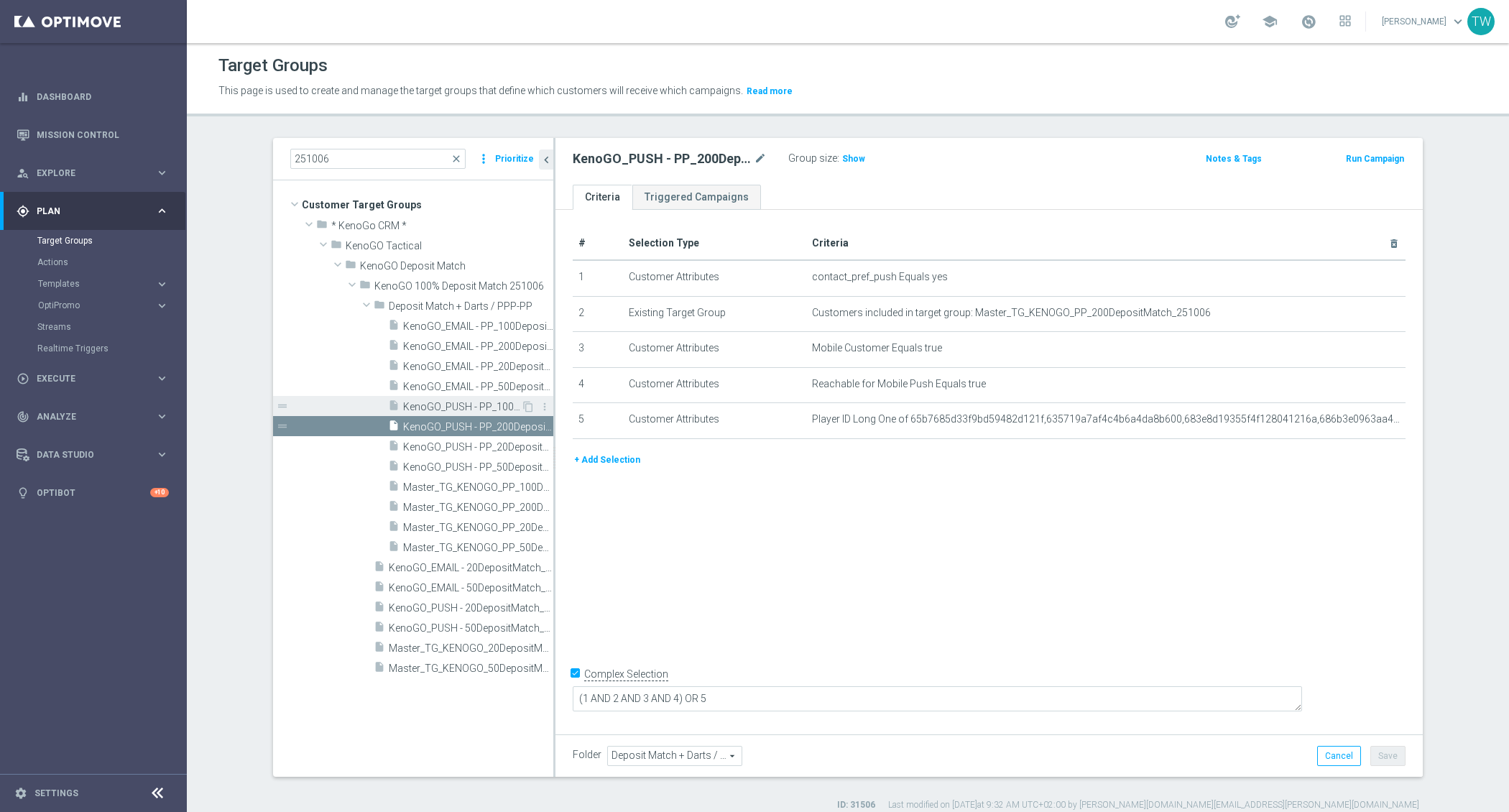
click at [466, 401] on span "KenoGO_PUSH - PP_100DepositMatch_251006" at bounding box center [462, 407] width 118 height 12
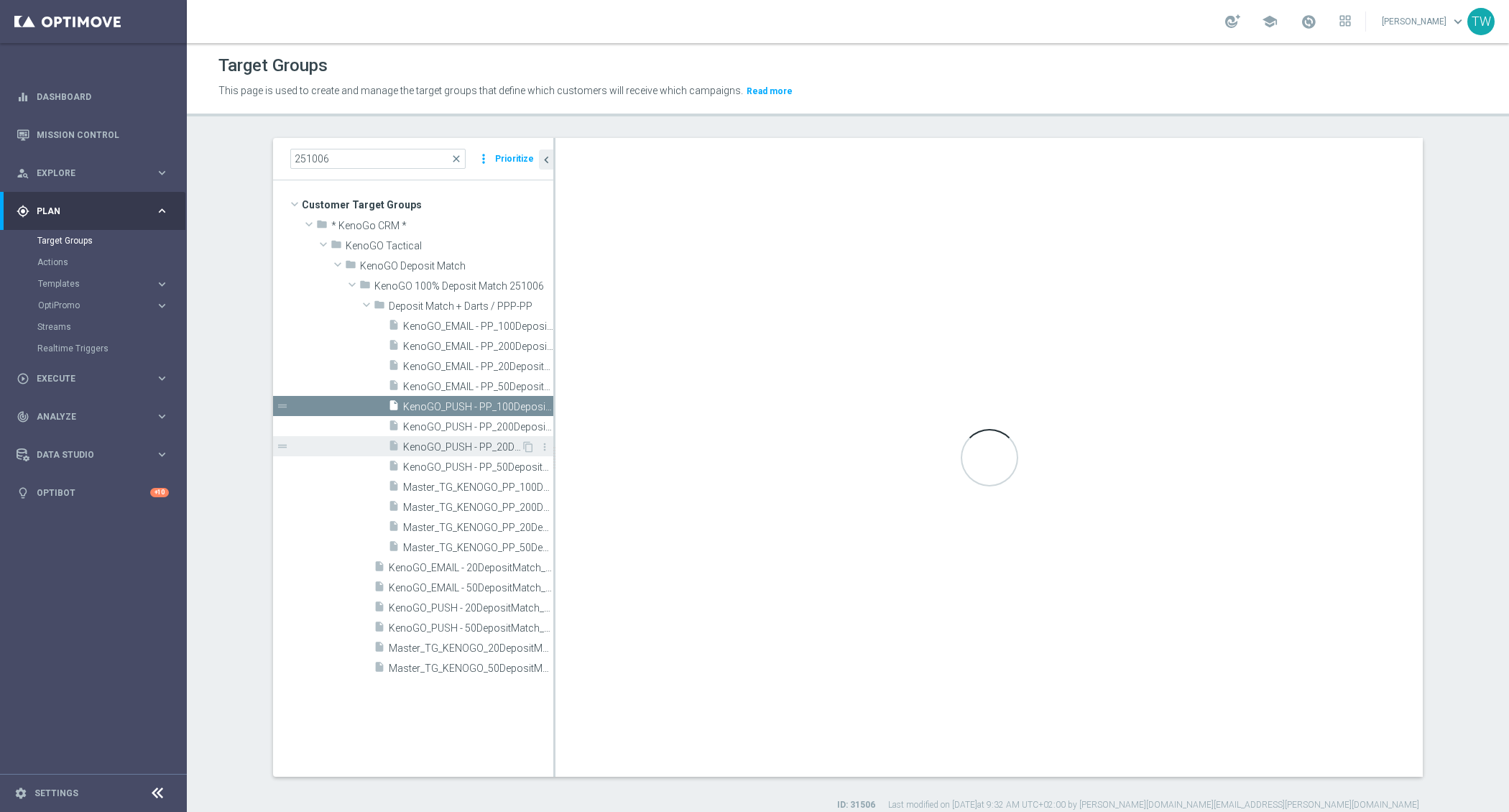
checkbox input "false"
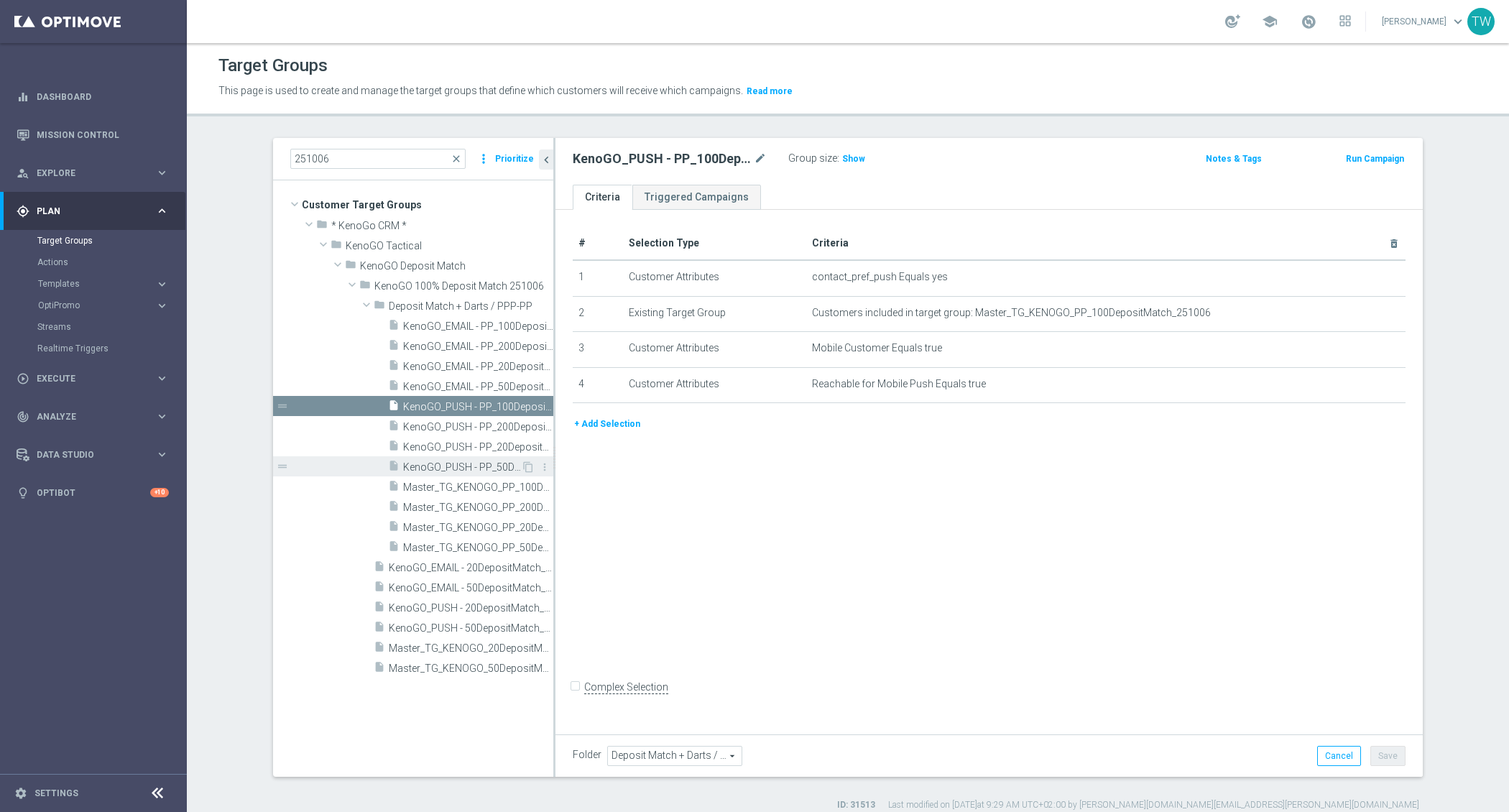
click at [483, 474] on div "insert_drive_file KenoGO_PUSH - PP_50DepositMatch_251006" at bounding box center [454, 465] width 133 height 20
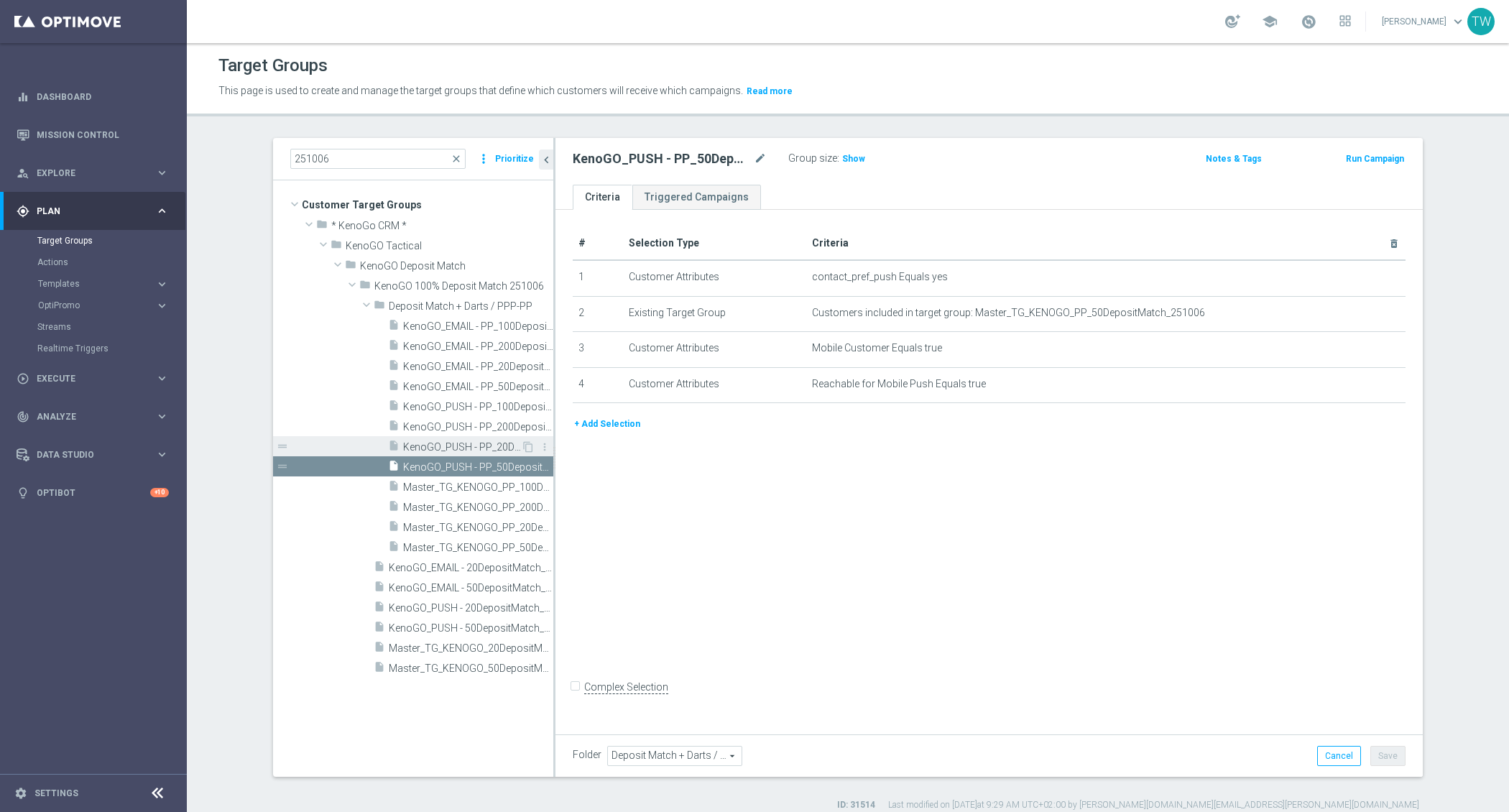
click at [484, 447] on span "KenoGO_PUSH - PP_20DepositMatch_251006" at bounding box center [462, 447] width 118 height 12
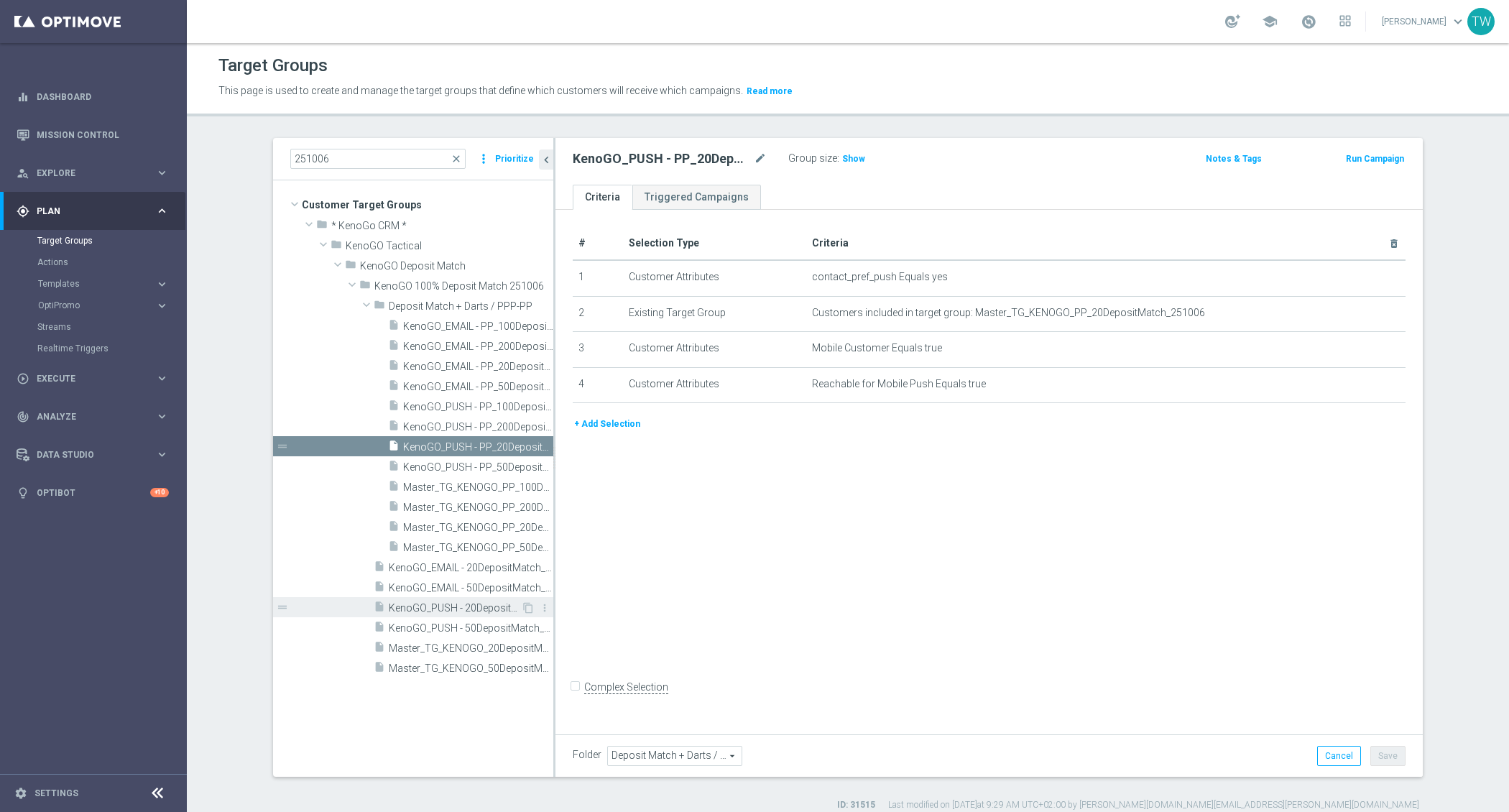
click at [499, 612] on span "KenoGO_PUSH - 20DepositMatch_251006" at bounding box center [455, 608] width 132 height 12
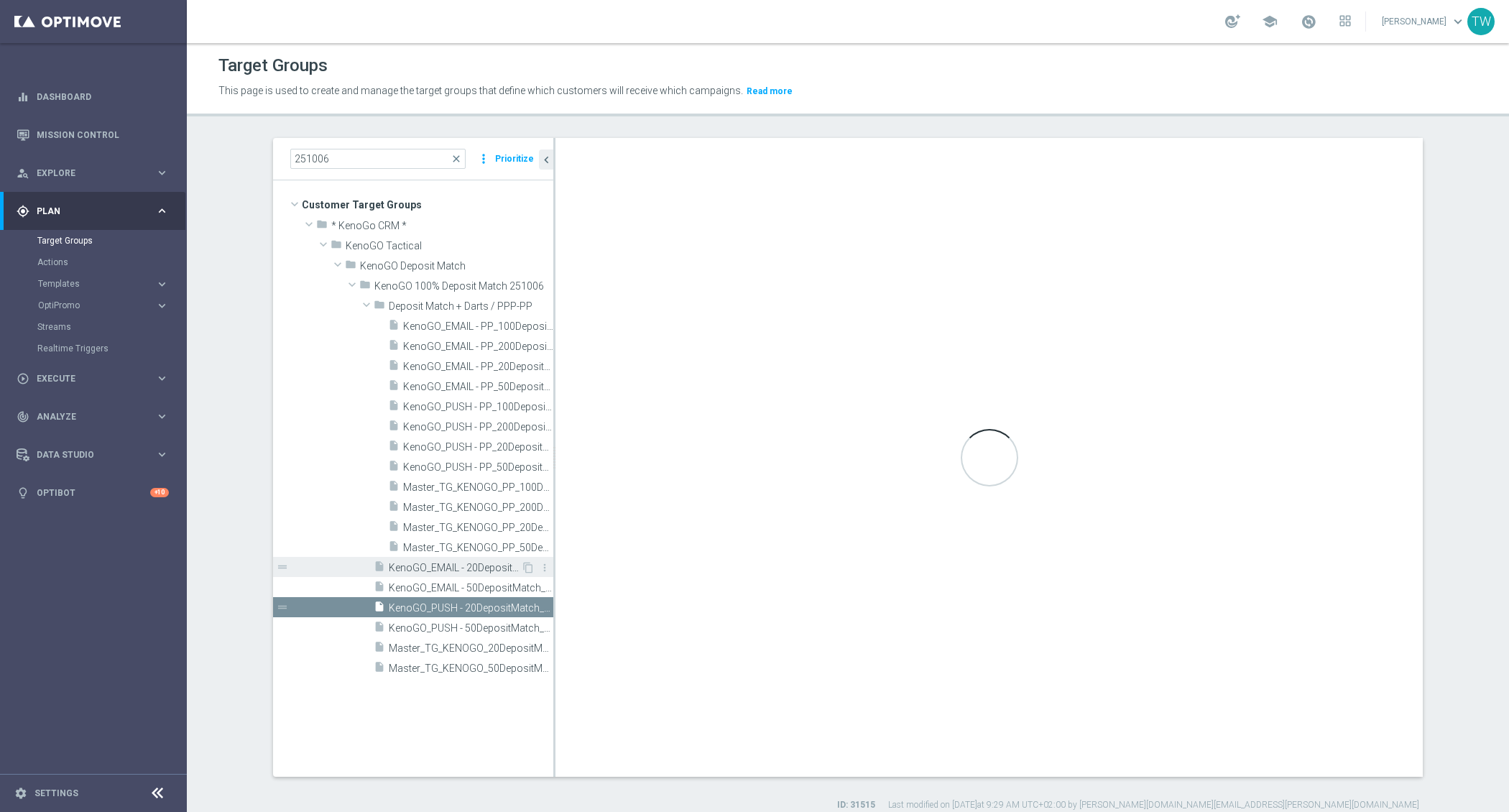
type input "KenoGO 100% Deposit Match 251006"
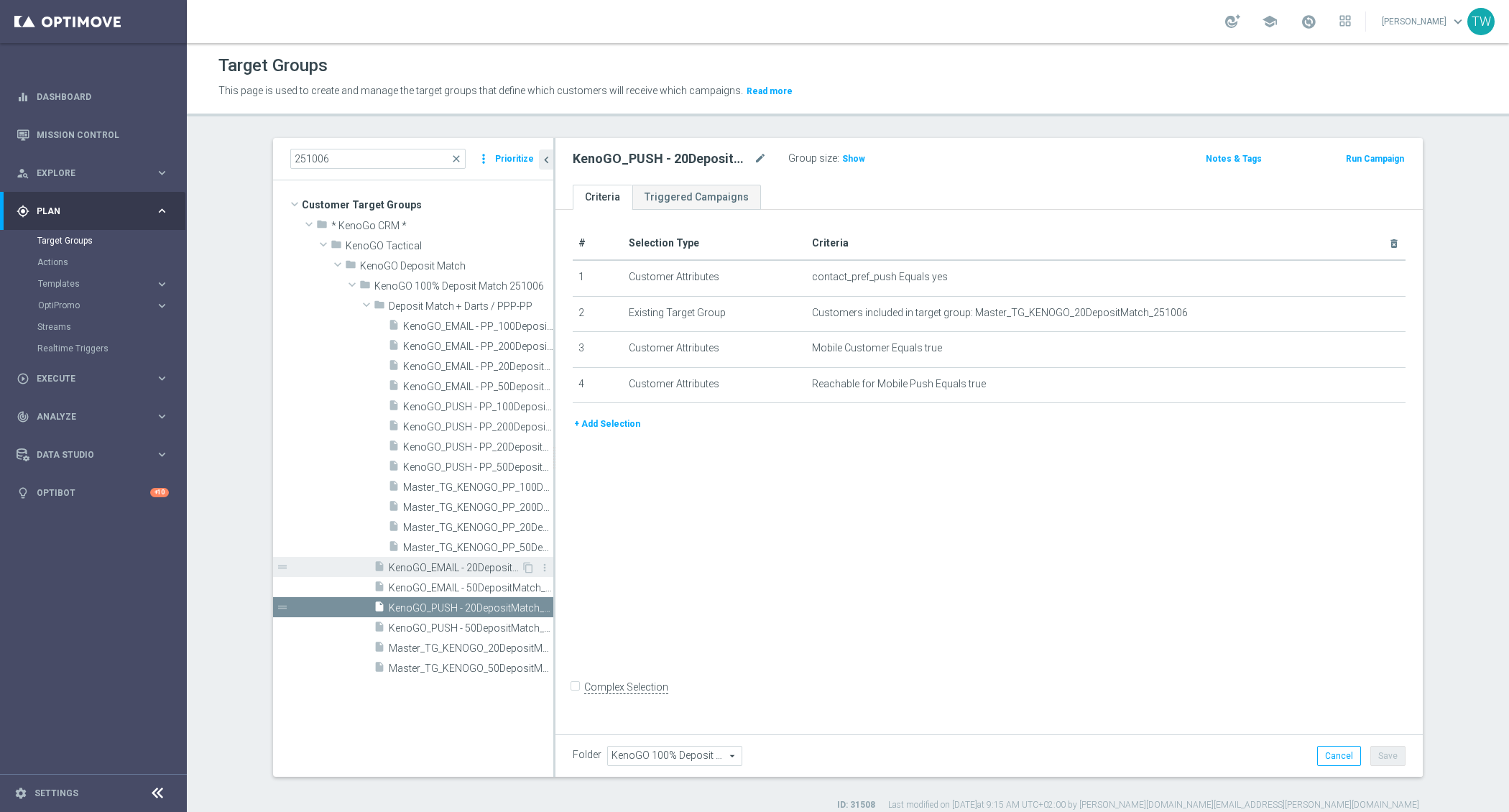
click at [505, 558] on div "insert_drive_file KenoGO_EMAIL - 20DepositMatch_251006" at bounding box center [448, 567] width 147 height 20
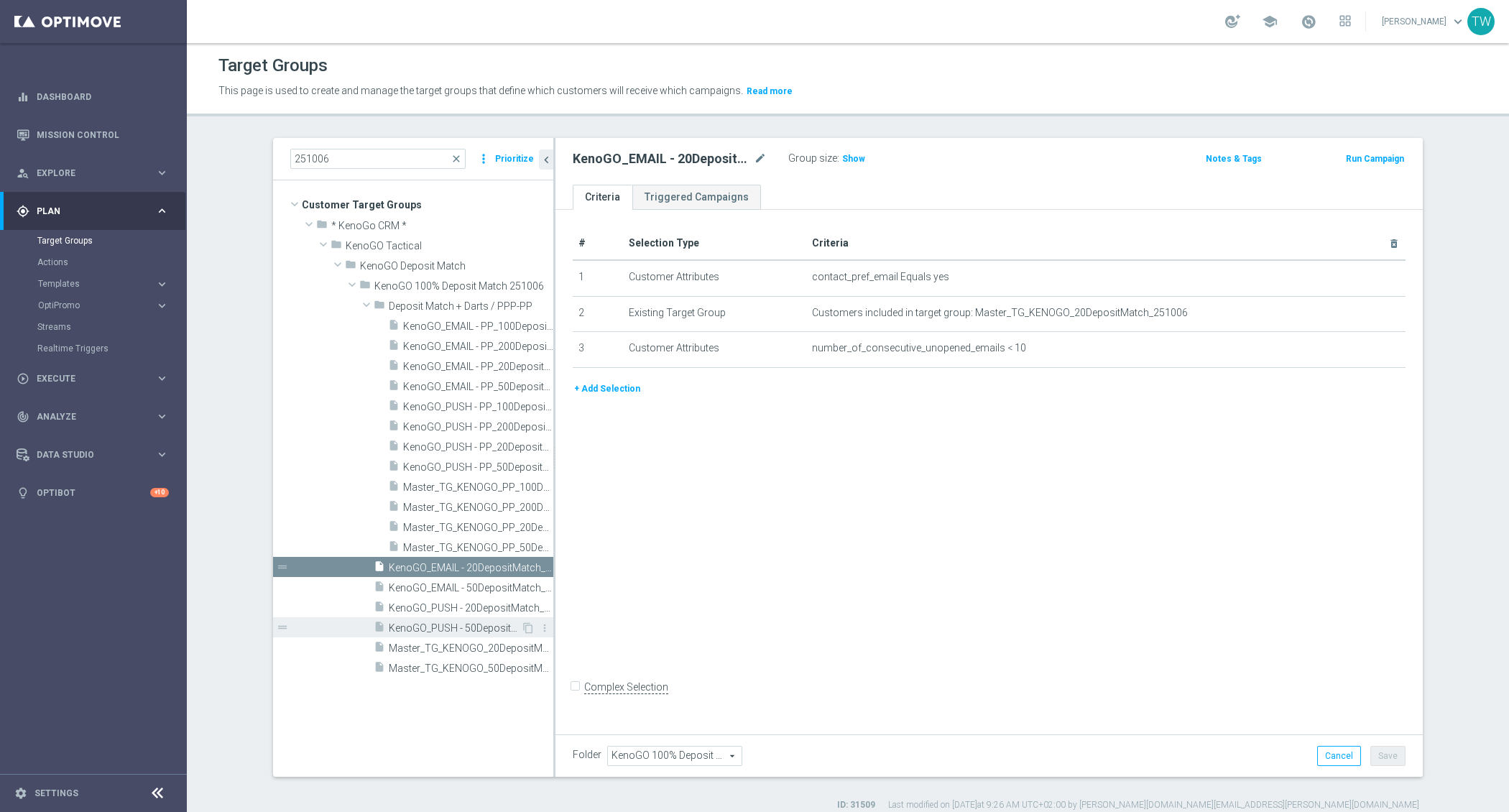
click at [496, 618] on div "insert_drive_file KenoGO_PUSH - 50DepositMatch_251006" at bounding box center [448, 627] width 147 height 20
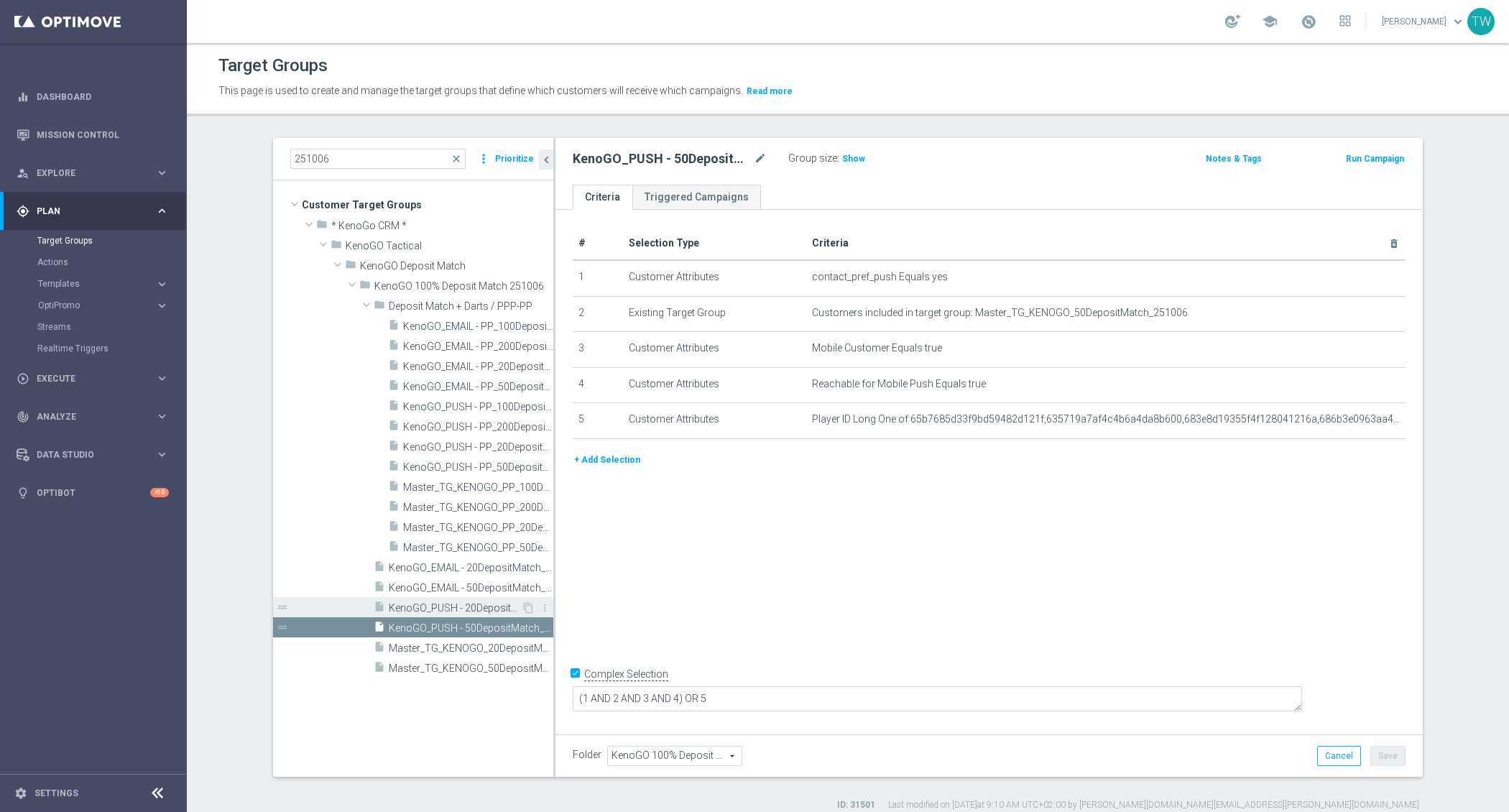
click at [496, 608] on span "KenoGO_PUSH - 20DepositMatch_251006" at bounding box center [455, 608] width 132 height 12
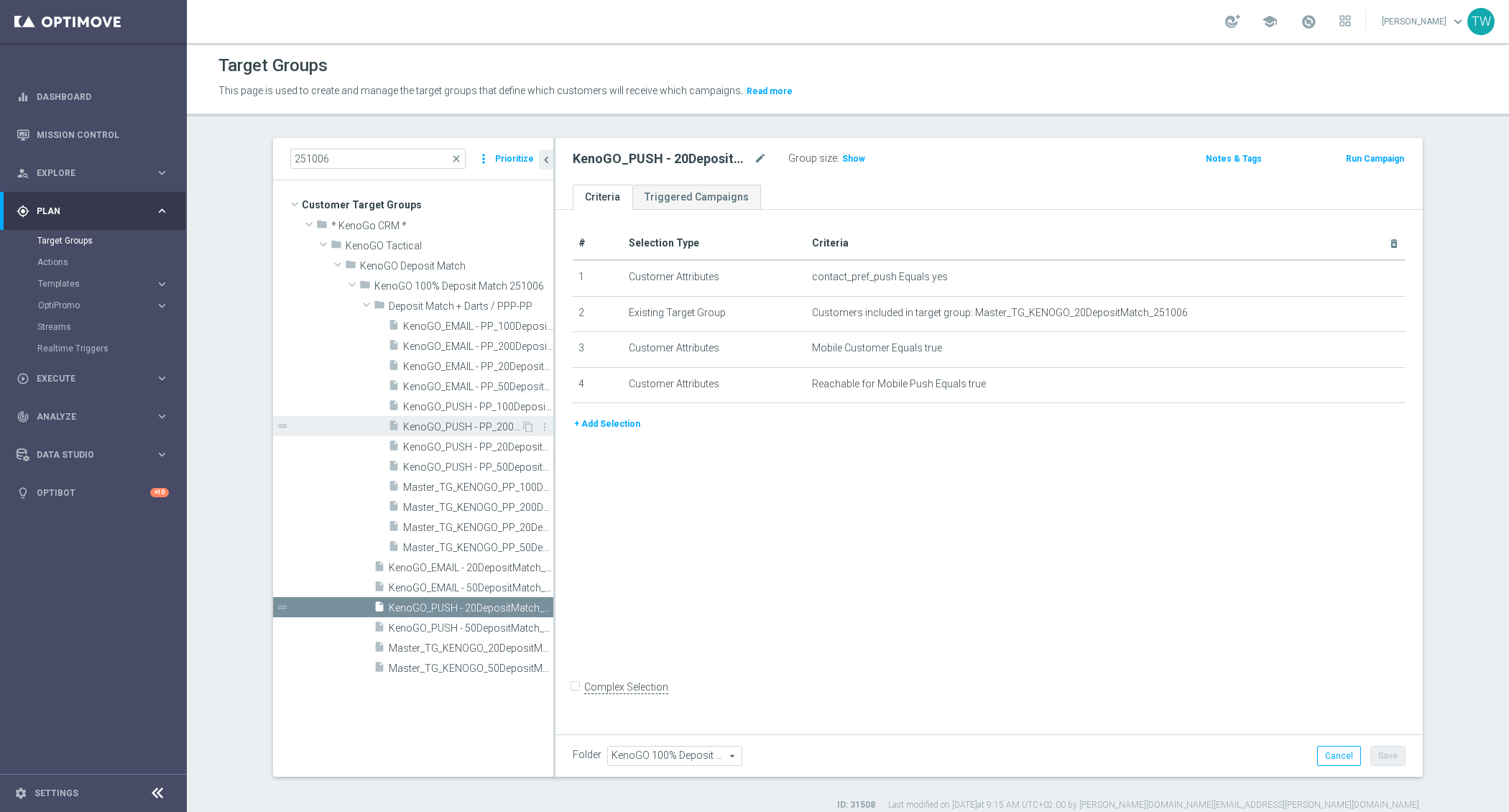
click at [487, 428] on span "KenoGO_PUSH - PP_200DepositMatch_251006" at bounding box center [462, 427] width 118 height 12
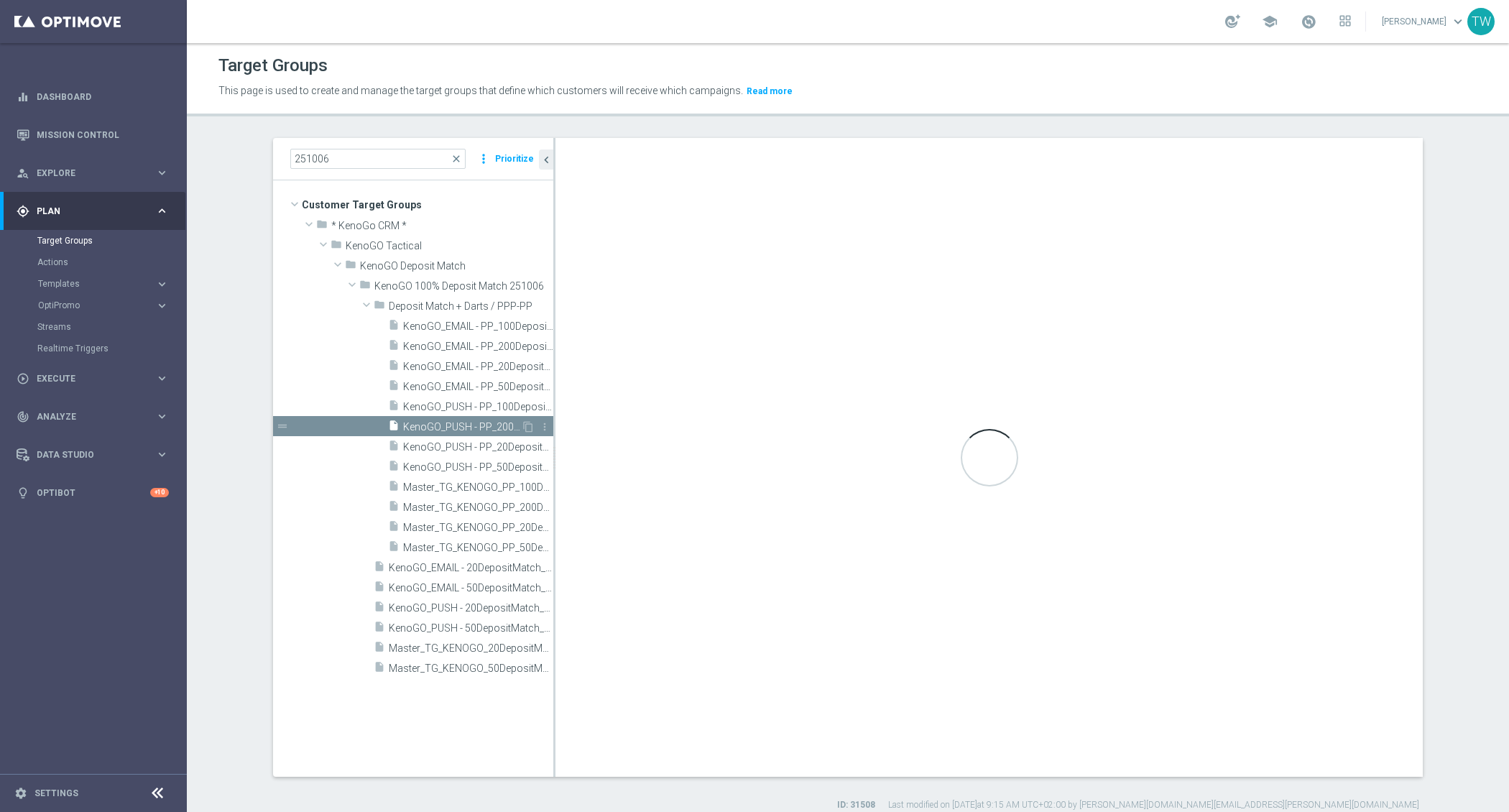
checkbox input "true"
type input "Deposit Match + Darts / PPP-PP"
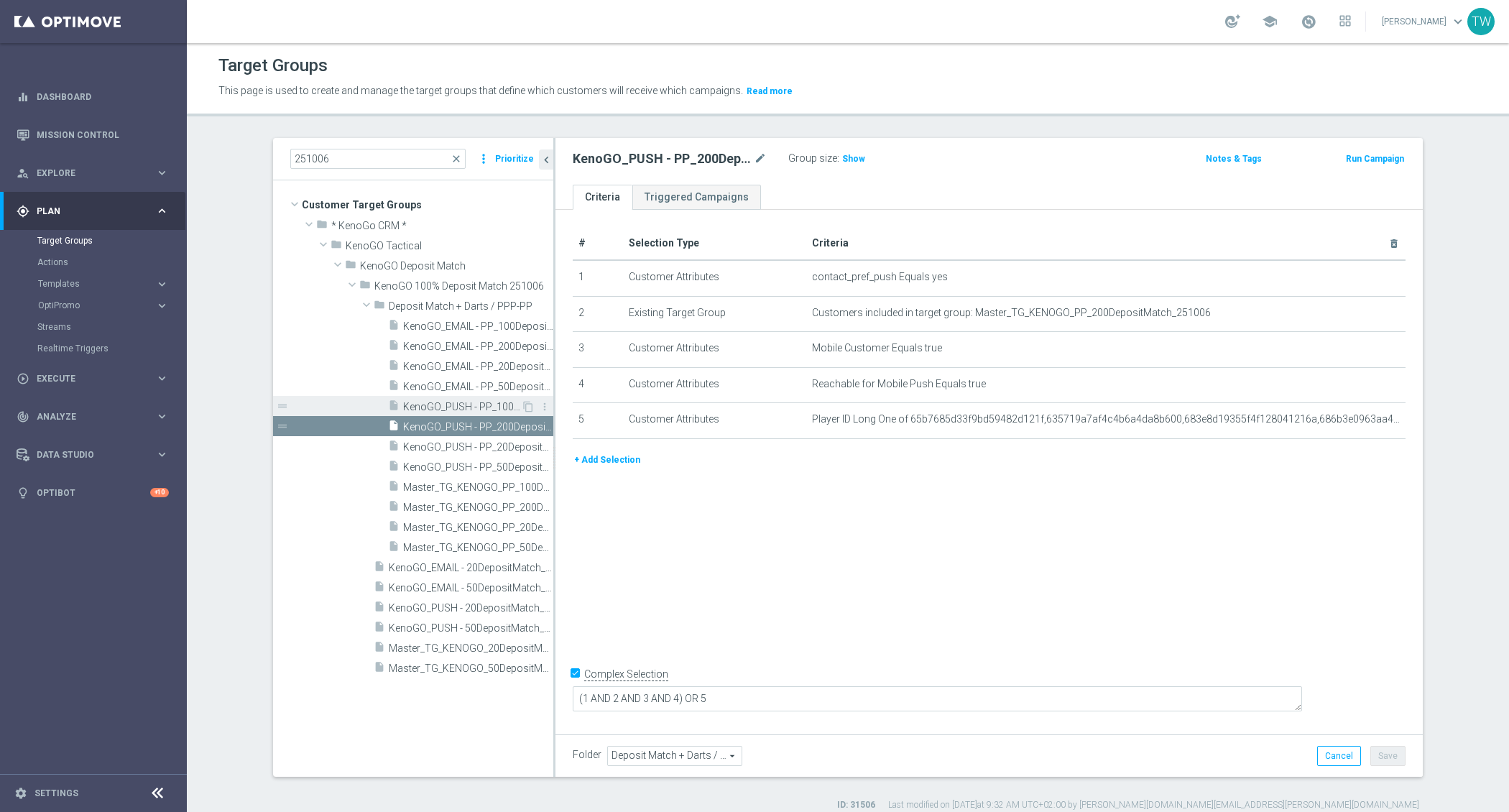
click at [483, 398] on div "insert_drive_file KenoGO_PUSH - PP_100DepositMatch_251006" at bounding box center [454, 405] width 133 height 20
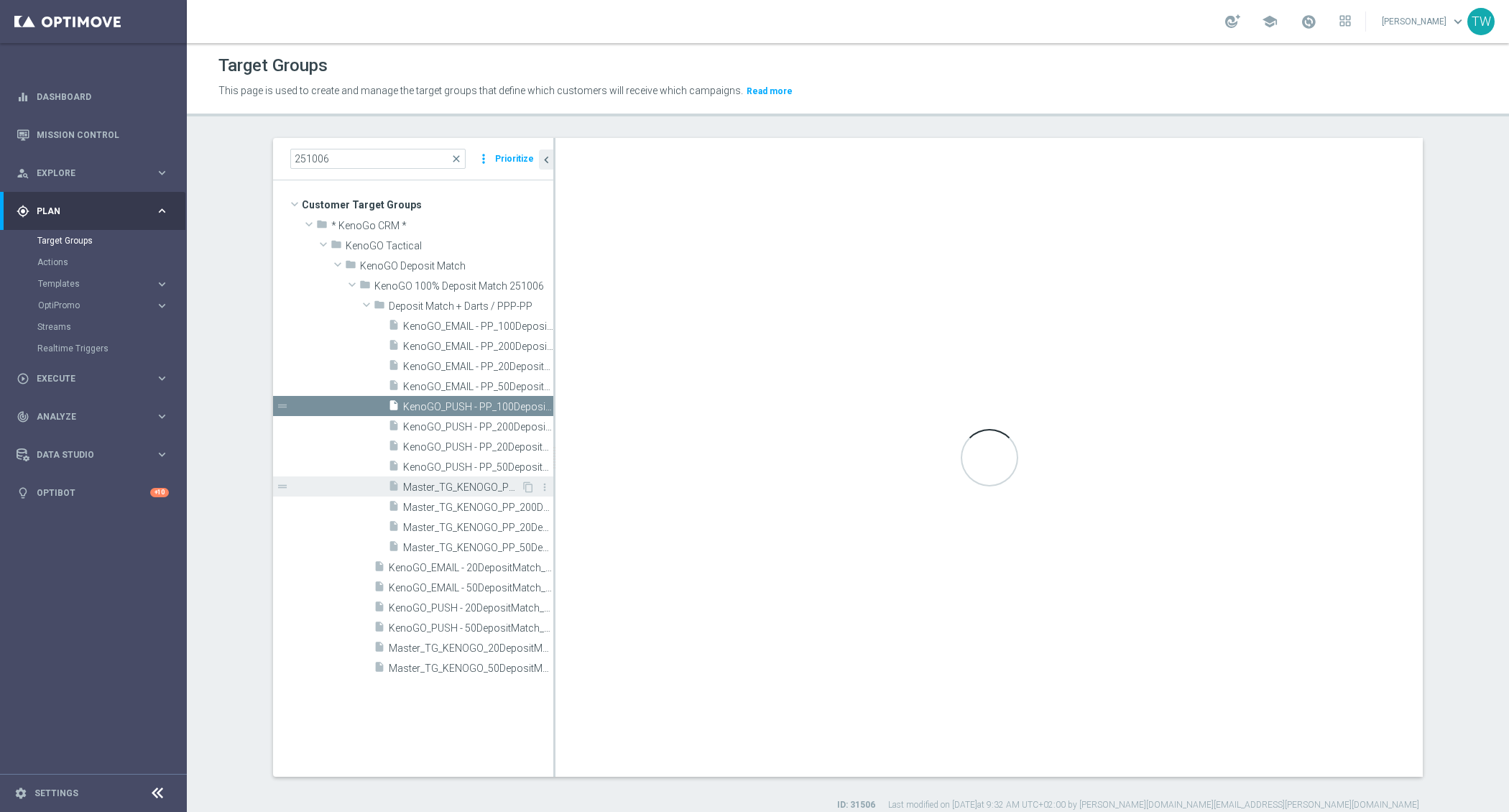
checkbox input "false"
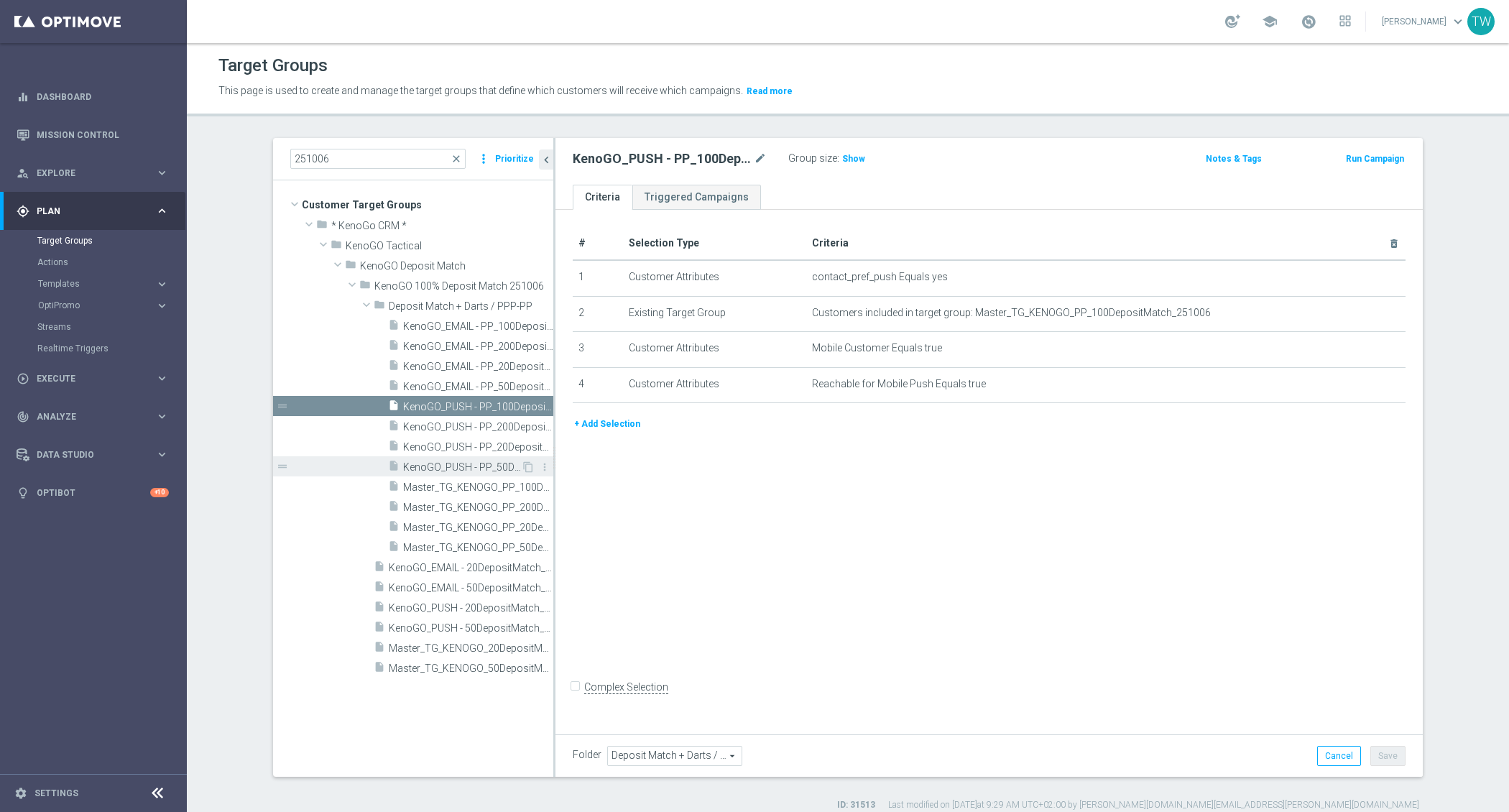
click at [486, 467] on span "KenoGO_PUSH - PP_50DepositMatch_251006" at bounding box center [462, 467] width 118 height 12
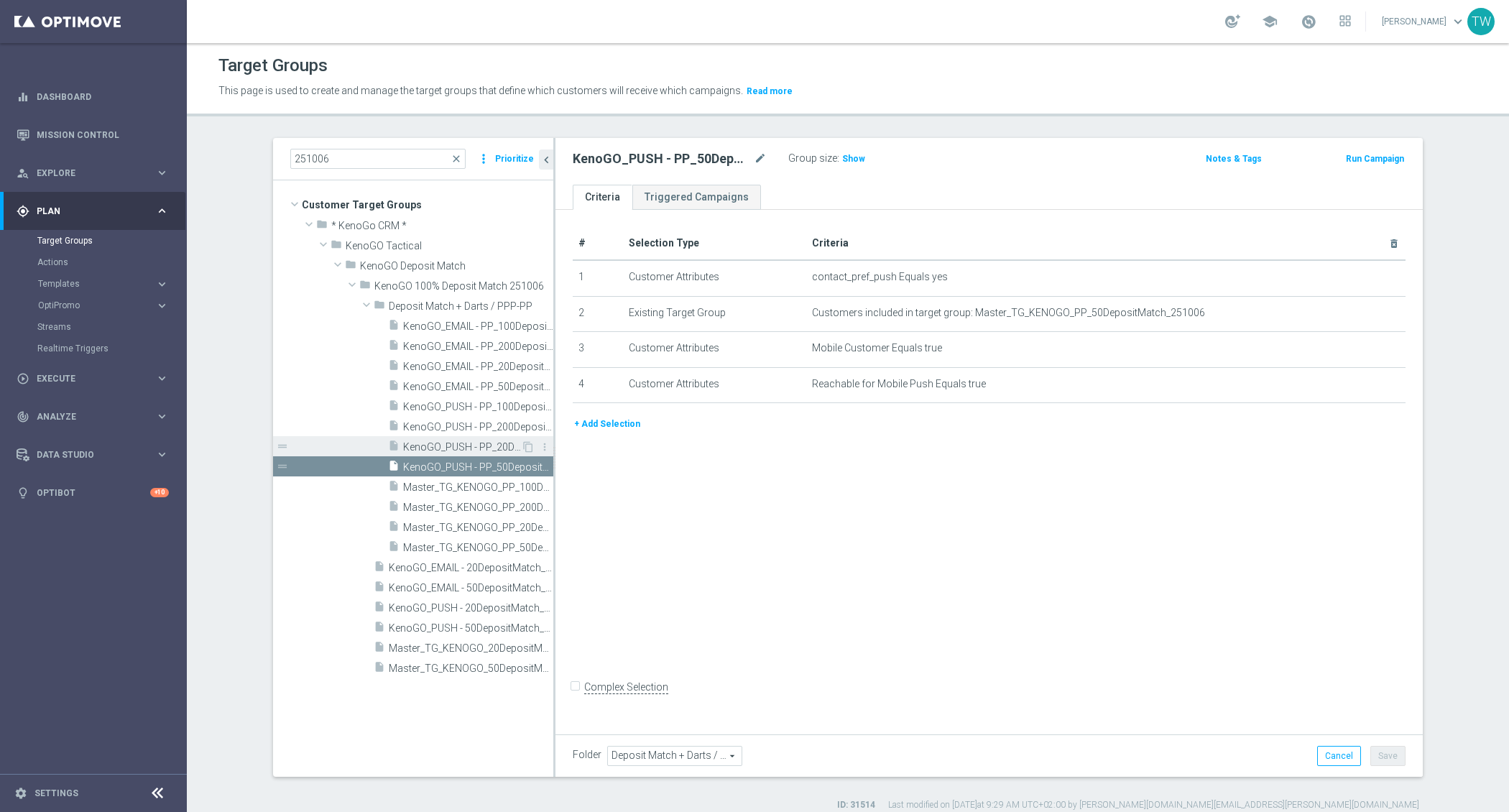
click at [479, 450] on span "KenoGO_PUSH - PP_20DepositMatch_251006" at bounding box center [462, 447] width 118 height 12
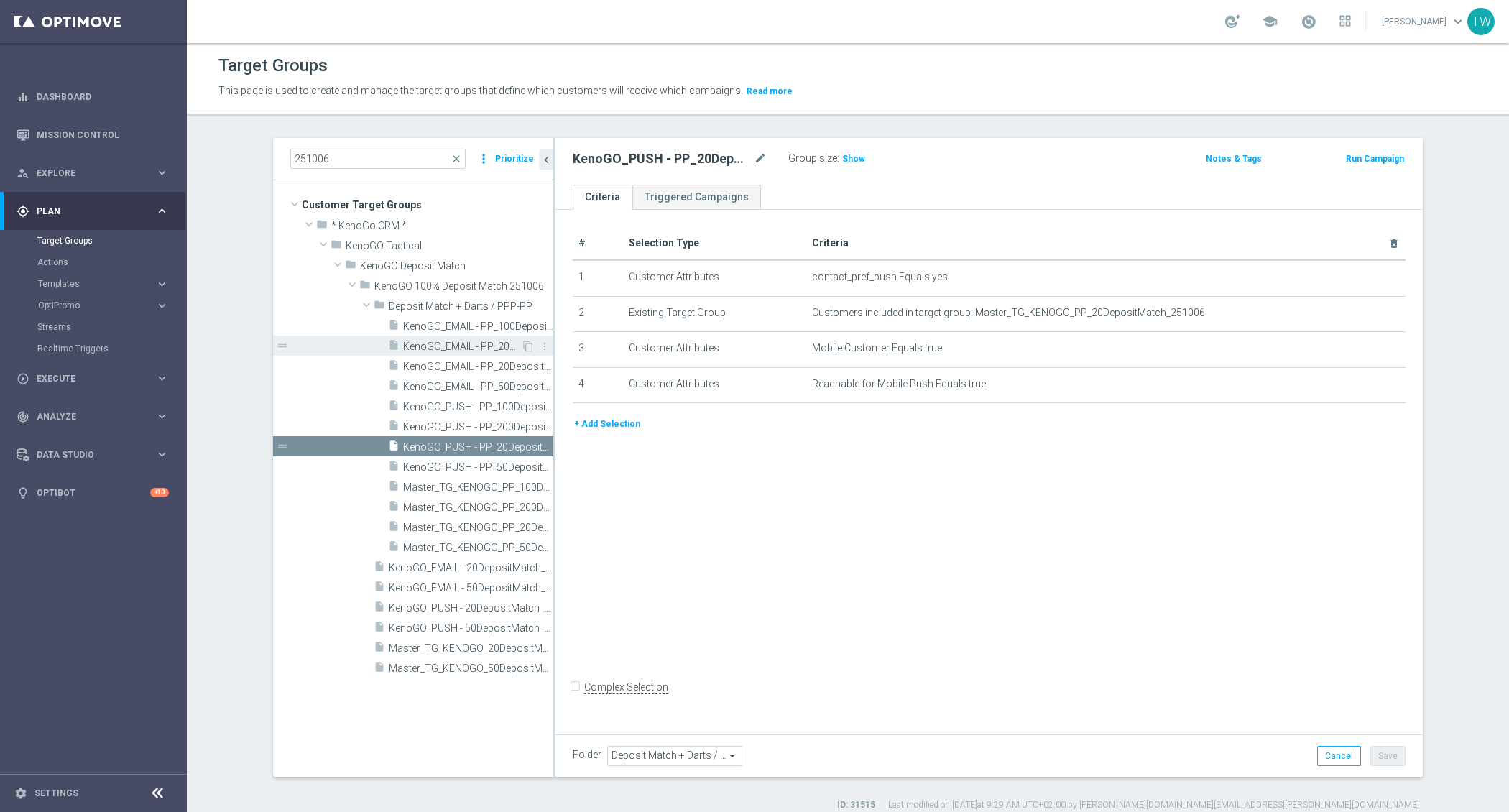
click at [477, 345] on span "KenoGO_EMAIL - PP_200DepositMatch_251006" at bounding box center [462, 347] width 118 height 12
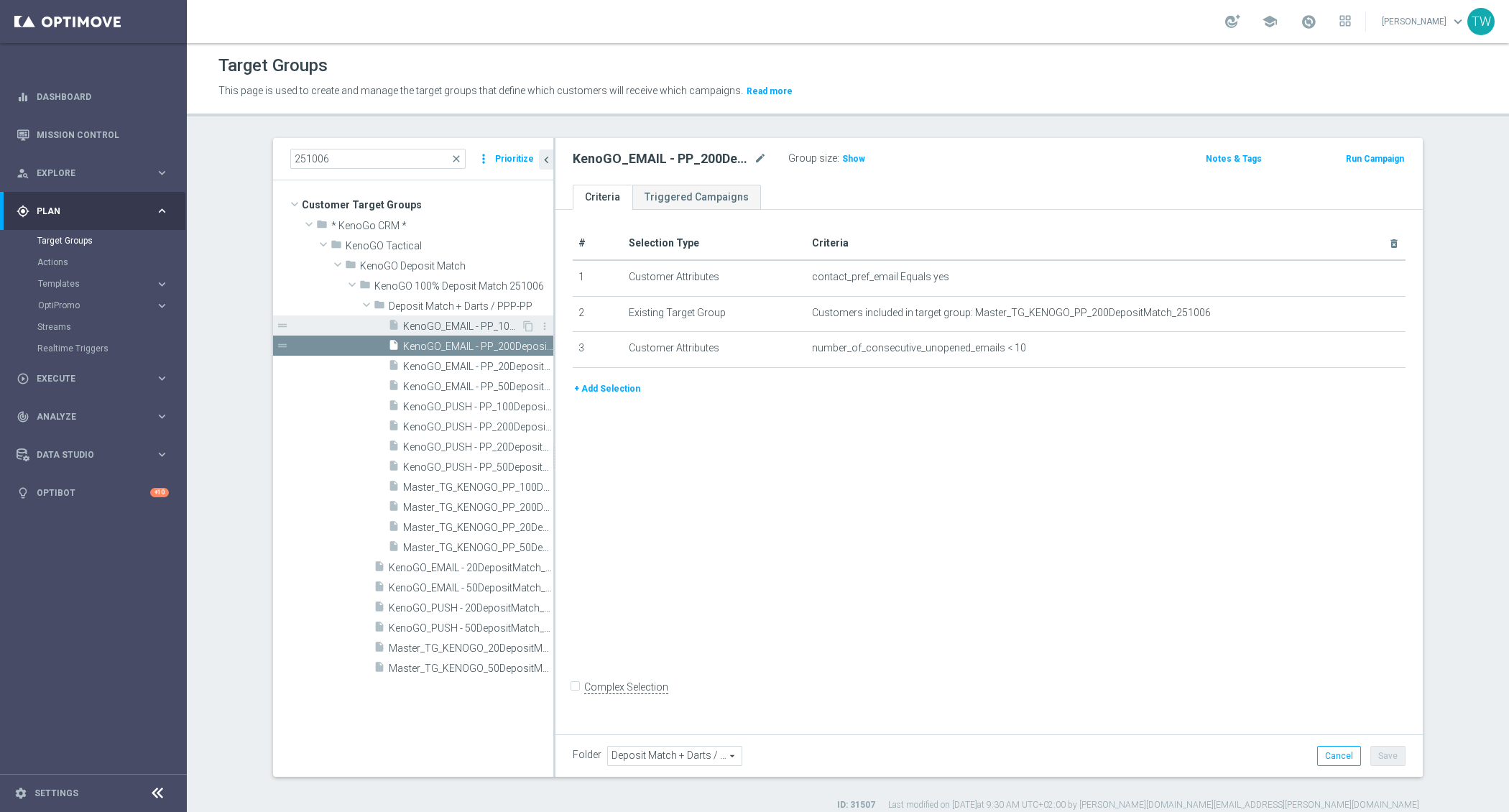
click at [483, 329] on span "KenoGO_EMAIL - PP_100DepositMatch_251006" at bounding box center [462, 326] width 118 height 12
click at [486, 381] on span "KenoGO_EMAIL - PP_50DepositMatch_251006" at bounding box center [462, 386] width 118 height 12
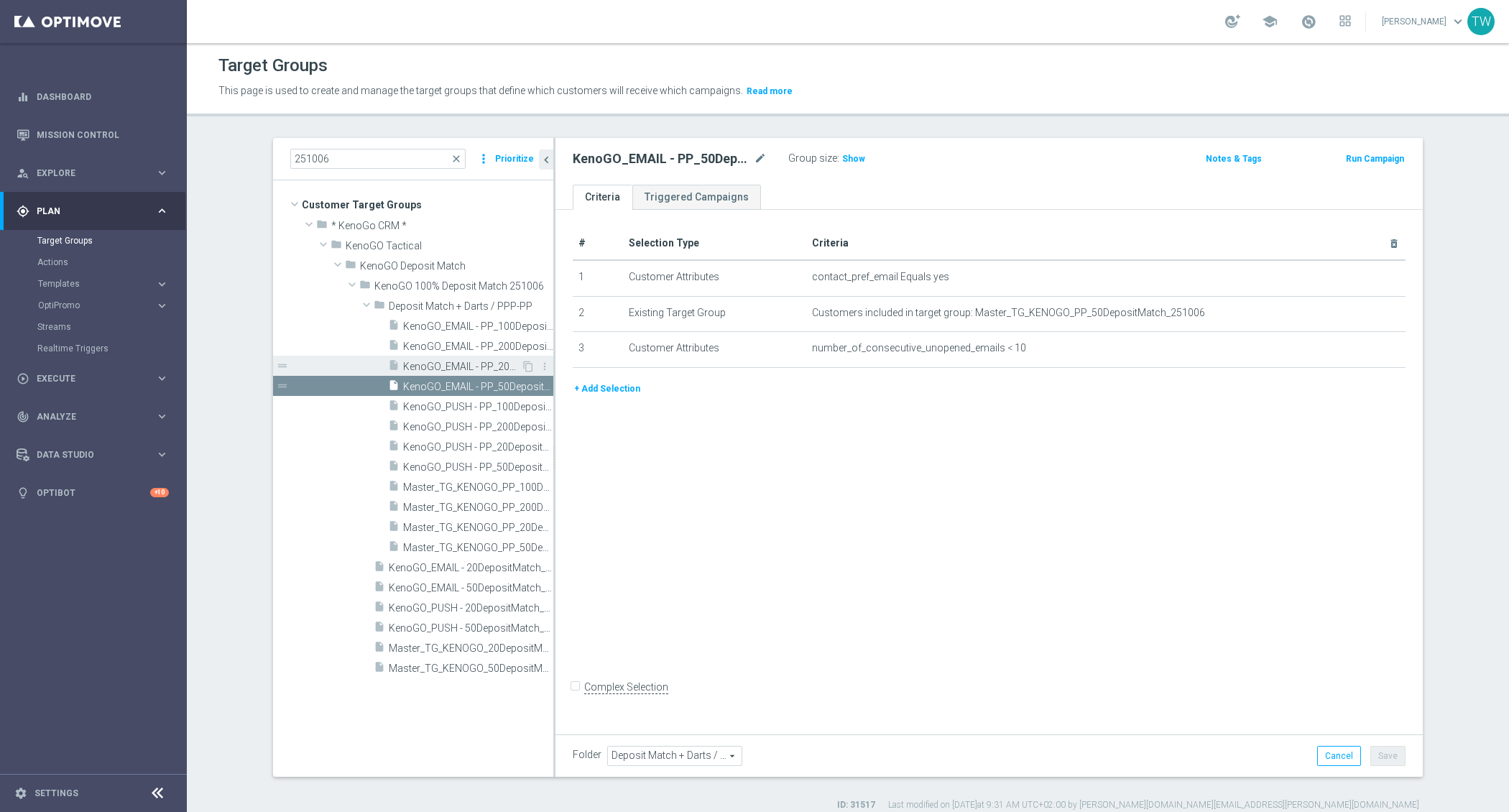
click at [486, 365] on span "KenoGO_EMAIL - PP_20DepositMatch_251006" at bounding box center [462, 366] width 118 height 12
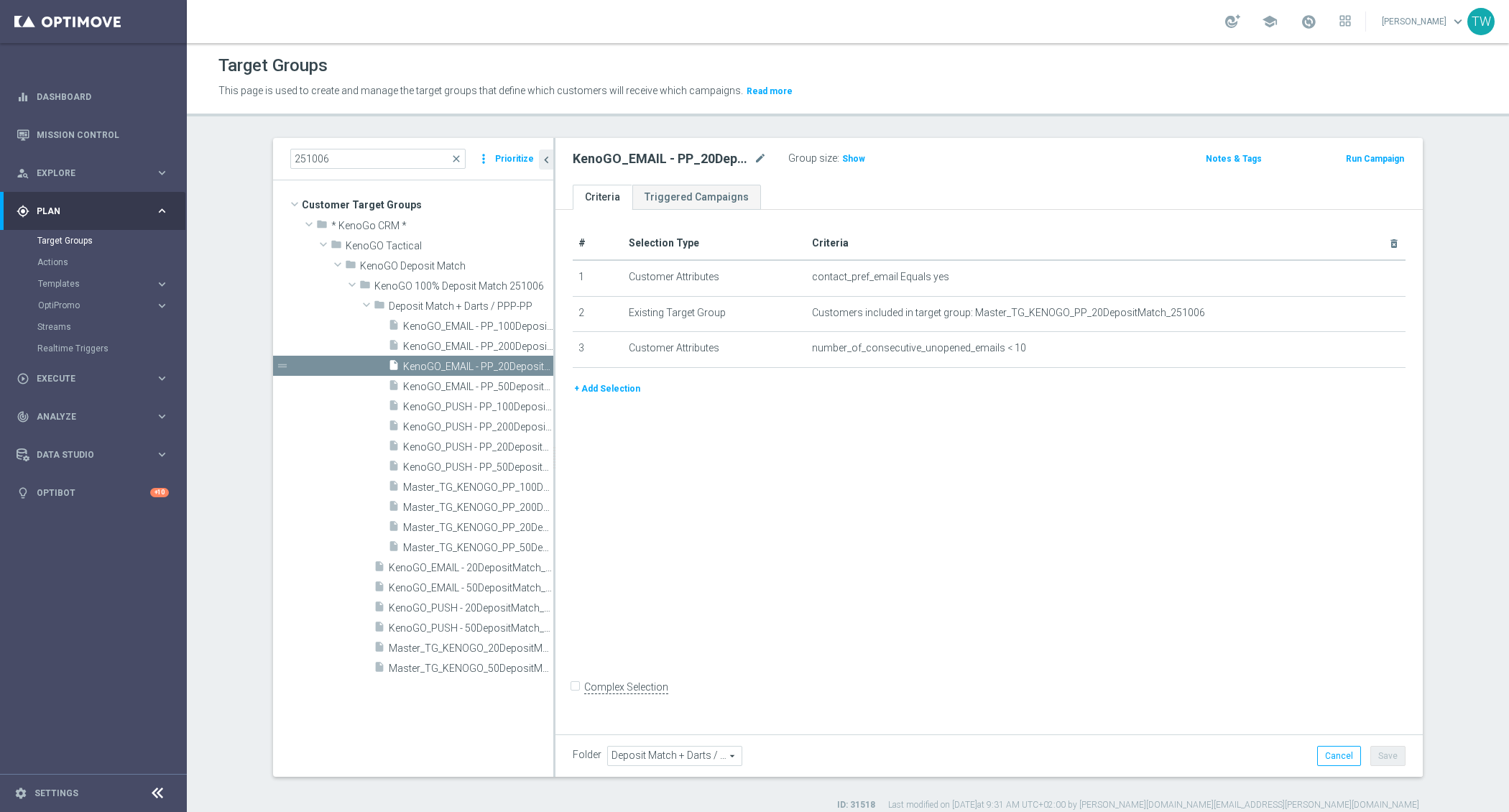
click at [131, 288] on button "Templates keyboard_arrow_right" at bounding box center [104, 284] width 132 height 11
click at [59, 302] on link "Optimail" at bounding box center [96, 305] width 105 height 11
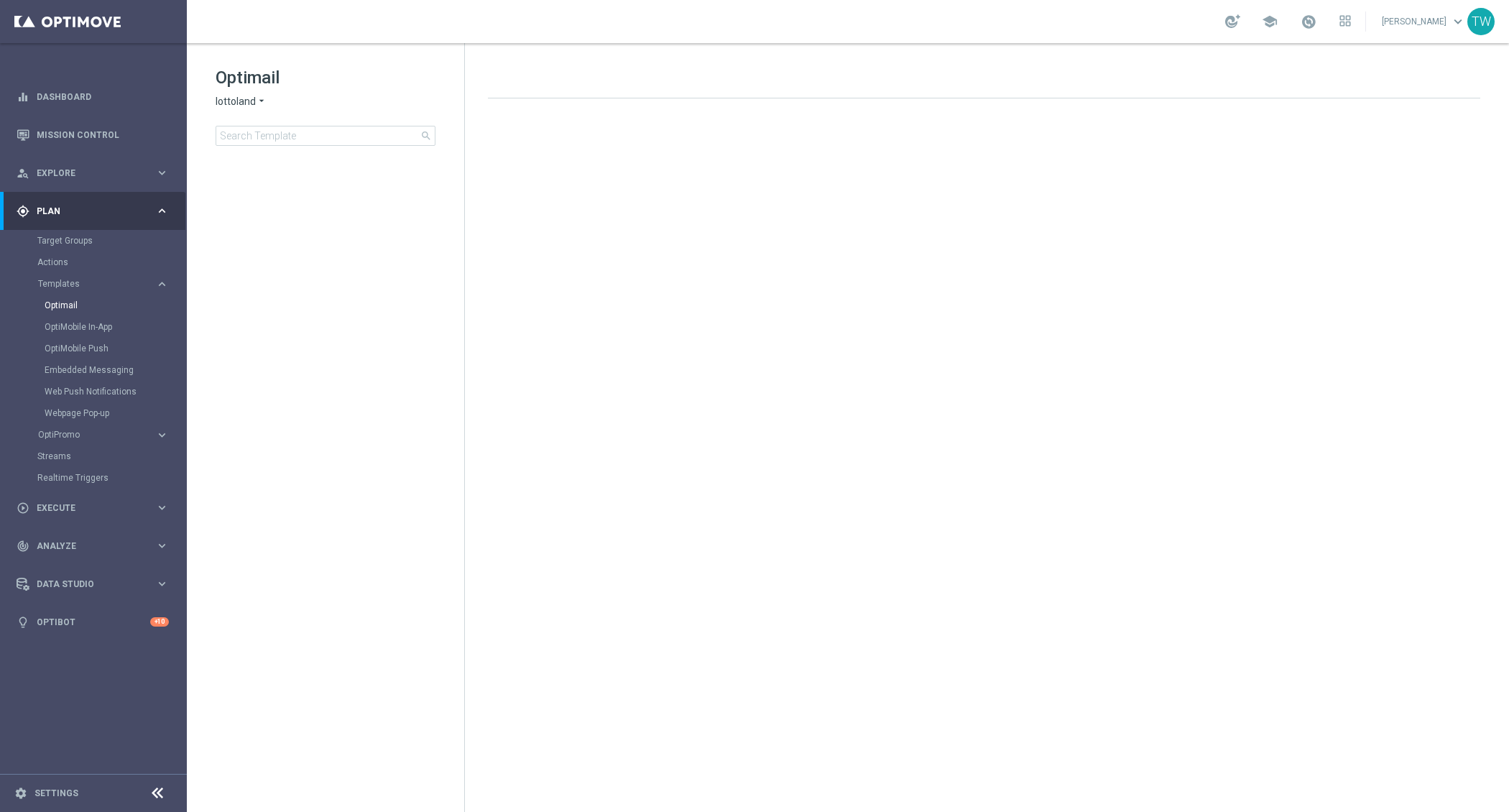
click at [219, 106] on span "lottoland" at bounding box center [235, 101] width 41 height 13
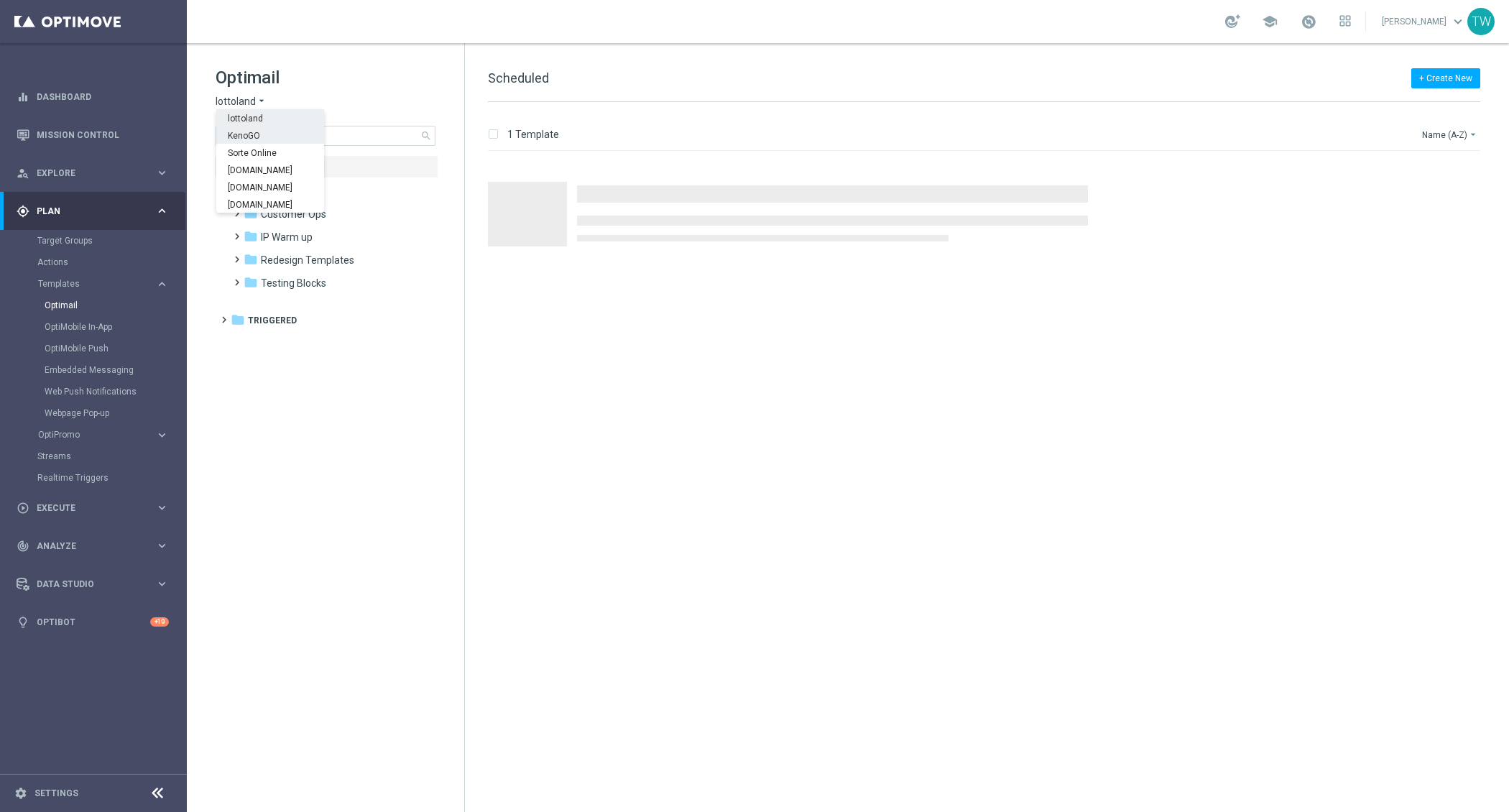
click at [0, 0] on span "KenoGO" at bounding box center [0, 0] width 0 height 0
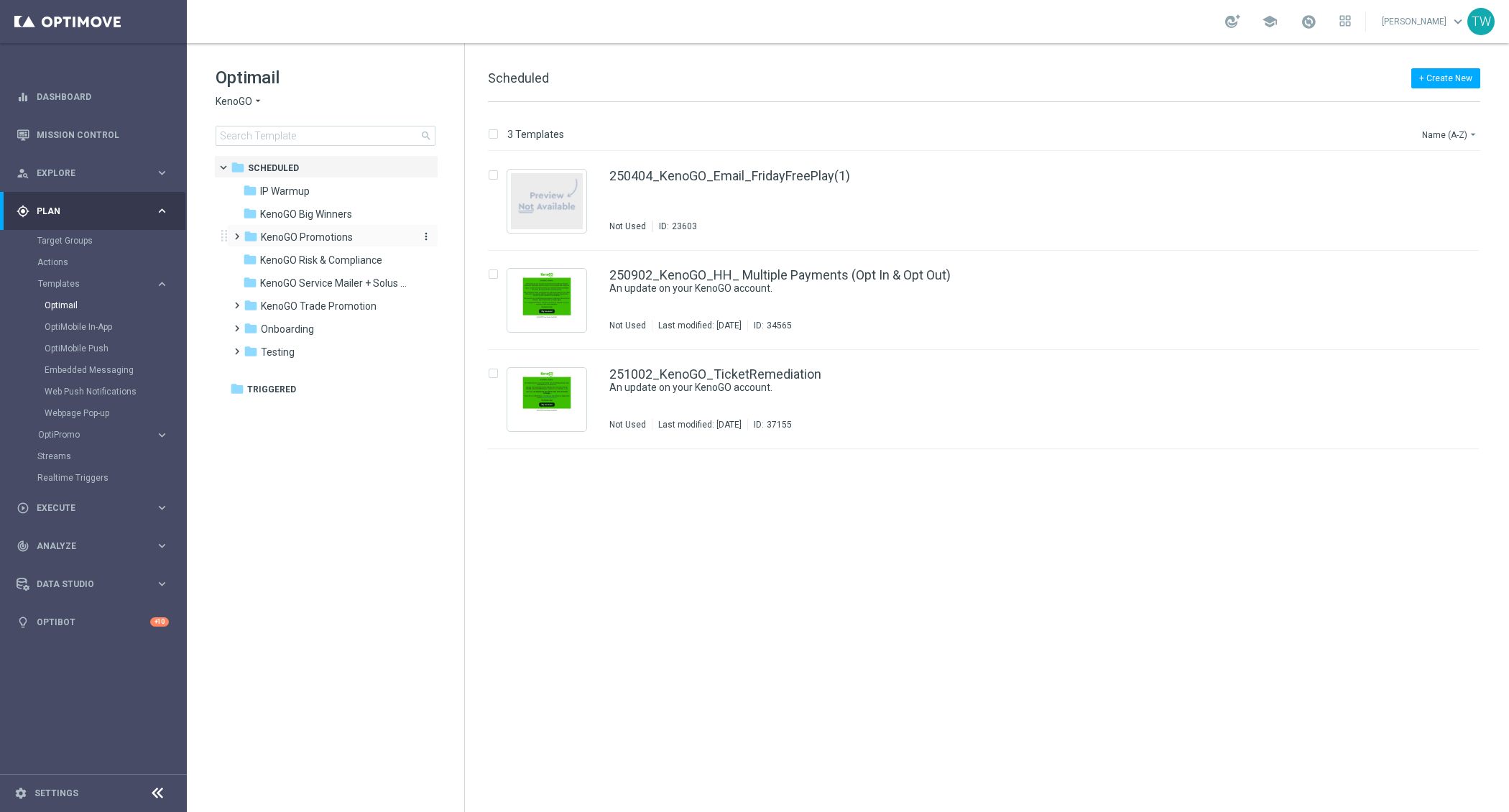
click at [330, 241] on span "KenoGO Promotions" at bounding box center [306, 237] width 92 height 13
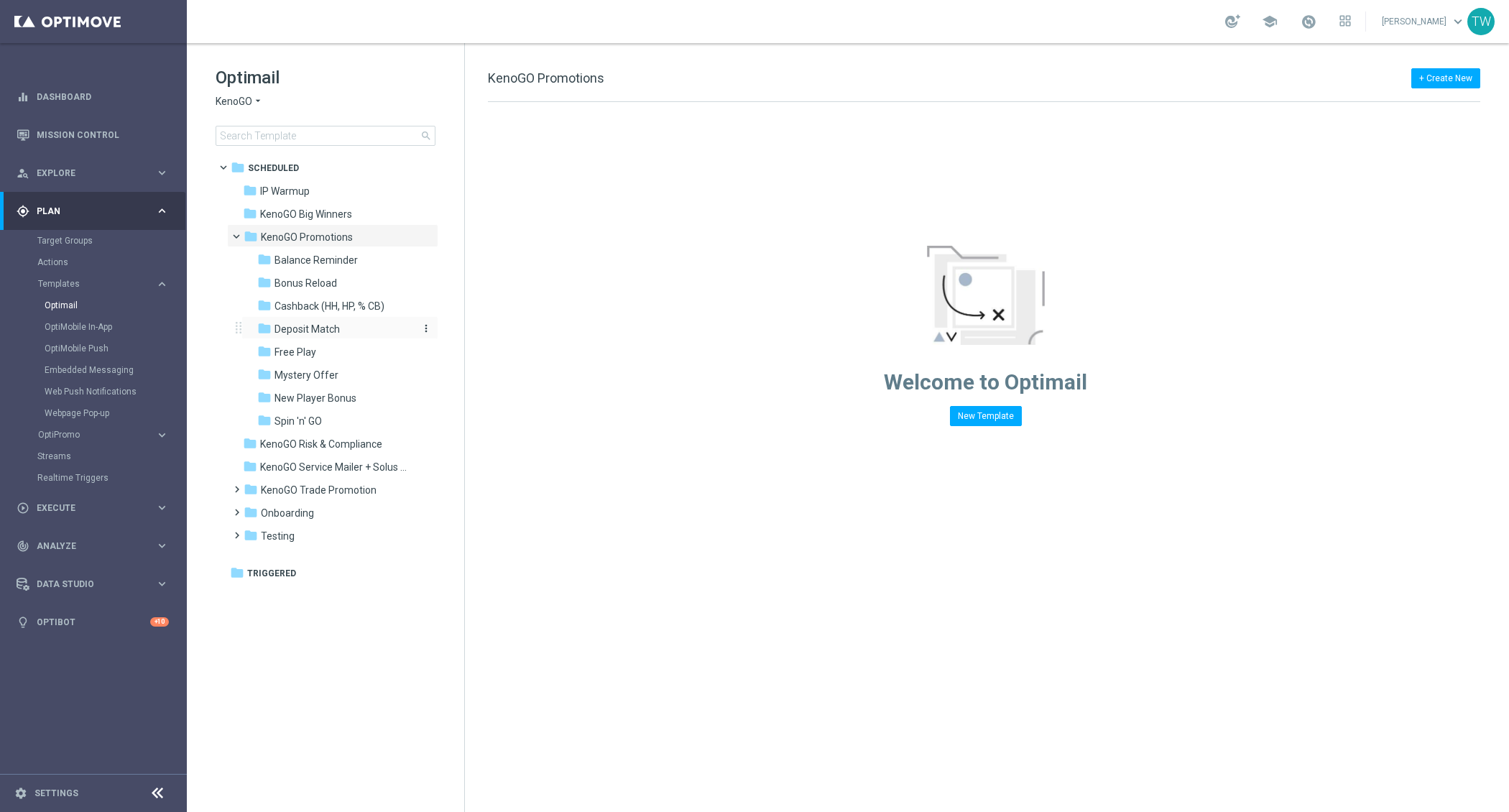
click at [342, 324] on div "folder Deposit Match" at bounding box center [333, 330] width 153 height 17
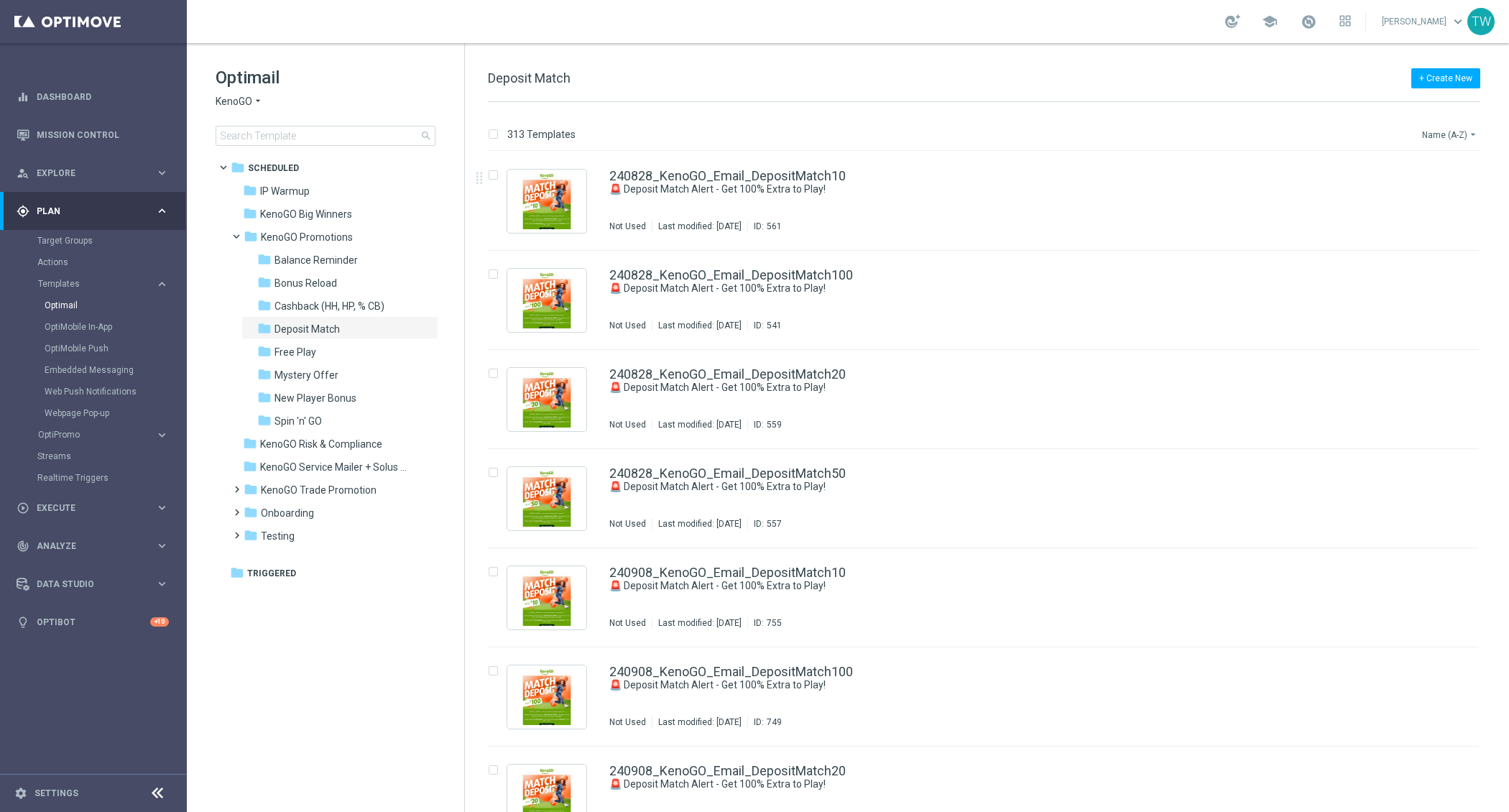
click at [1457, 139] on button "Name (A-Z) arrow_drop_down" at bounding box center [1450, 134] width 59 height 17
click at [1455, 205] on div "Date Modified (Newest)" at bounding box center [1423, 197] width 115 height 20
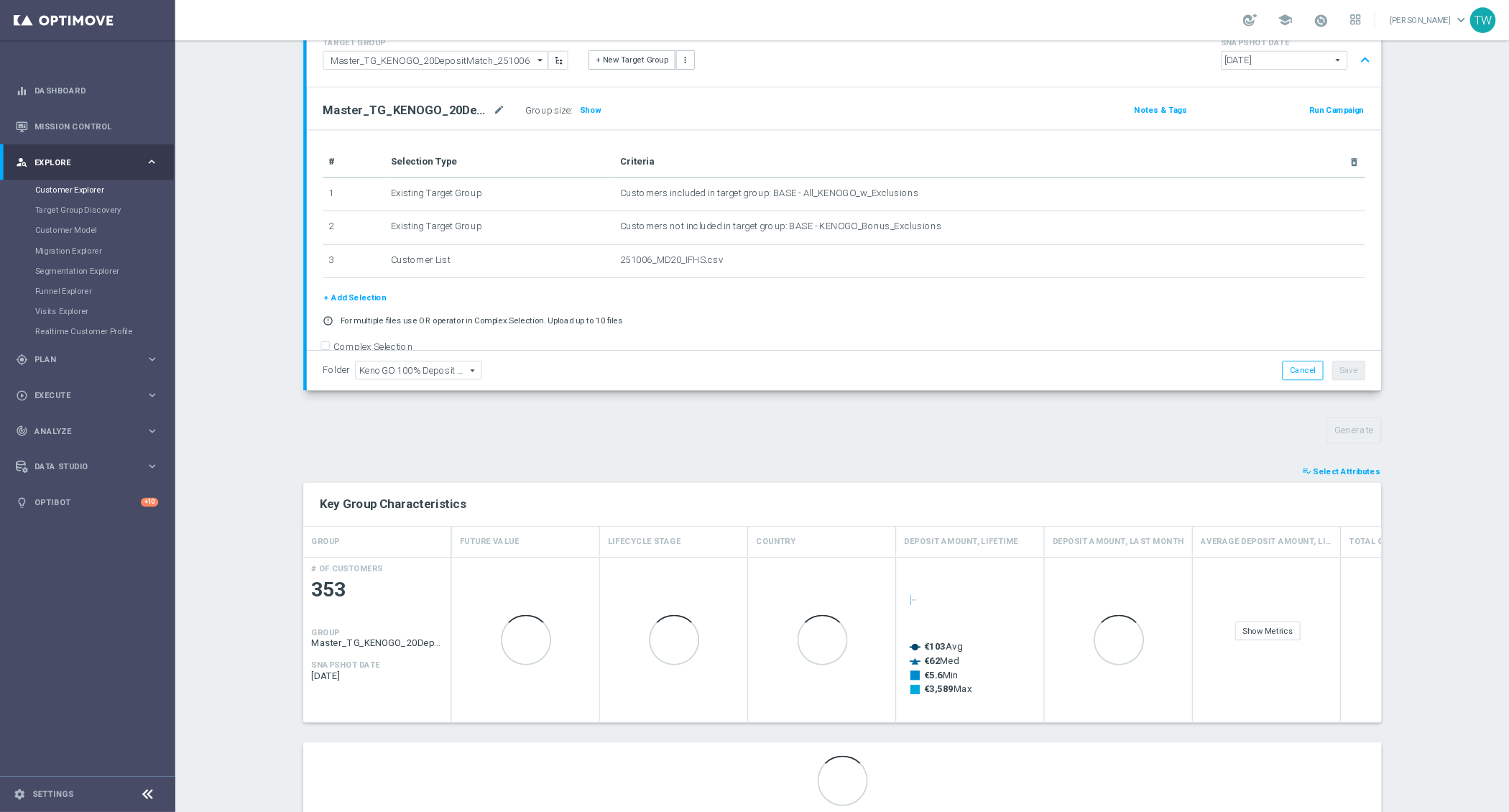
scroll to position [159, 0]
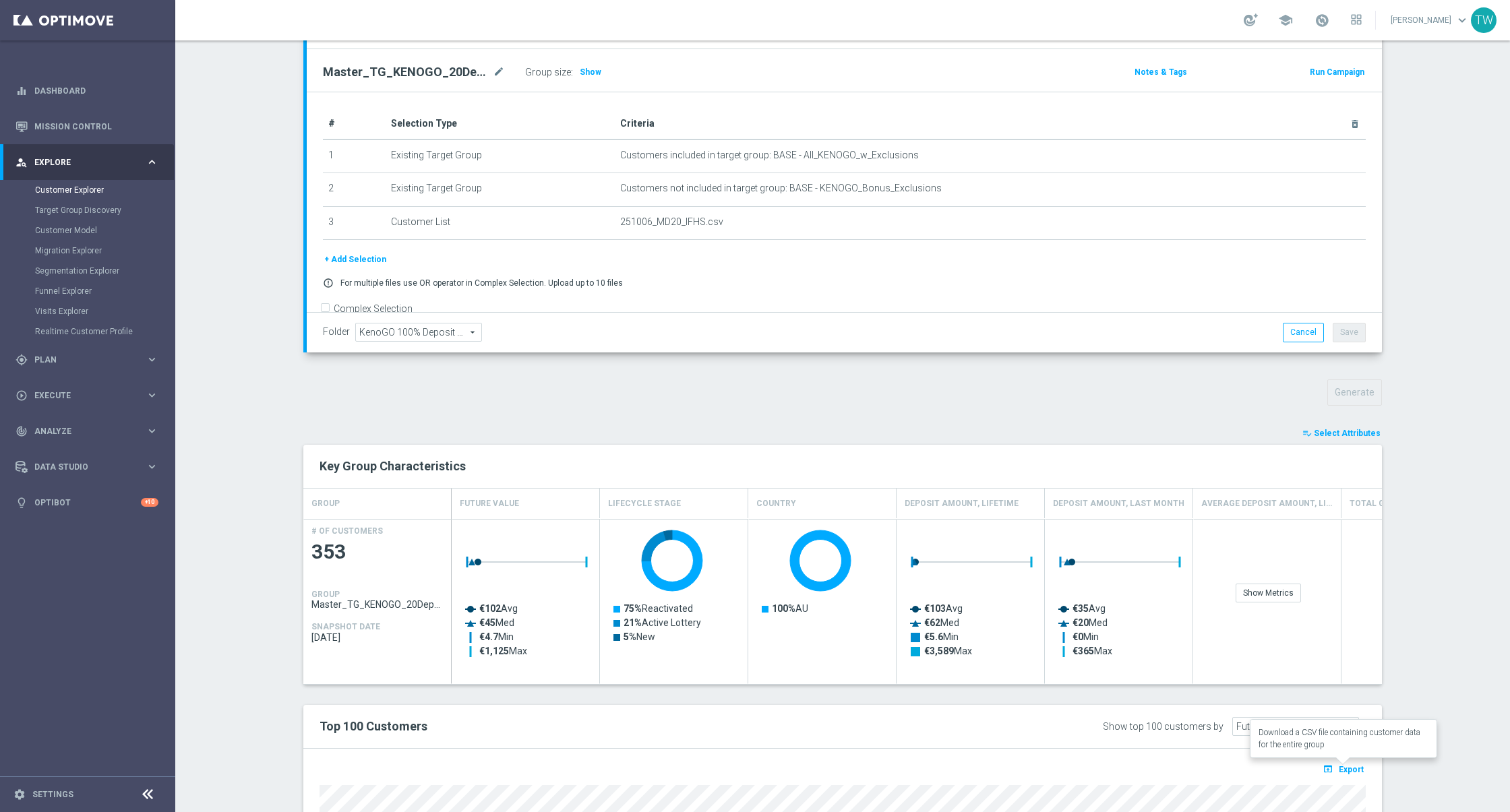
click at [1353, 770] on span "Export" at bounding box center [1351, 769] width 25 height 10
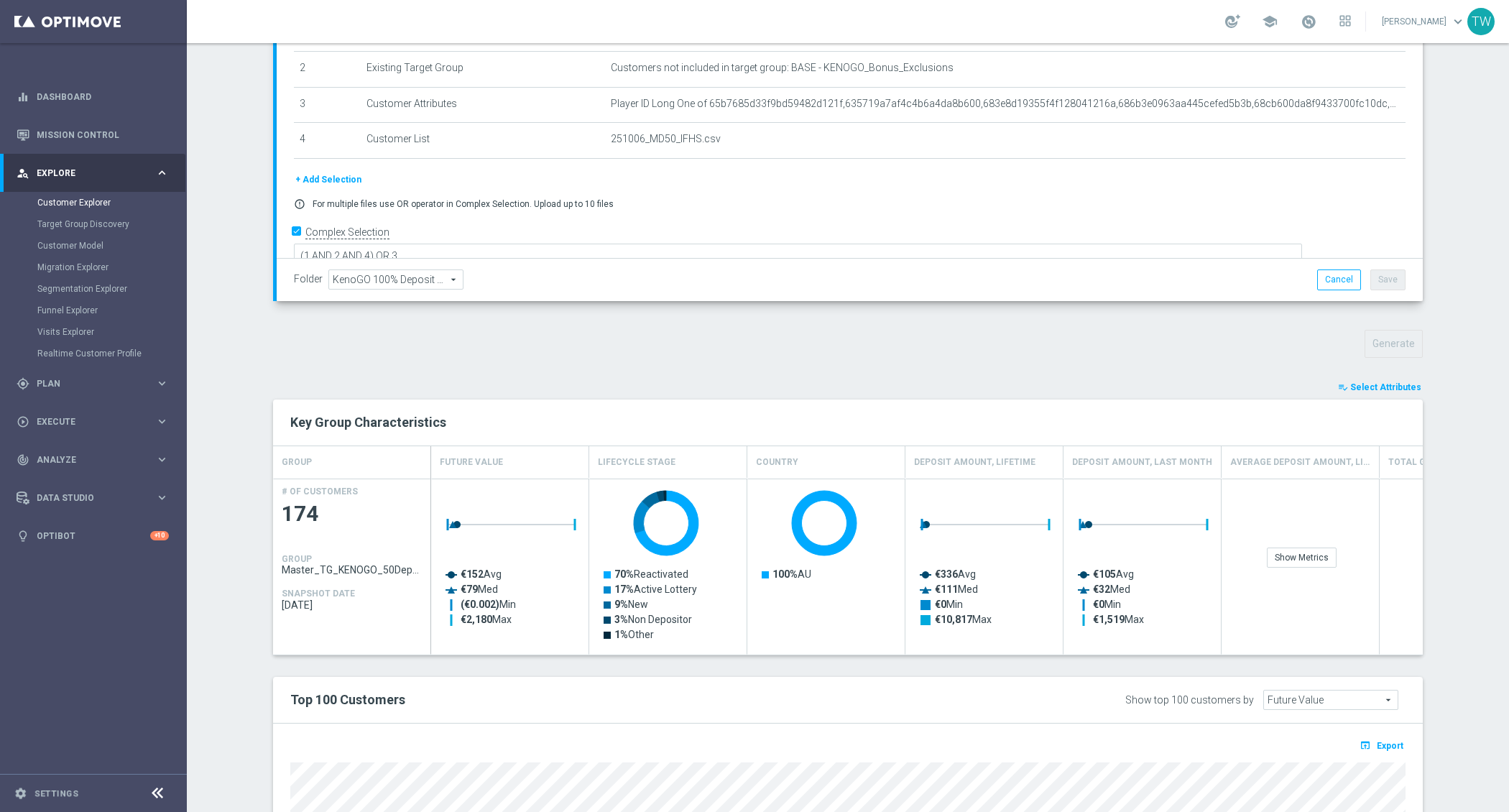
scroll to position [529, 0]
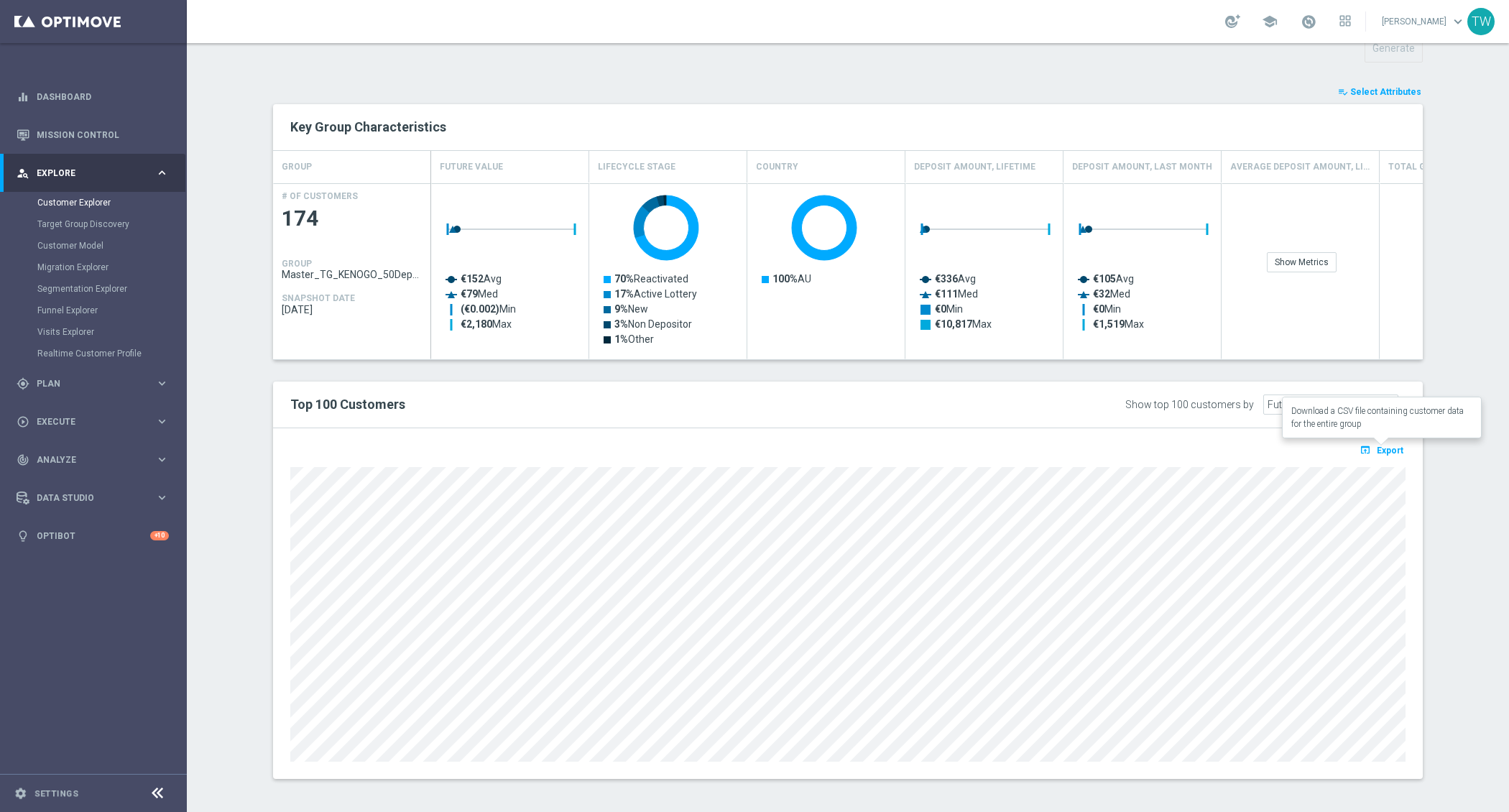
click at [1390, 448] on span "Export" at bounding box center [1390, 450] width 26 height 10
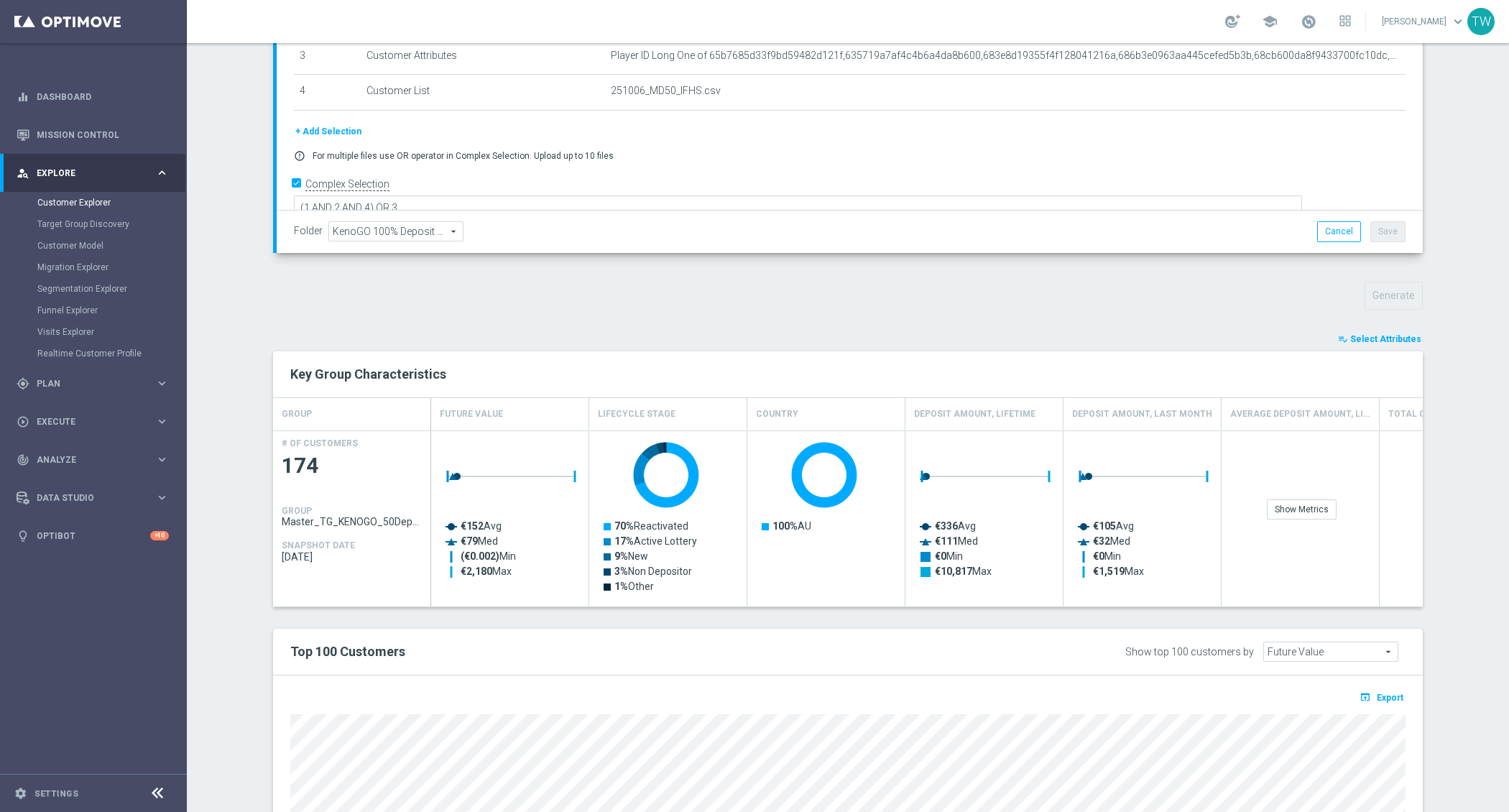
scroll to position [61, 0]
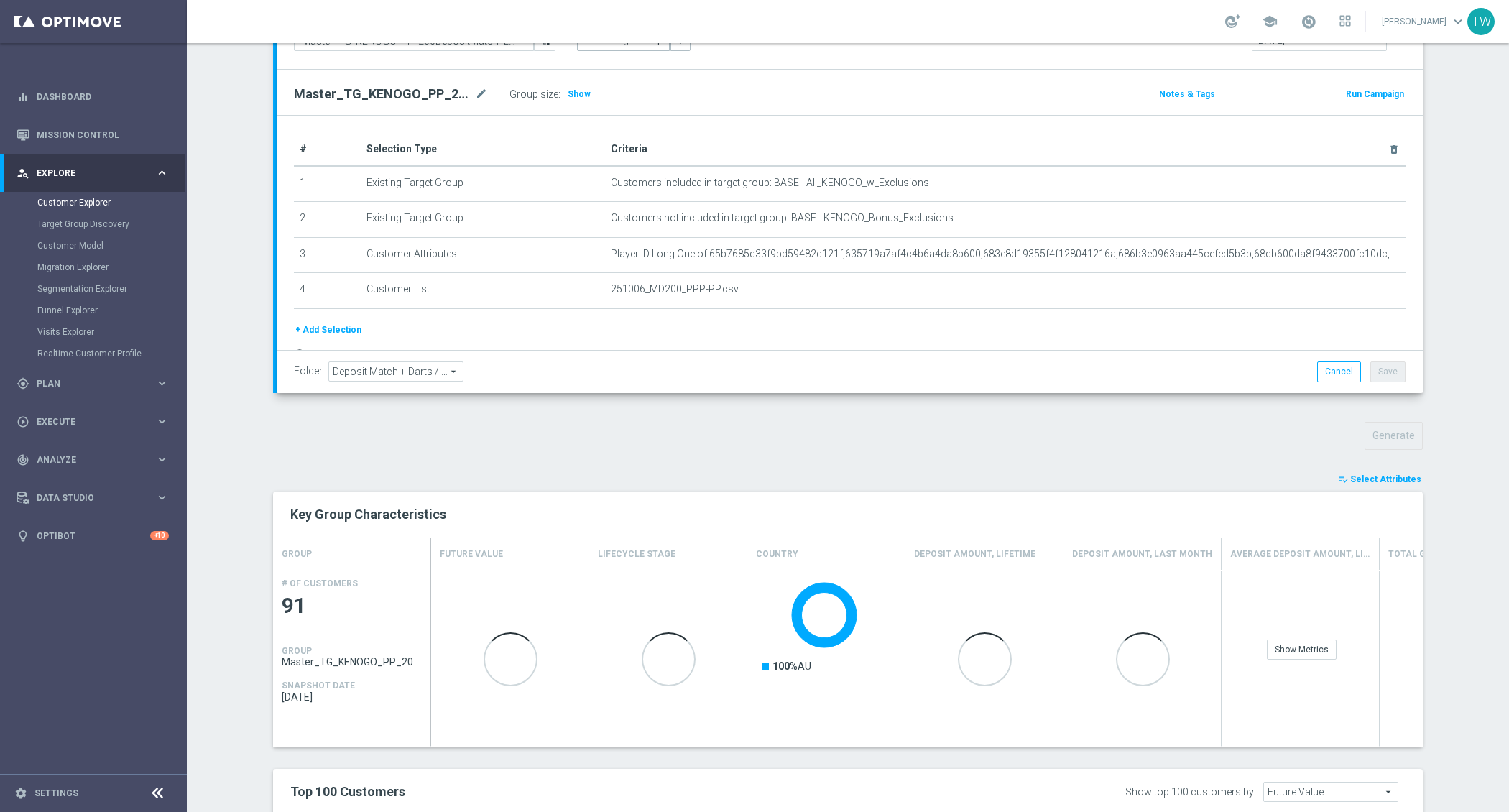
scroll to position [329, 0]
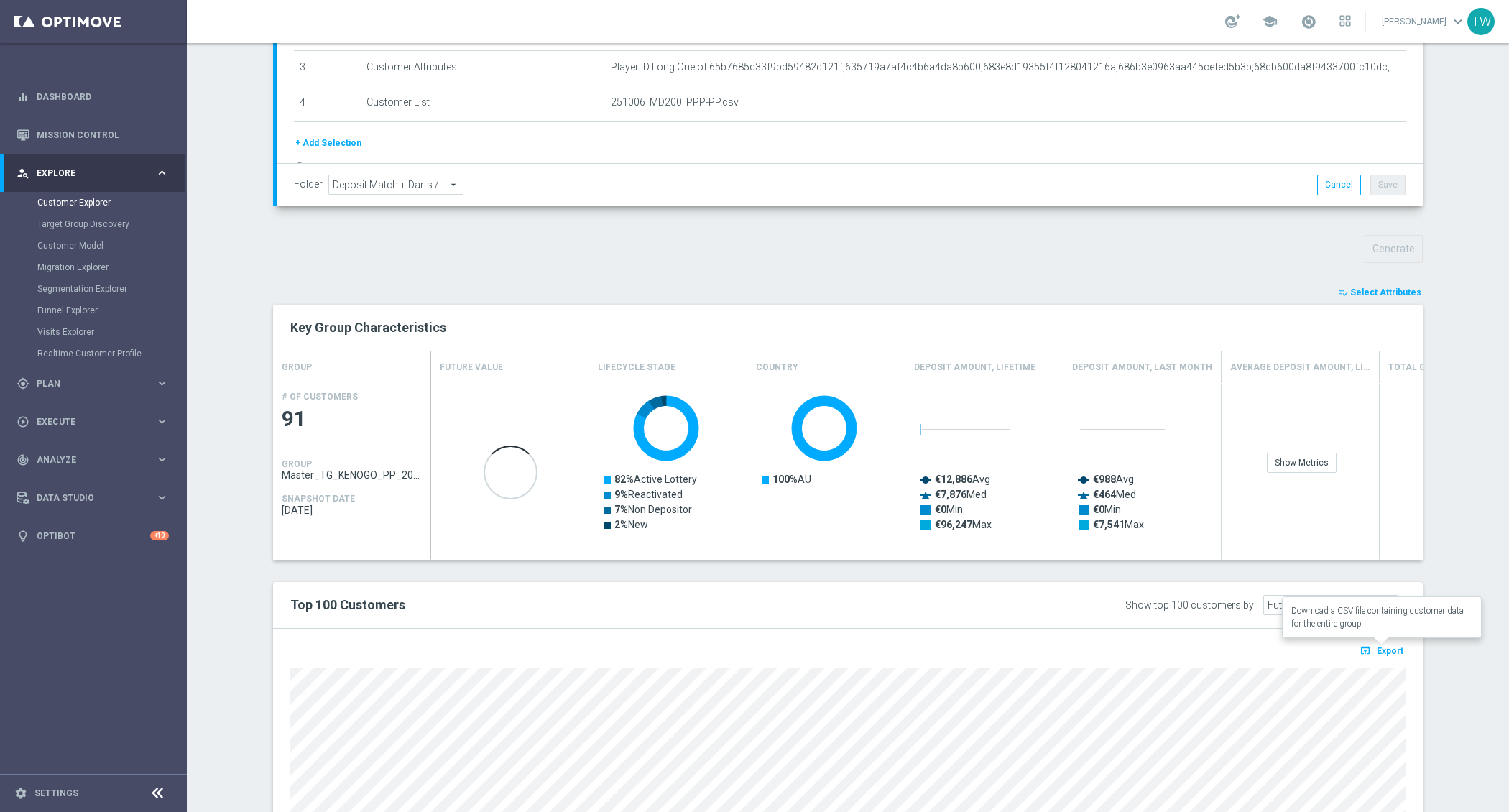
click at [1377, 643] on button "open_in_browser Export" at bounding box center [1382, 651] width 48 height 19
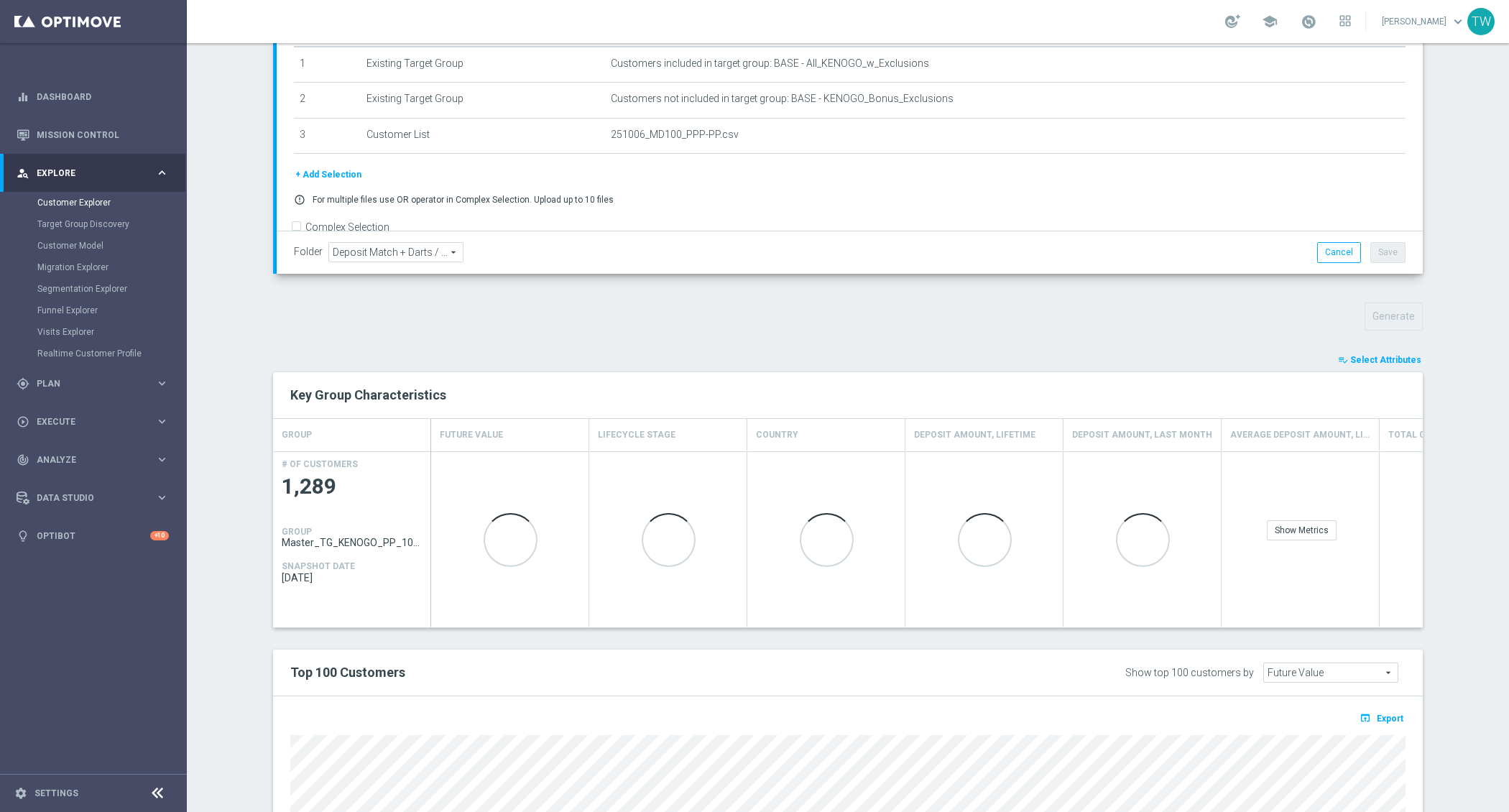
scroll to position [311, 0]
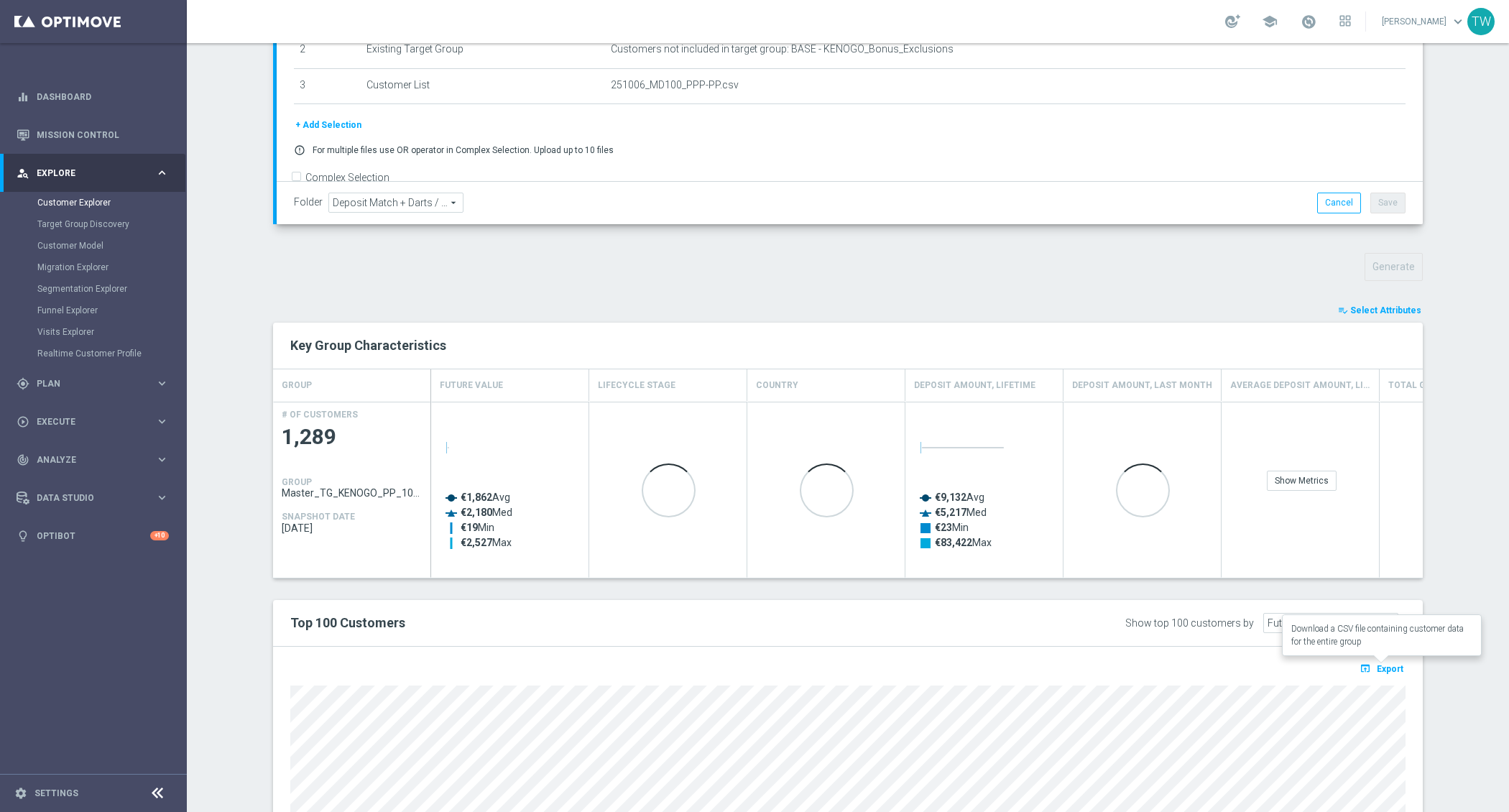
click at [1365, 663] on icon "open_in_browser" at bounding box center [1367, 668] width 15 height 11
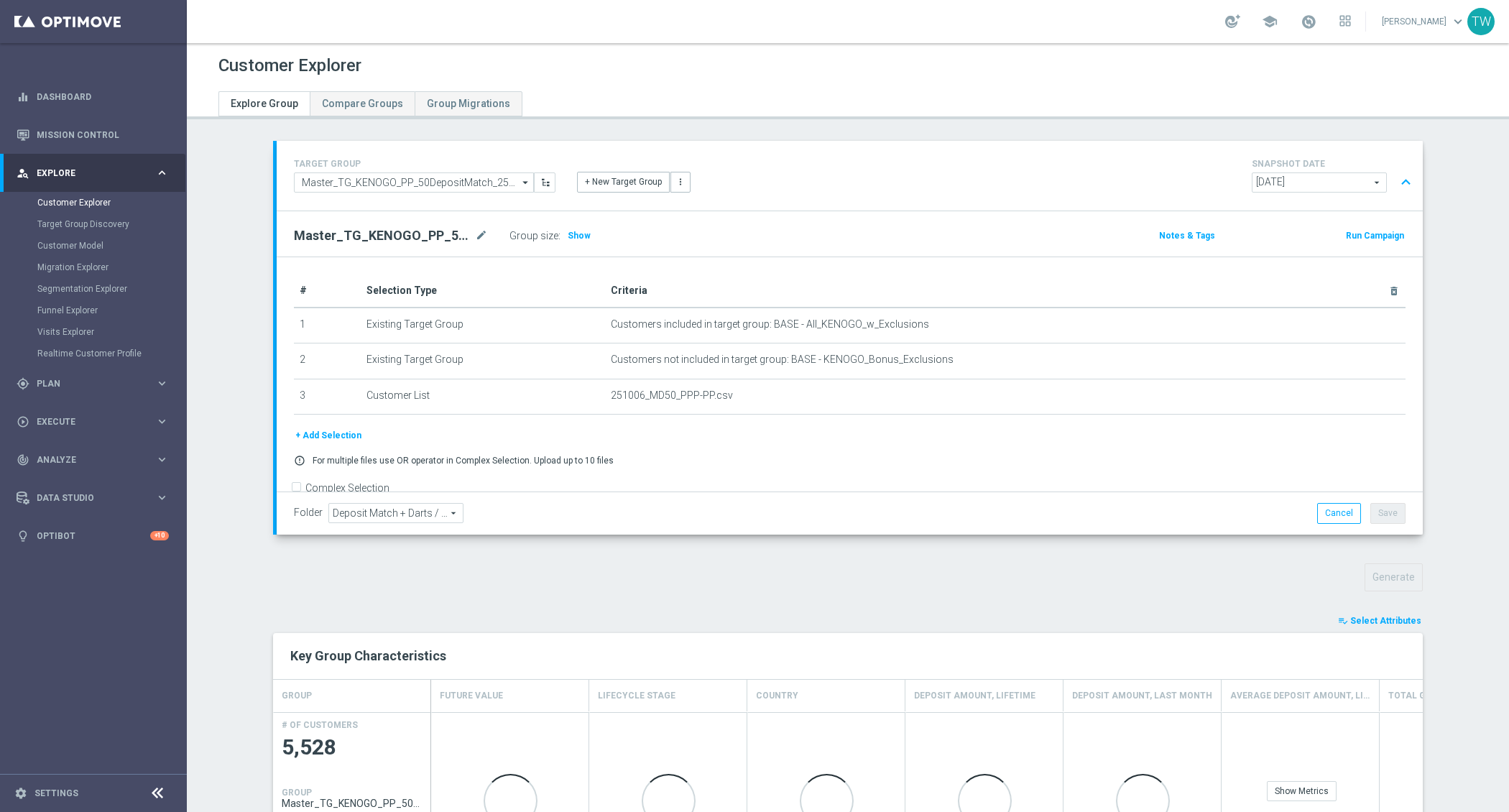
scroll to position [408, 0]
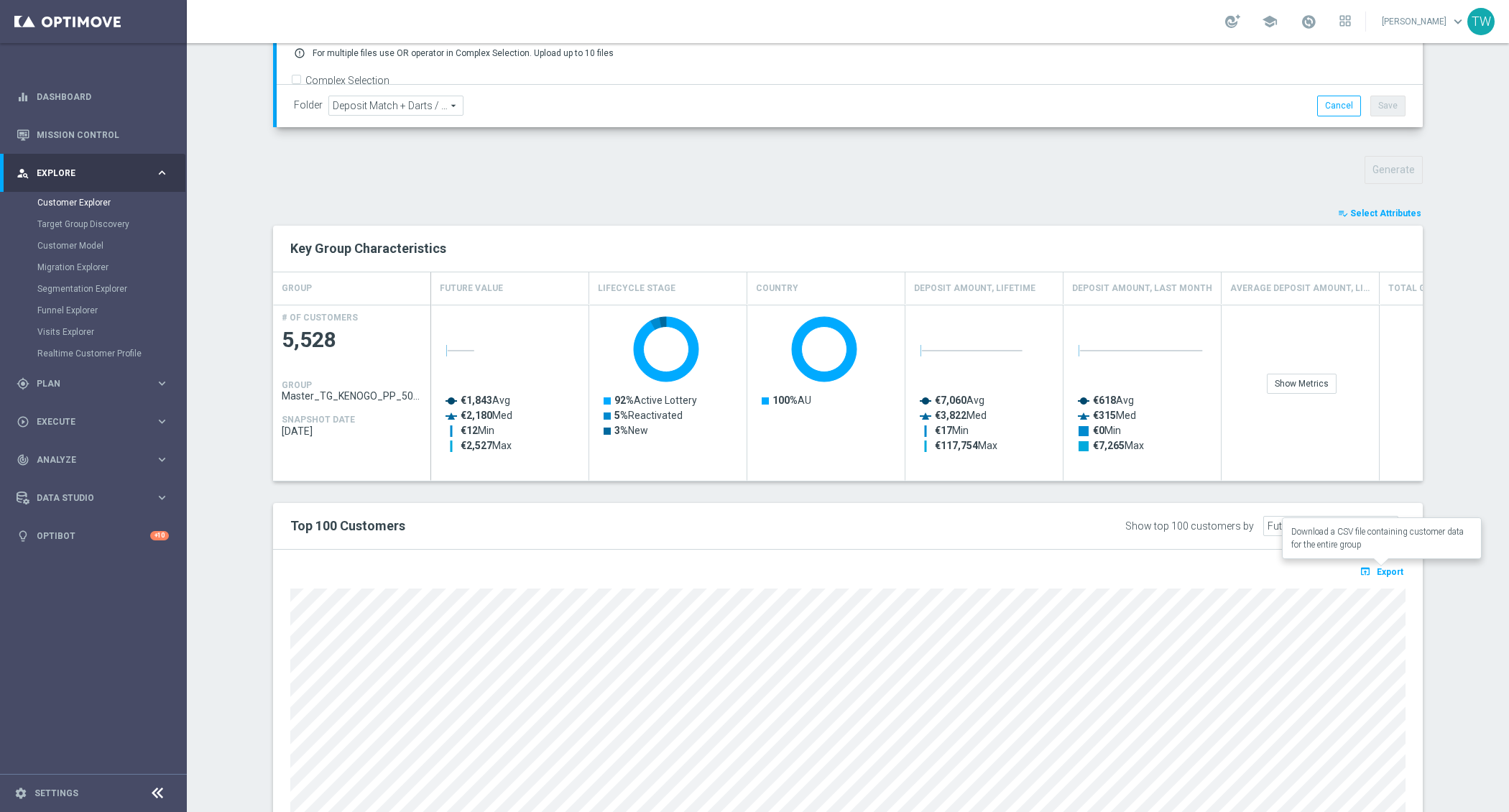
click at [1374, 566] on icon "open_in_browser" at bounding box center [1367, 571] width 15 height 11
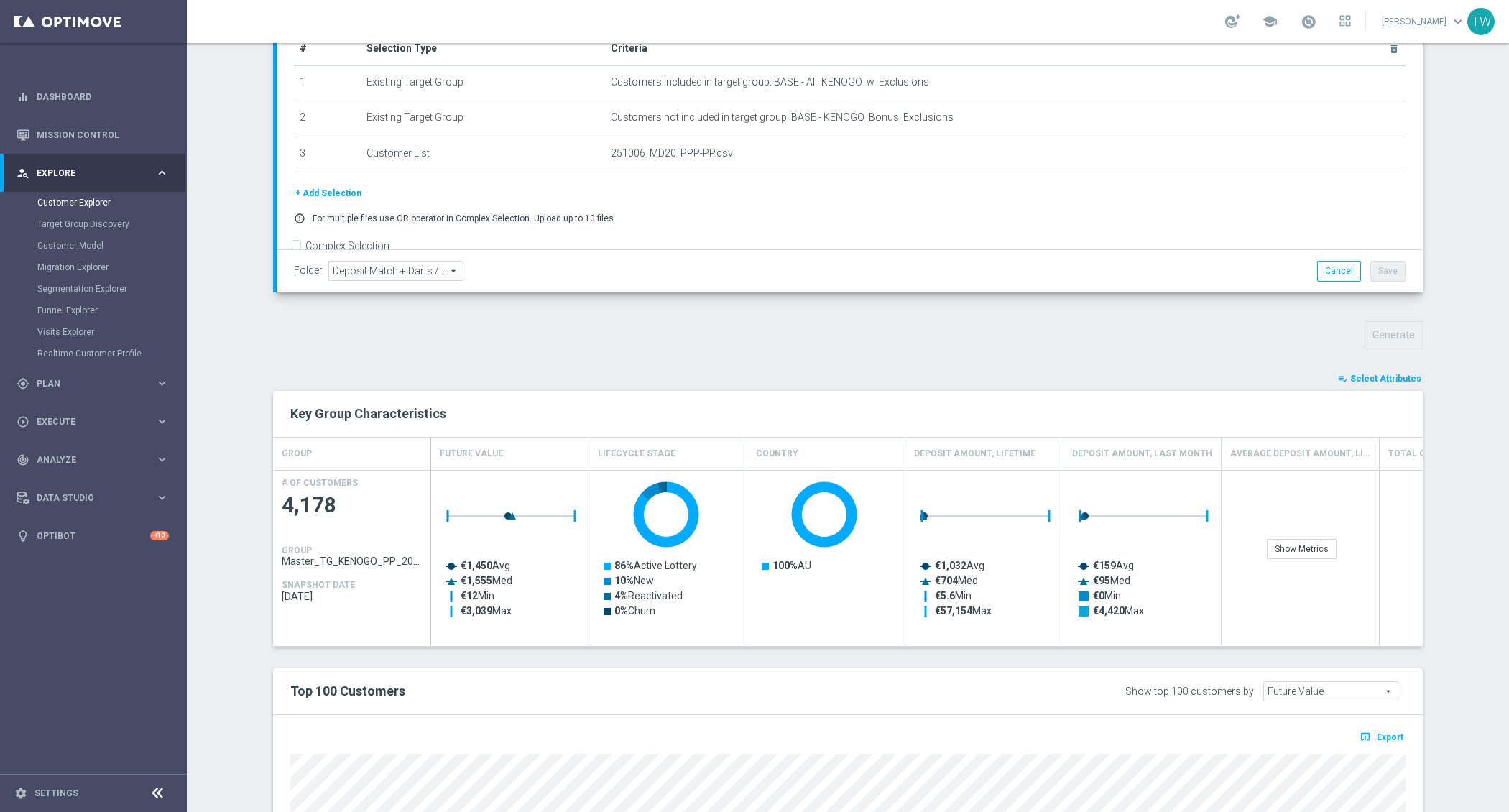
scroll to position [387, 0]
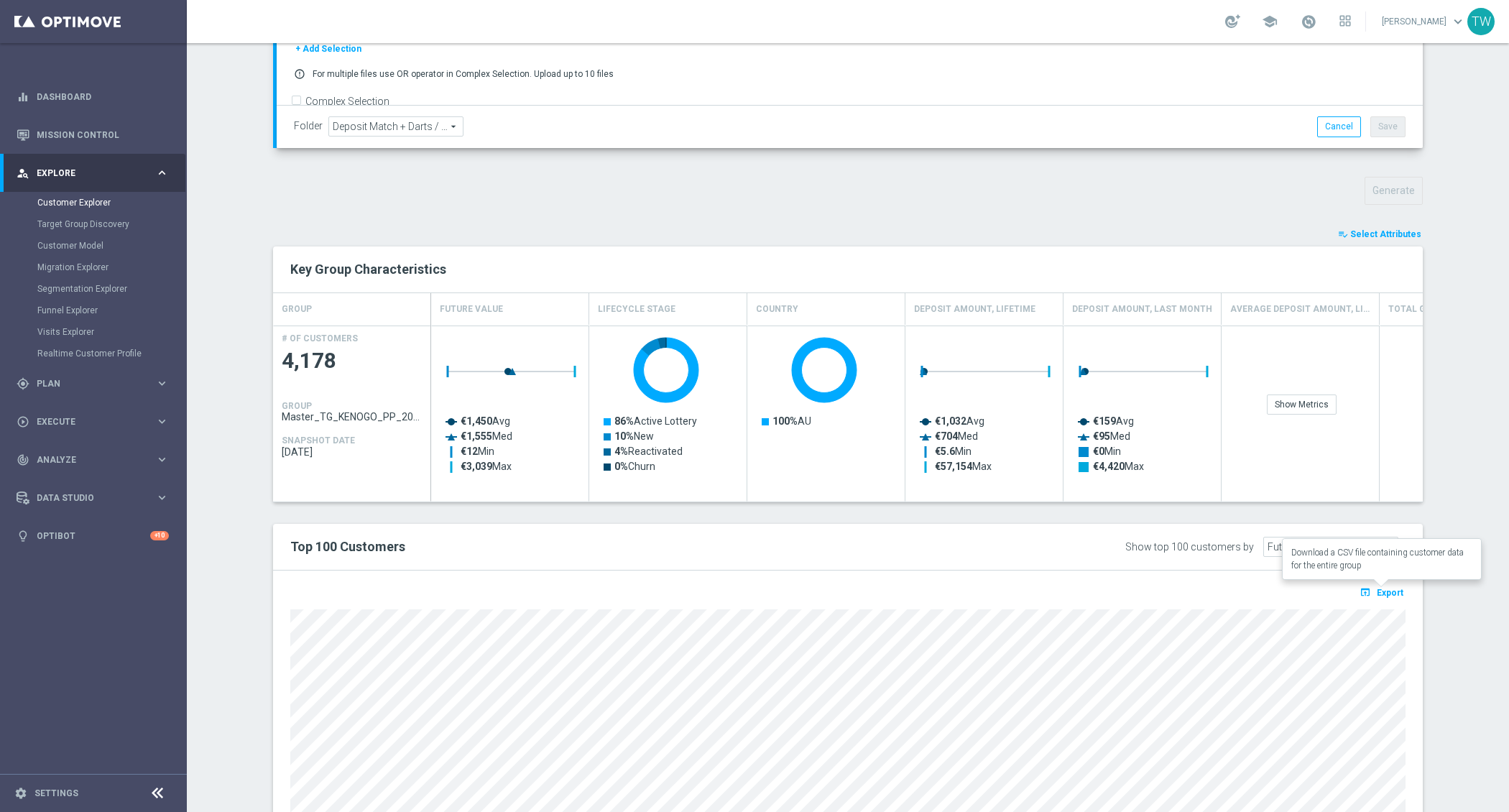
click at [1381, 588] on span "Export" at bounding box center [1390, 593] width 26 height 10
click at [1316, 25] on span at bounding box center [1309, 21] width 16 height 16
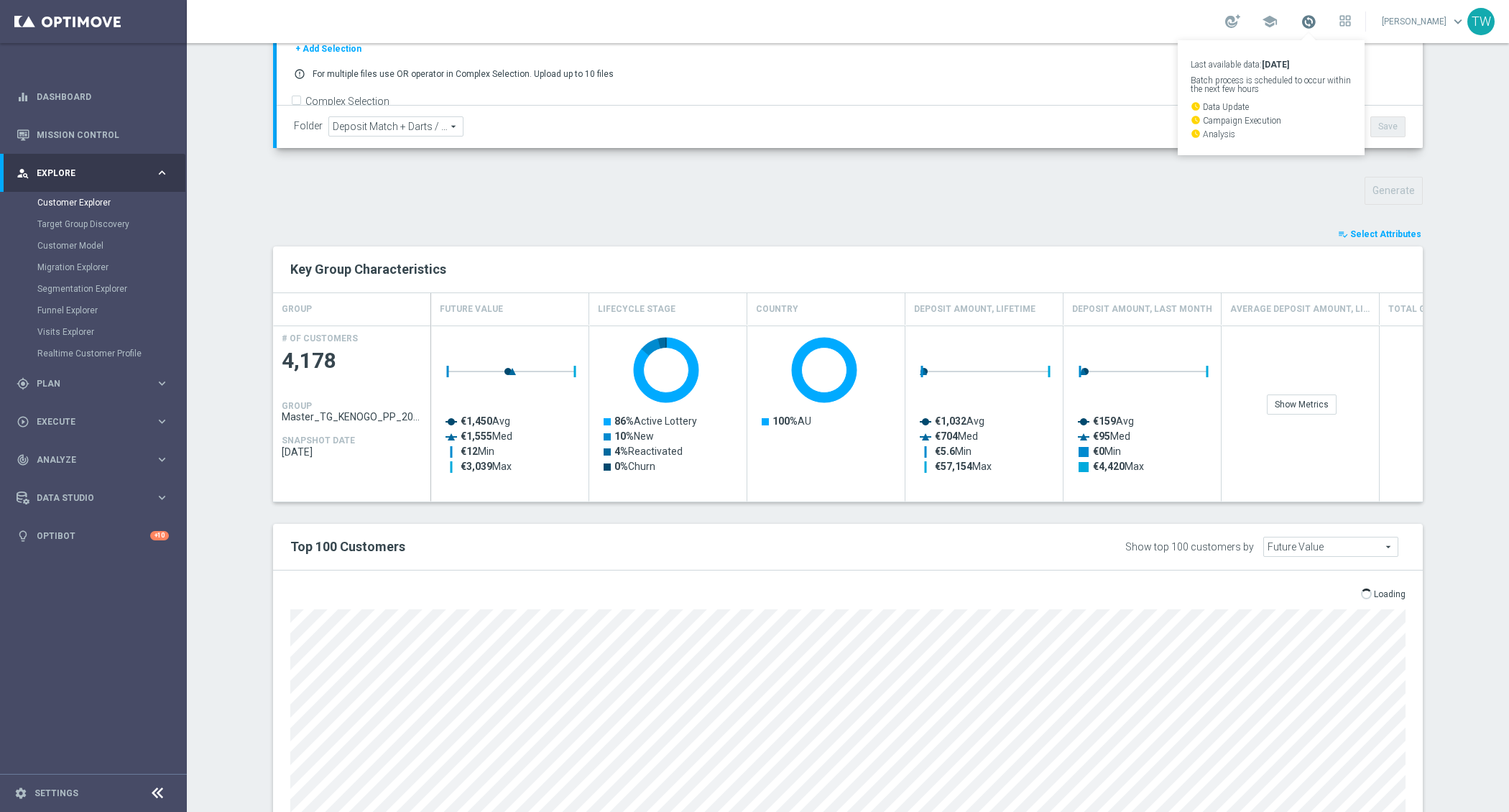
click at [1316, 25] on span at bounding box center [1309, 21] width 16 height 16
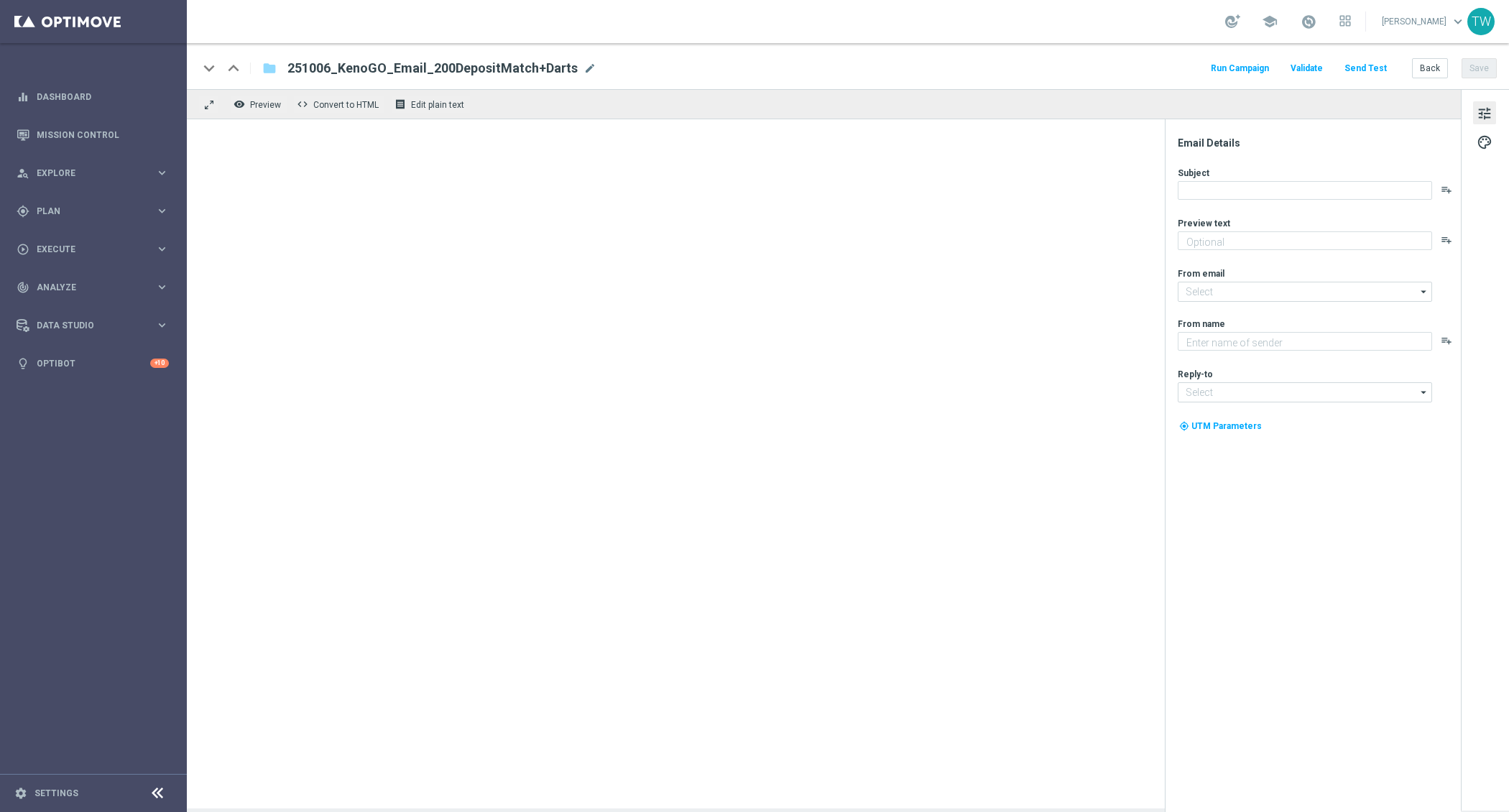
type textarea "Unlock your 100% match [DATE]!"
type textarea "KenoGO"
type input "[EMAIL_ADDRESS][DOMAIN_NAME]"
type textarea "Unlock your 100% match [DATE]!"
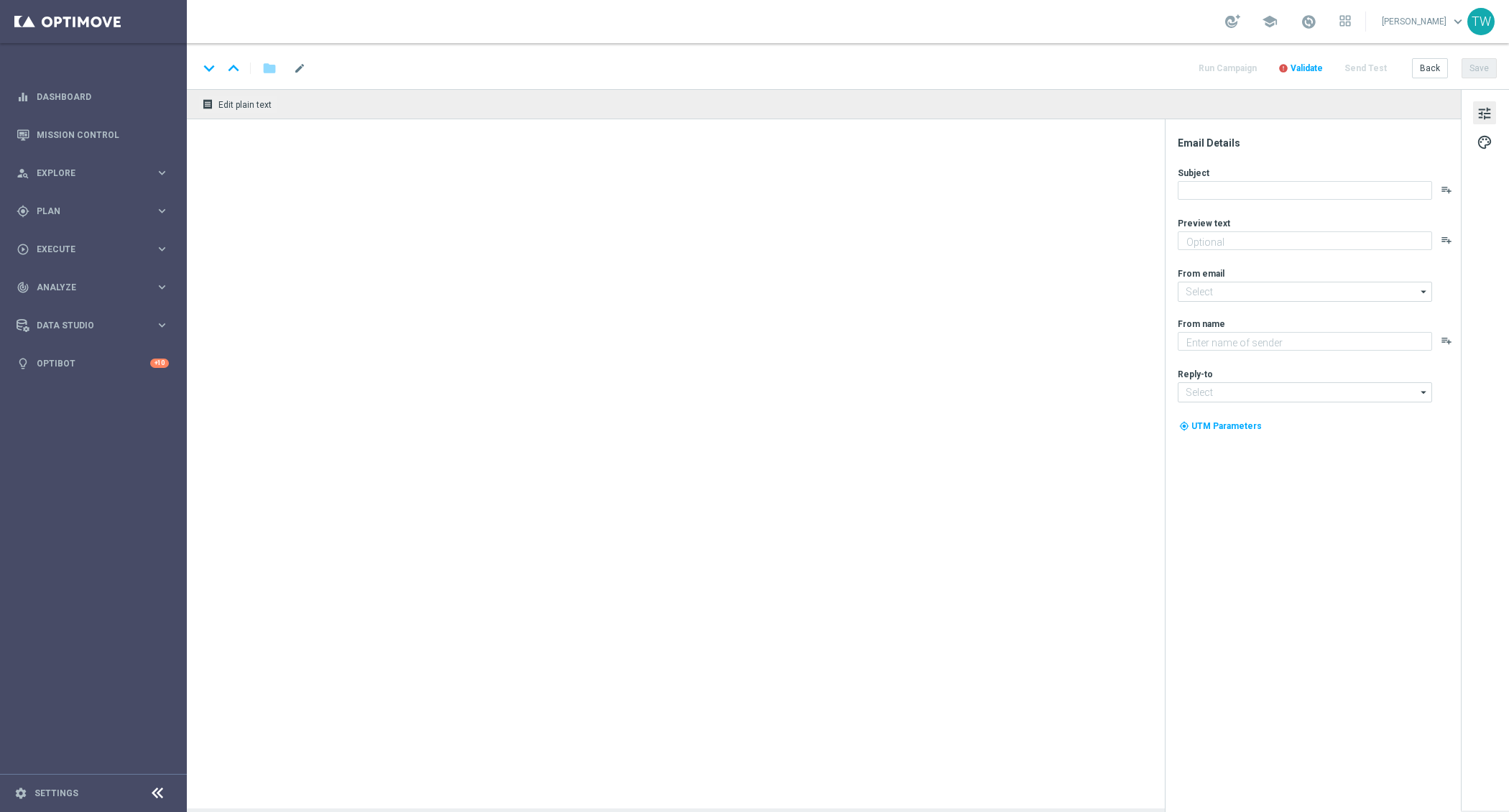
type input "[EMAIL_ADDRESS][DOMAIN_NAME]"
type textarea "KenoGO"
type input "[EMAIL_ADDRESS][DOMAIN_NAME]"
type textarea "Unlock your 100% match [DATE]!"
type input "[EMAIL_ADDRESS][DOMAIN_NAME]"
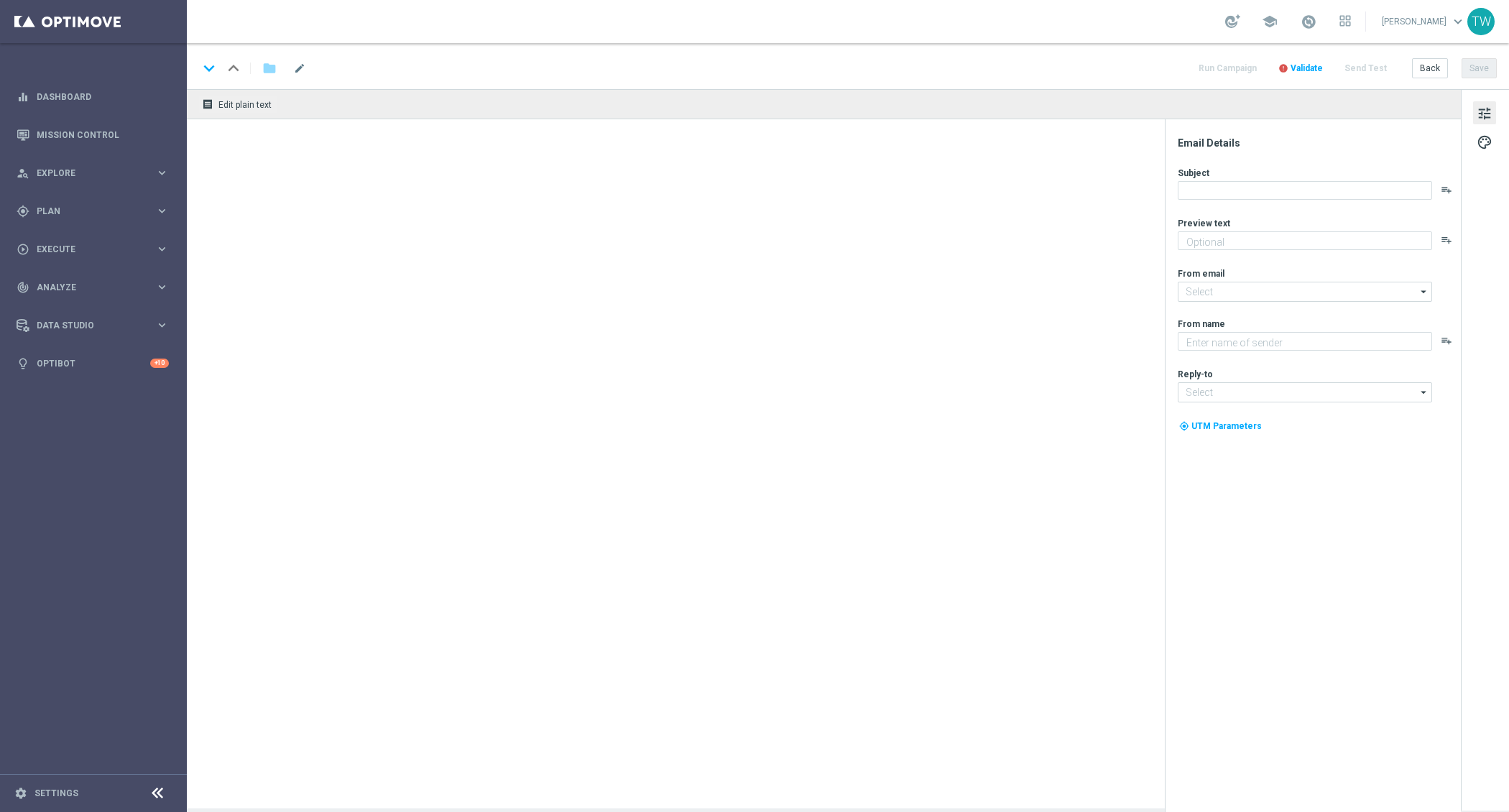
type textarea "KenoGO"
type input "[EMAIL_ADDRESS][DOMAIN_NAME]"
type textarea "Unlock your 100% match [DATE]!"
type input "[EMAIL_ADDRESS][DOMAIN_NAME]"
type textarea "KenoGO"
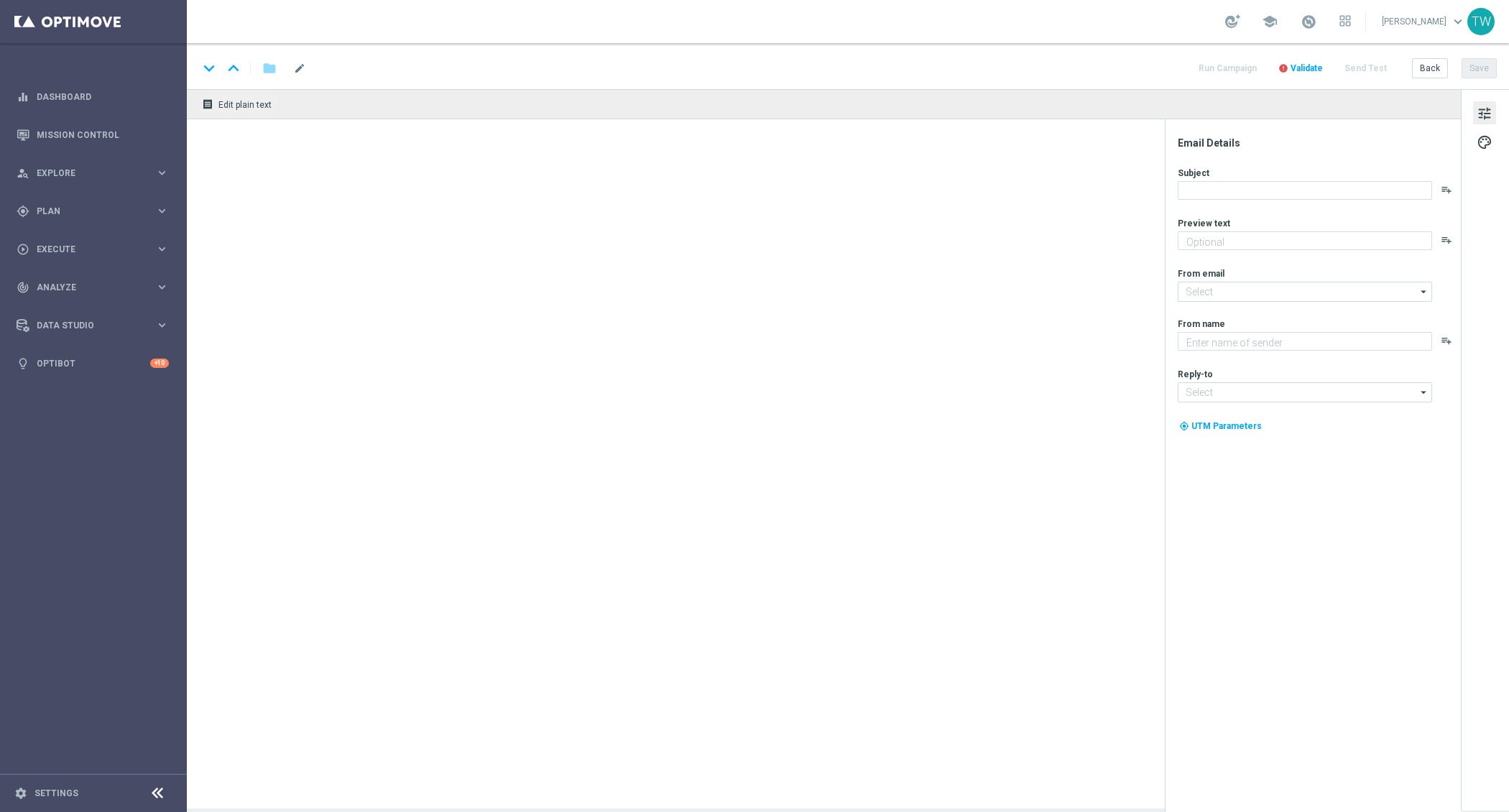
type input "support@kenogo.com.au"
